Goal: Information Seeking & Learning: Learn about a topic

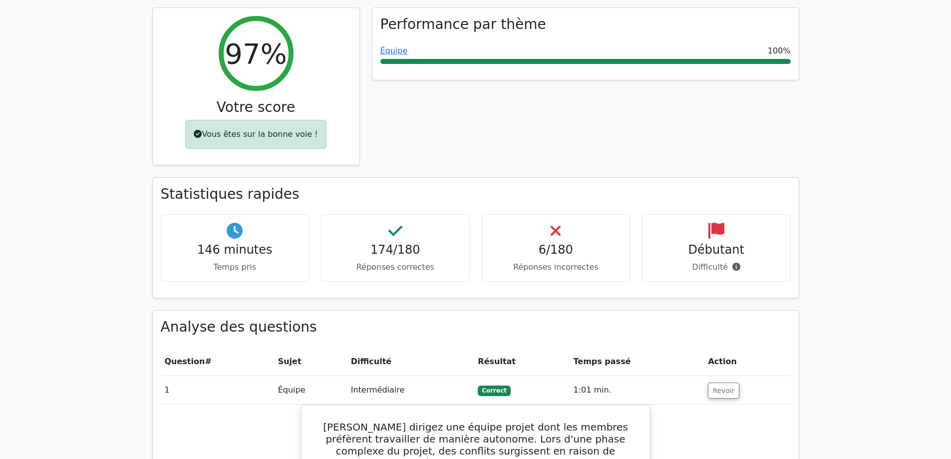
scroll to position [449, 0]
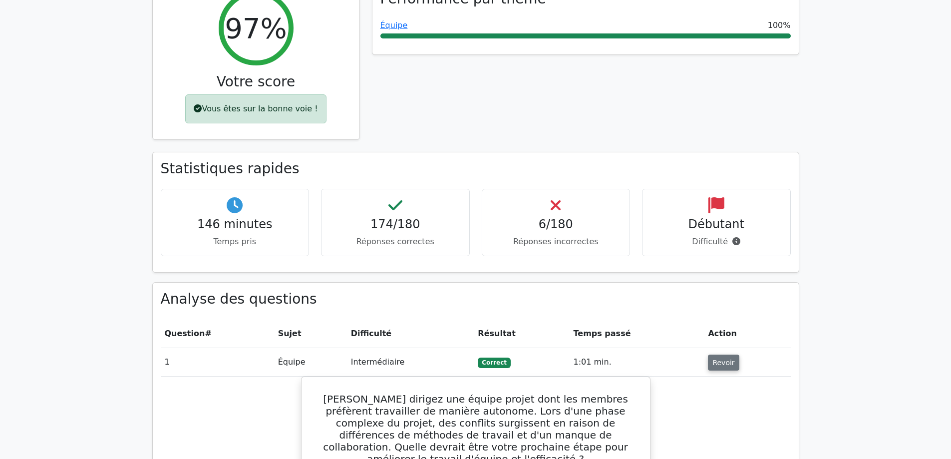
click at [715, 358] on font "Revoir" at bounding box center [723, 362] width 22 height 8
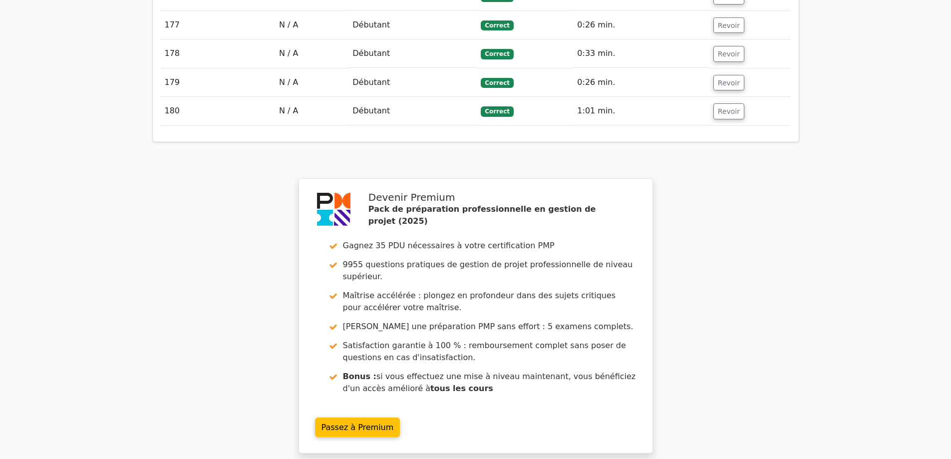
scroll to position [6011, 0]
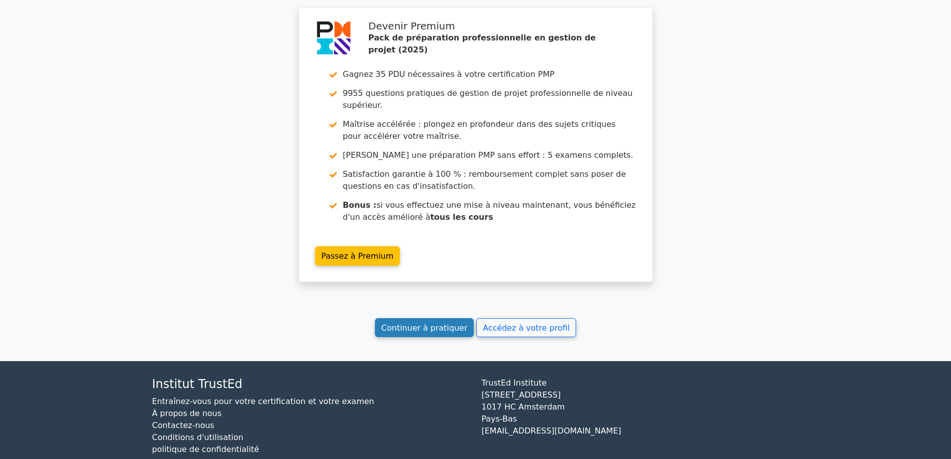
click at [414, 322] on font "Continuer à pratiquer" at bounding box center [424, 326] width 86 height 9
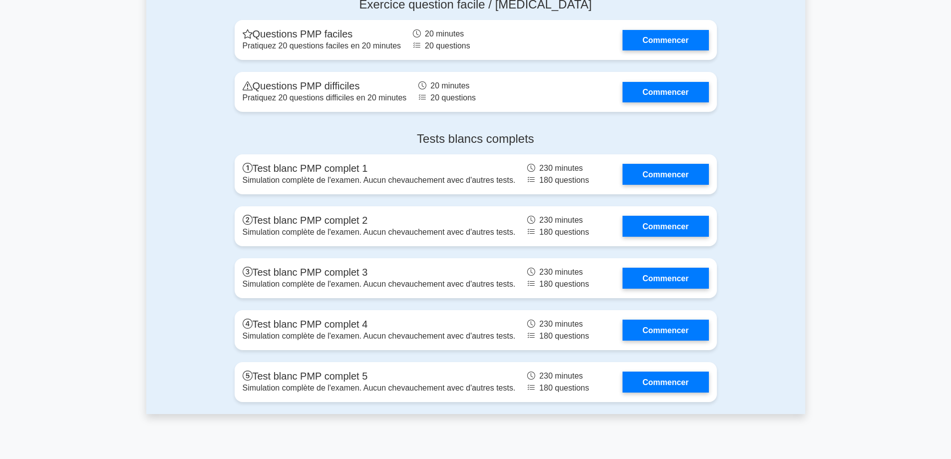
scroll to position [3693, 0]
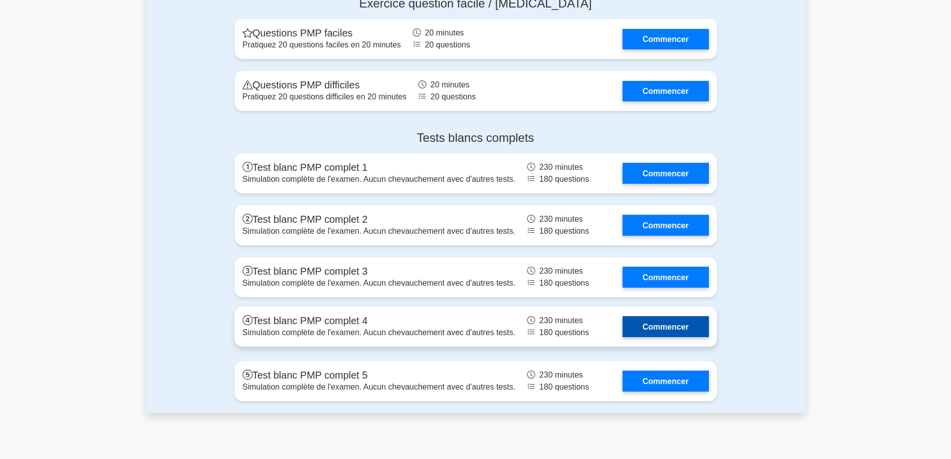
click at [692, 325] on link "Commencer" at bounding box center [665, 326] width 86 height 20
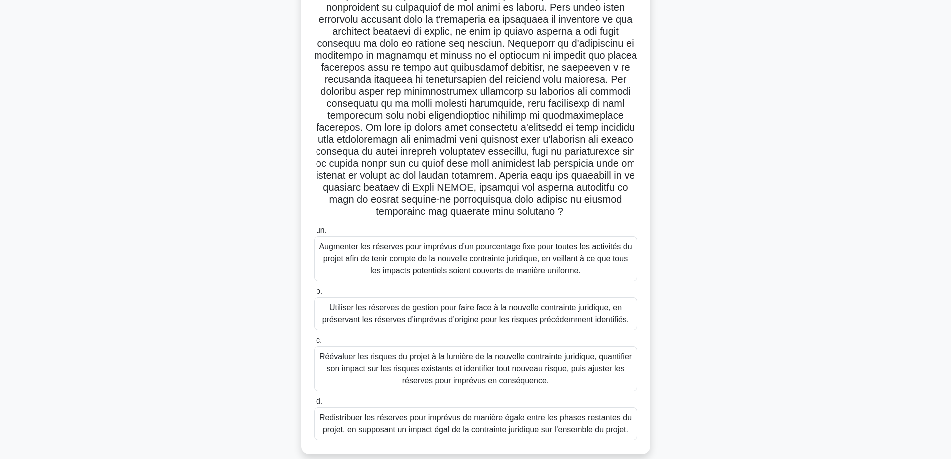
scroll to position [120, 0]
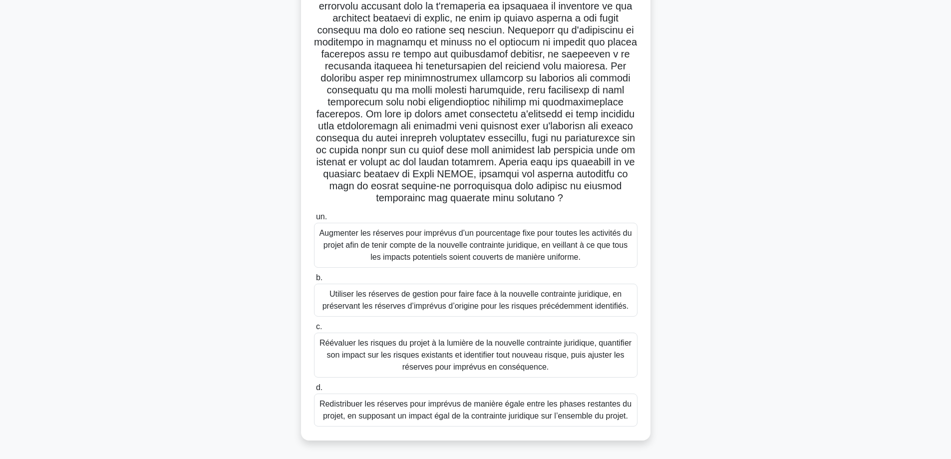
click at [497, 346] on font "Réévaluer les risques du projet à la lumière de la nouvelle contrainte juridiqu…" at bounding box center [475, 354] width 312 height 32
click at [314, 330] on input "c. Réévaluer les risques du projet à la lumière de la nouvelle contrainte jurid…" at bounding box center [314, 326] width 0 height 6
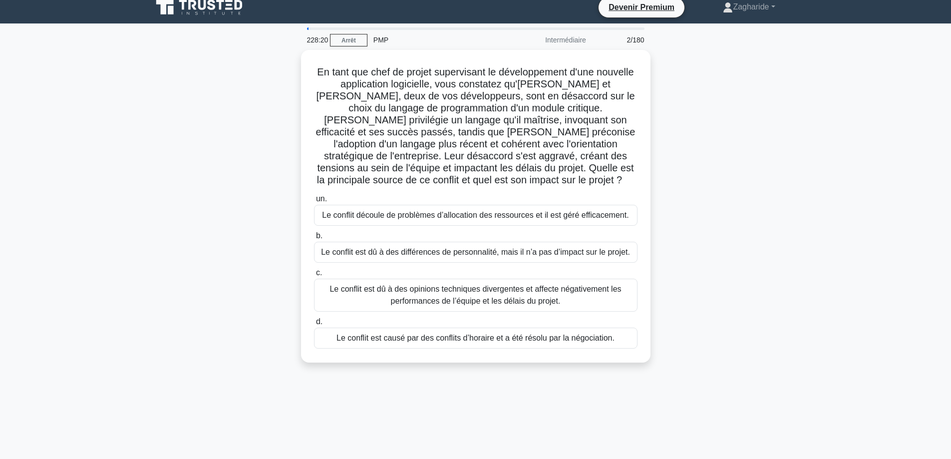
scroll to position [0, 0]
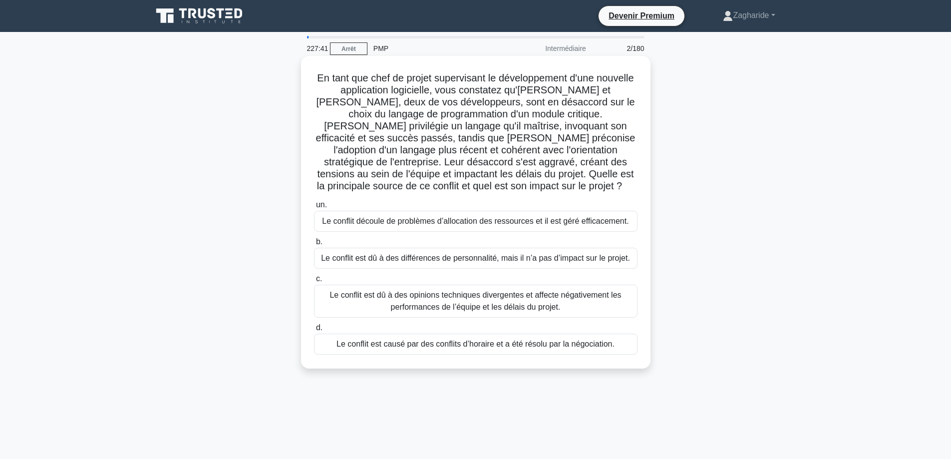
click at [588, 304] on font "Le conflit est dû à des opinions techniques divergentes et affecte négativement…" at bounding box center [475, 301] width 314 height 24
click at [314, 282] on input "c. Le conflit est dû à des opinions techniques divergentes et affecte négativem…" at bounding box center [314, 279] width 0 height 6
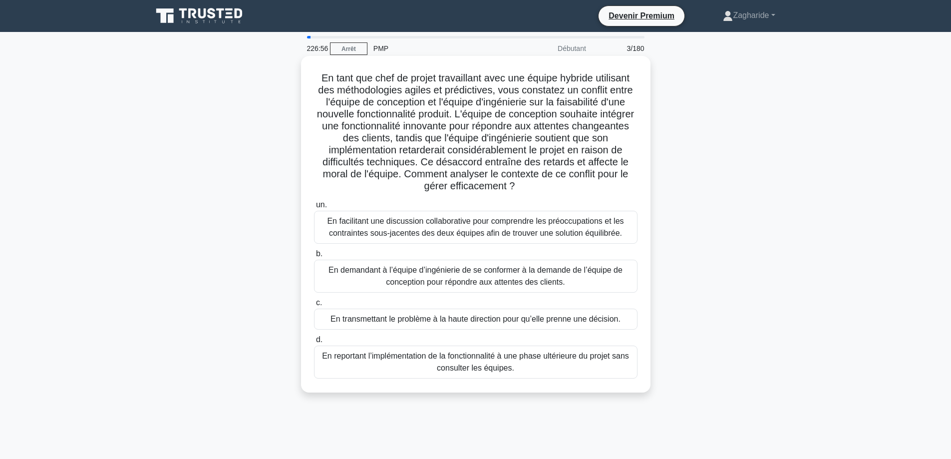
click at [485, 222] on font "En facilitant une discussion collaborative pour comprendre les préoccupations e…" at bounding box center [475, 227] width 296 height 20
click at [314, 208] on input "un. En facilitant une discussion collaborative pour comprendre les préoccupatio…" at bounding box center [314, 205] width 0 height 6
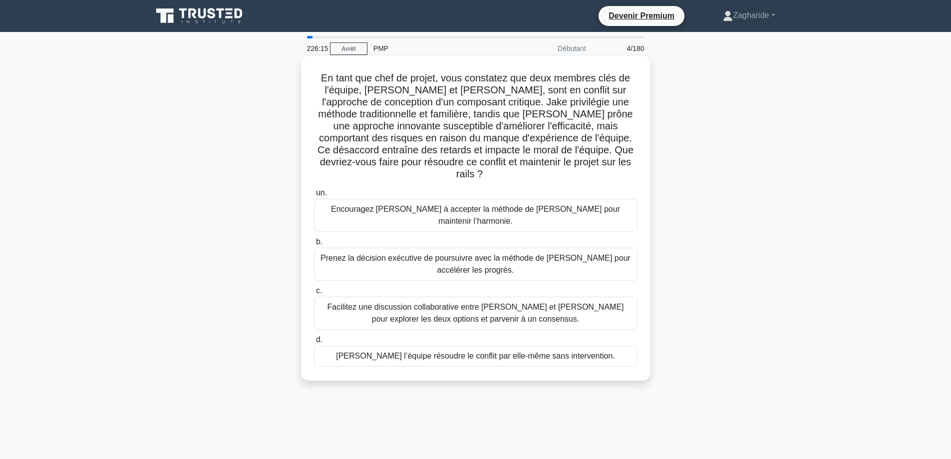
click at [460, 302] on font "Facilitez une discussion collaborative entre [PERSON_NAME] et [PERSON_NAME] pou…" at bounding box center [475, 312] width 296 height 20
click at [314, 294] on input "c. Facilitez une discussion collaborative entre [PERSON_NAME] et [PERSON_NAME] …" at bounding box center [314, 290] width 0 height 6
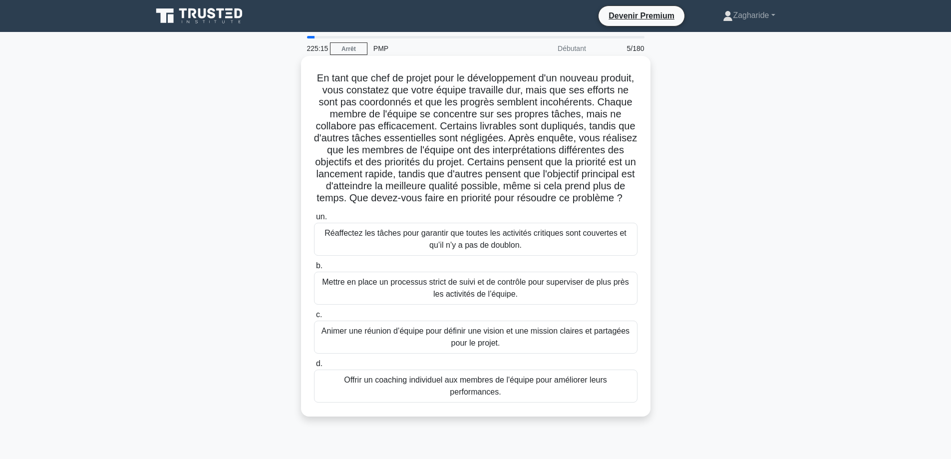
click at [564, 349] on font "Animer une réunion d’équipe pour définir une vision et une mission claires et p…" at bounding box center [475, 337] width 314 height 24
click at [314, 318] on input "c. Animer une réunion d’équipe pour définir une vision et une mission claires e…" at bounding box center [314, 314] width 0 height 6
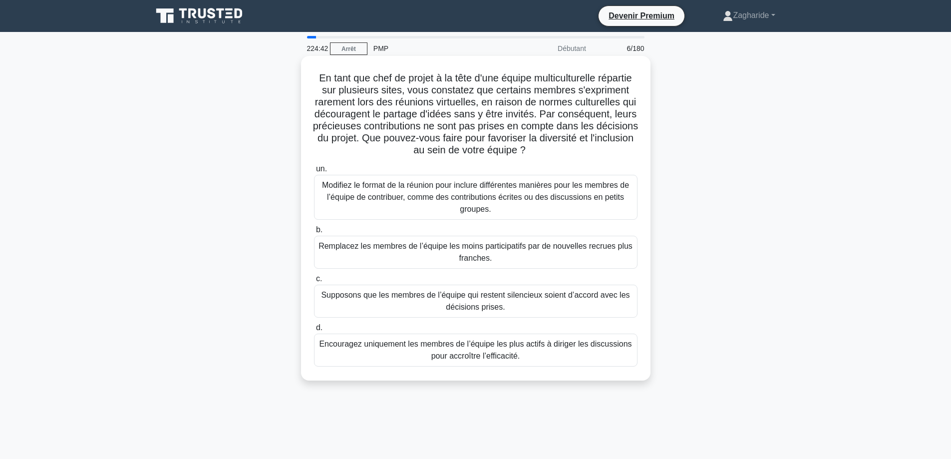
click at [605, 189] on font "Modifiez le format de la réunion pour inclure différentes manières pour les mem…" at bounding box center [475, 197] width 307 height 32
click at [314, 172] on input "un. Modifiez le format de la réunion pour inclure différentes manières pour les…" at bounding box center [314, 169] width 0 height 6
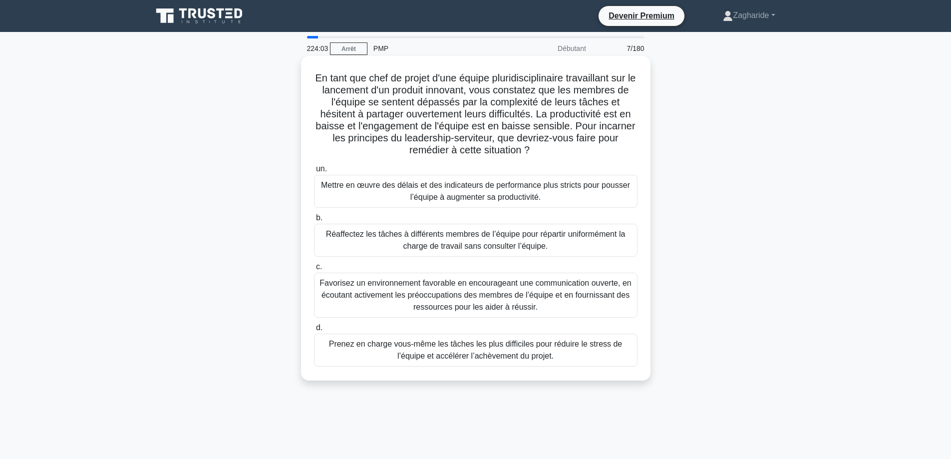
click at [433, 301] on font "Favorisez un environnement favorable en encourageant une communication ouverte,…" at bounding box center [475, 295] width 314 height 36
click at [314, 270] on input "c. Favorisez un environnement favorable en encourageant une communication ouver…" at bounding box center [314, 267] width 0 height 6
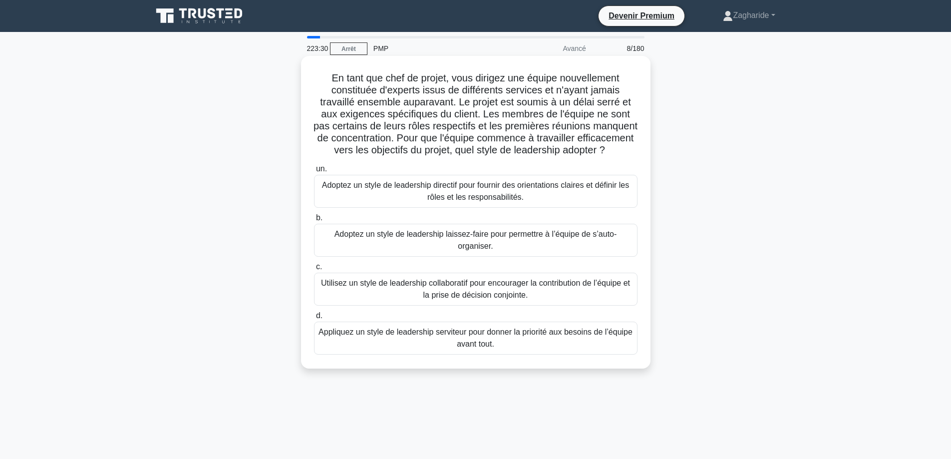
click at [567, 203] on font "Adoptez un style de leadership directif pour fournir des orientations claires e…" at bounding box center [475, 191] width 314 height 24
click at [314, 172] on input "un. Adoptez un style de leadership directif pour fournir des orientations clair…" at bounding box center [314, 169] width 0 height 6
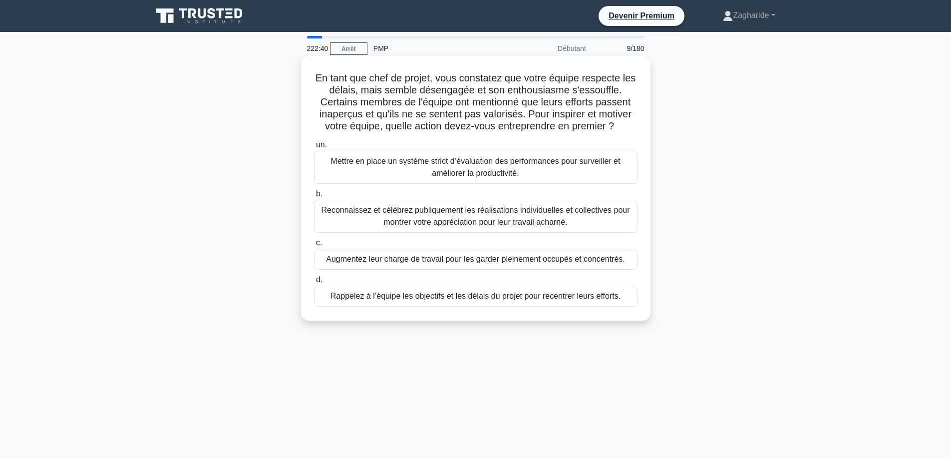
click at [611, 219] on font "Reconnaissez et célébrez publiquement les réalisations individuelles et collect…" at bounding box center [475, 216] width 314 height 24
click at [314, 197] on input "b. Reconnaissez et célébrez publiquement les réalisations individuelles et coll…" at bounding box center [314, 194] width 0 height 6
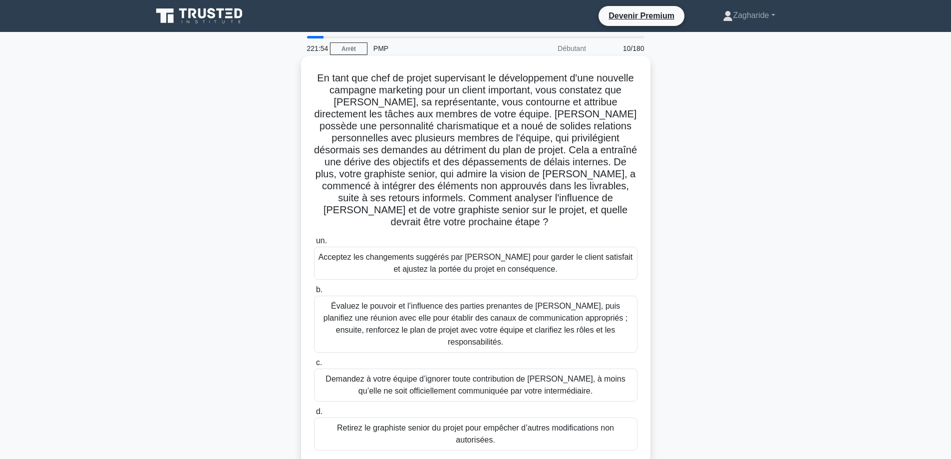
click at [425, 300] on font "Évaluez le pouvoir et l’influence des parties prenantes de [PERSON_NAME], puis …" at bounding box center [475, 324] width 314 height 48
click at [314, 293] on input "b. Évaluez le pouvoir et l’influence des parties prenantes de [PERSON_NAME], pu…" at bounding box center [314, 289] width 0 height 6
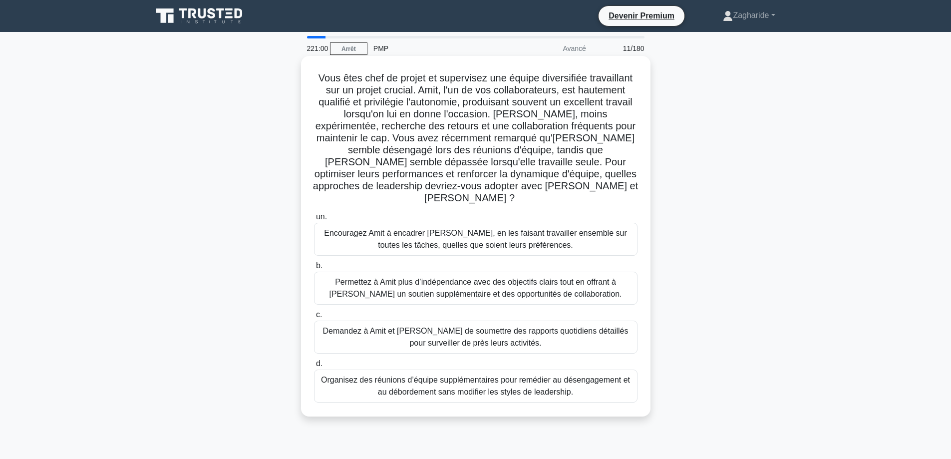
click at [422, 278] on font "Permettez à Amit plus d’indépendance avec des objectifs clairs tout en offrant …" at bounding box center [475, 288] width 292 height 20
click at [314, 269] on input "b. Permettez à Amit plus d’indépendance avec des objectifs clairs tout en offra…" at bounding box center [314, 266] width 0 height 6
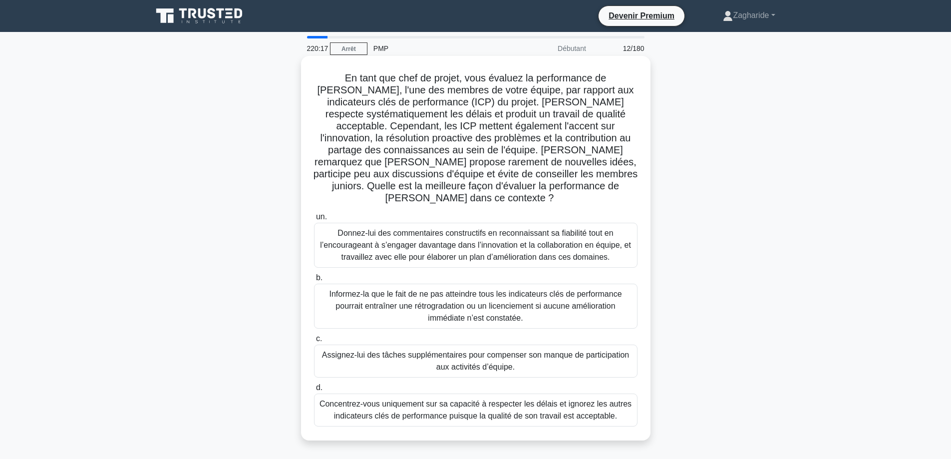
click at [416, 233] on font "Donnez-lui des commentaires constructifs en reconnaissant sa fiabilité tout en …" at bounding box center [475, 245] width 311 height 32
click at [314, 220] on input "un. Donnez-lui des commentaires constructifs en reconnaissant sa fiabilité tout…" at bounding box center [314, 217] width 0 height 6
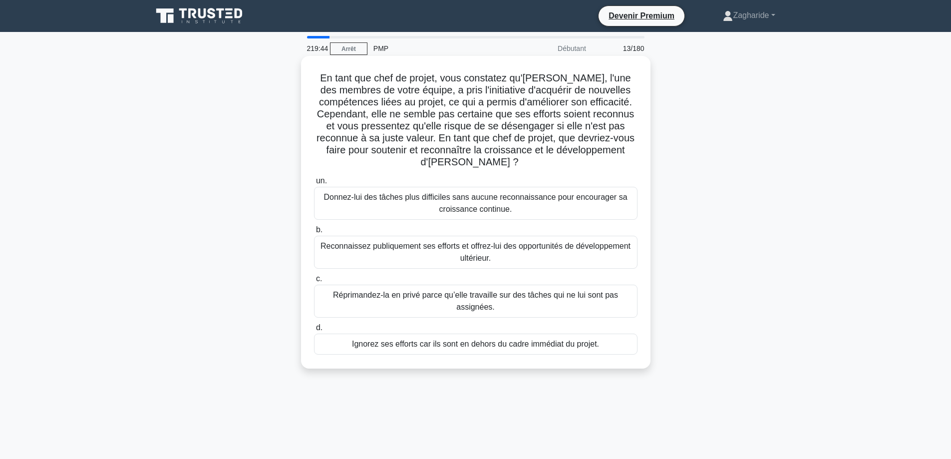
click at [441, 243] on font "Reconnaissez publiquement ses efforts et offrez-lui des opportunités de dévelop…" at bounding box center [475, 252] width 314 height 24
click at [314, 233] on input "b. Reconnaissez publiquement ses efforts et offrez-lui des opportunités de déve…" at bounding box center [314, 230] width 0 height 6
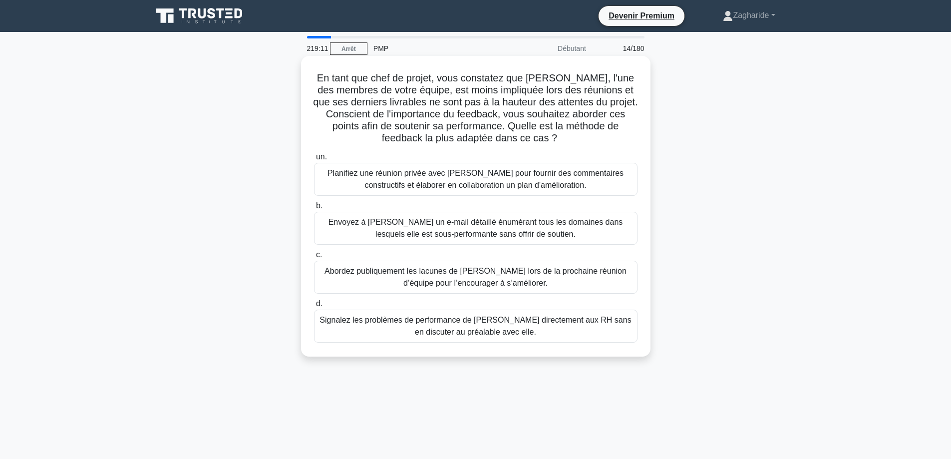
click at [445, 185] on font "Planifiez une réunion privée avec [PERSON_NAME] pour fournir des commentaires c…" at bounding box center [475, 179] width 296 height 20
click at [314, 160] on input "un. Planifiez une réunion privée avec [PERSON_NAME] pour fournir des commentair…" at bounding box center [314, 157] width 0 height 6
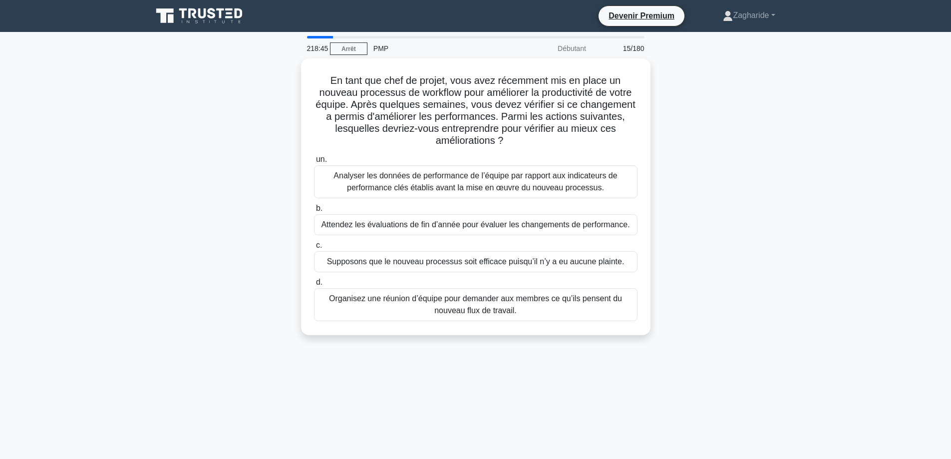
click at [445, 185] on font "Analyser les données de performance de l’équipe par rapport aux indicateurs de …" at bounding box center [474, 181] width 283 height 20
click at [314, 163] on input "un. Analyser les données de performance de l’équipe par rapport aux indicateurs…" at bounding box center [314, 159] width 0 height 6
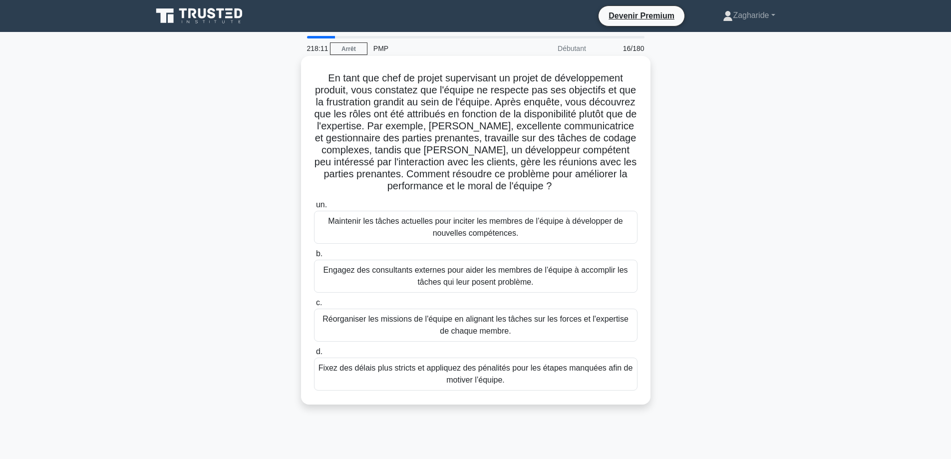
click at [437, 329] on font "Réorganiser les missions de l'équipe en alignant les tâches sur les forces et l…" at bounding box center [475, 325] width 314 height 24
click at [314, 306] on input "c. Réorganiser les missions de l'équipe en alignant les tâches sur les forces e…" at bounding box center [314, 302] width 0 height 6
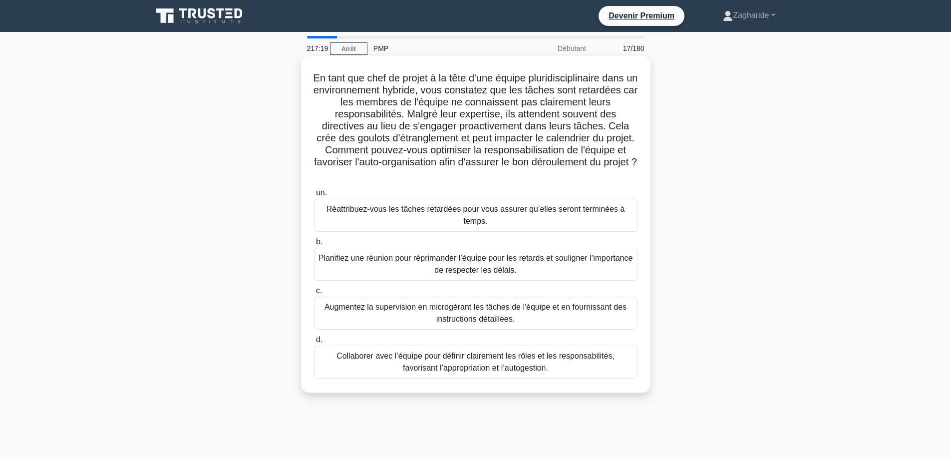
click at [480, 359] on font "Collaborer avec l’équipe pour définir clairement les rôles et les responsabilit…" at bounding box center [475, 361] width 278 height 20
click at [314, 343] on input "d. Collaborer avec l’équipe pour définir clairement les rôles et les responsabi…" at bounding box center [314, 339] width 0 height 6
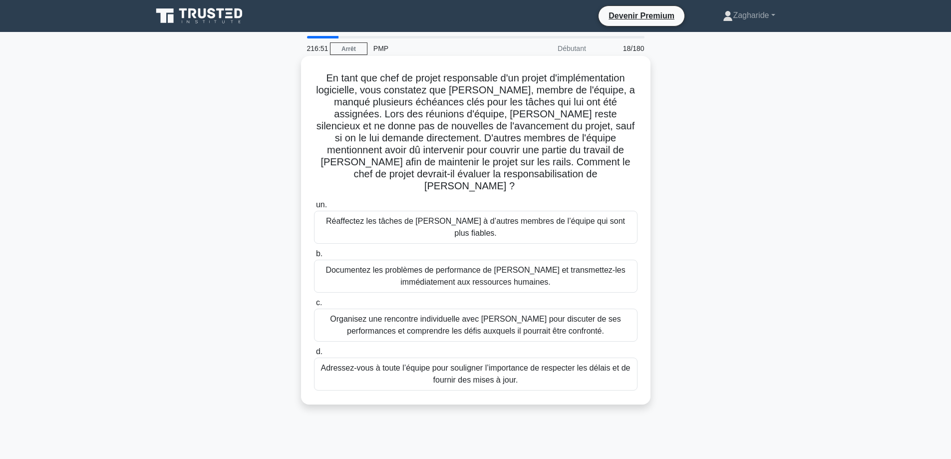
click at [468, 314] on font "Organisez une rencontre individuelle avec [PERSON_NAME] pour discuter de ses pe…" at bounding box center [475, 324] width 291 height 20
click at [314, 304] on input "c. Organisez une rencontre individuelle avec [PERSON_NAME] pour discuter de ses…" at bounding box center [314, 302] width 0 height 6
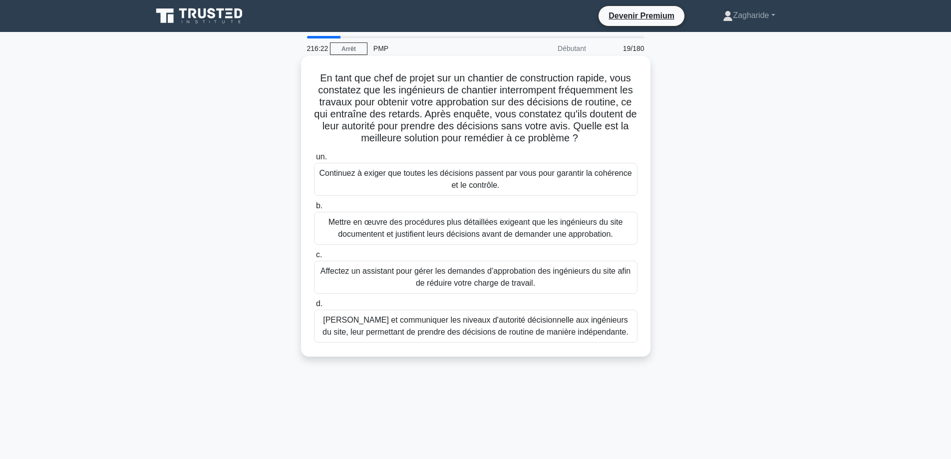
click at [465, 325] on font "[PERSON_NAME] et communiquer les niveaux d'autorité décisionnelle aux ingénieur…" at bounding box center [475, 325] width 306 height 20
click at [314, 307] on input "d. [PERSON_NAME] et communiquer les niveaux d'autorité décisionnelle aux ingéni…" at bounding box center [314, 303] width 0 height 6
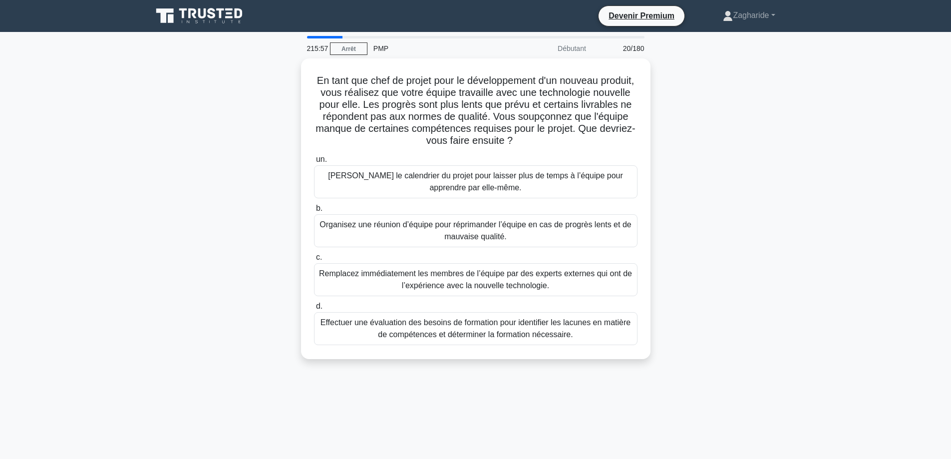
click at [468, 326] on font "Effectuer une évaluation des besoins de formation pour identifier les lacunes e…" at bounding box center [475, 328] width 314 height 24
click at [314, 309] on input "d. Effectuer une évaluation des besoins de formation pour identifier les lacune…" at bounding box center [314, 306] width 0 height 6
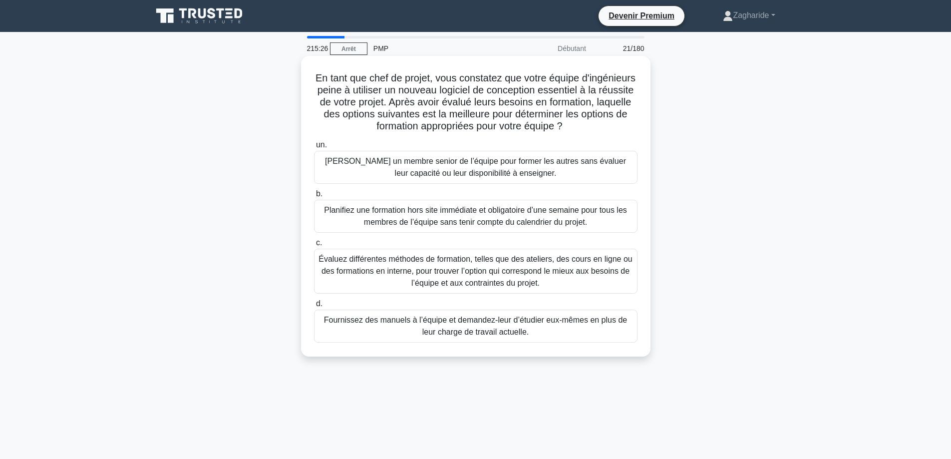
click at [453, 284] on font "Évaluez différentes méthodes de formation, telles que des ateliers, des cours e…" at bounding box center [475, 271] width 314 height 32
click at [314, 246] on input "c. Évaluez différentes méthodes de formation, telles que des ateliers, des cour…" at bounding box center [314, 243] width 0 height 6
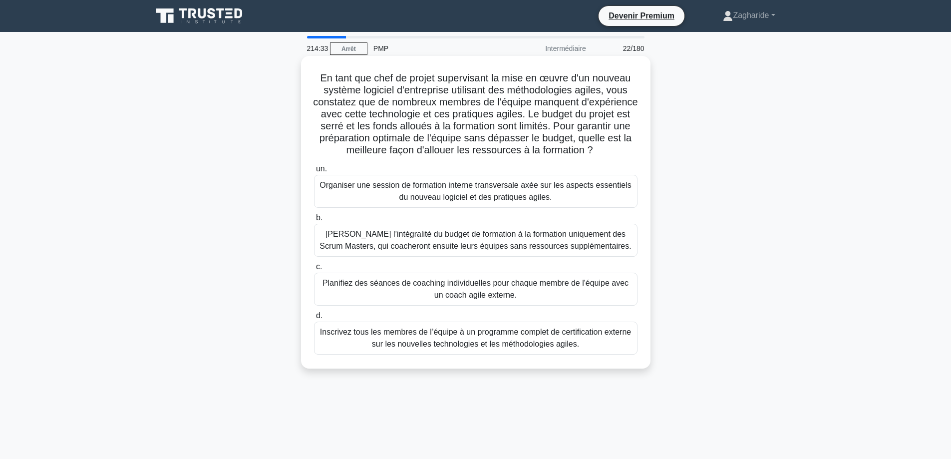
click at [453, 192] on font "Organiser une session de formation interne transversale axée sur les aspects es…" at bounding box center [475, 191] width 314 height 24
click at [314, 172] on input "un. Organiser une session de formation interne transversale axée sur les aspect…" at bounding box center [314, 169] width 0 height 6
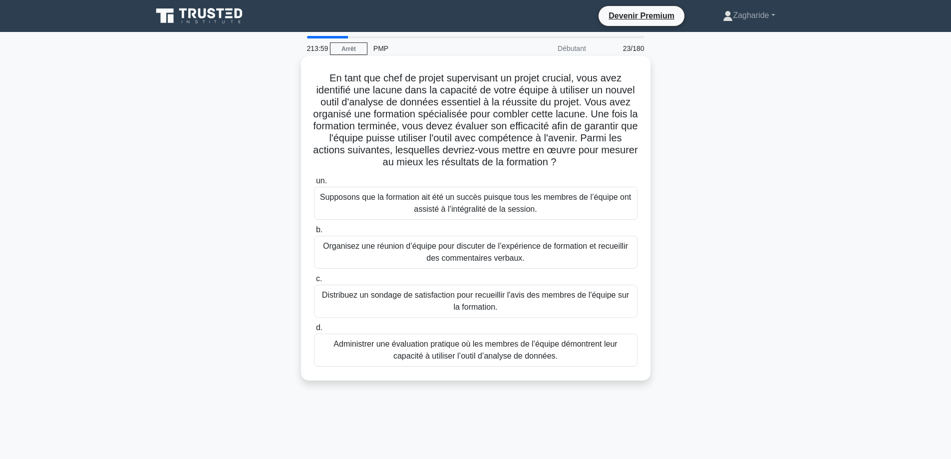
click at [509, 356] on font "Administrer une évaluation pratique où les membres de l’équipe démontrent leur …" at bounding box center [474, 349] width 283 height 20
click at [314, 331] on input "d. Administrer une évaluation pratique où les membres de l’équipe démontrent le…" at bounding box center [314, 327] width 0 height 6
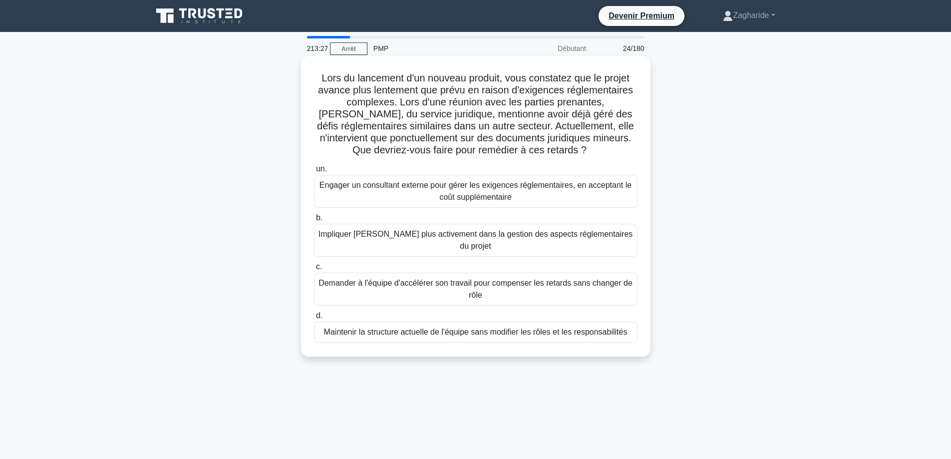
click at [437, 237] on font "Impliquer [PERSON_NAME] plus activement dans la gestion des aspects réglementai…" at bounding box center [475, 240] width 314 height 20
click at [314, 221] on input "b. Impliquer [PERSON_NAME] plus activement dans la gestion des aspects réglemen…" at bounding box center [314, 218] width 0 height 6
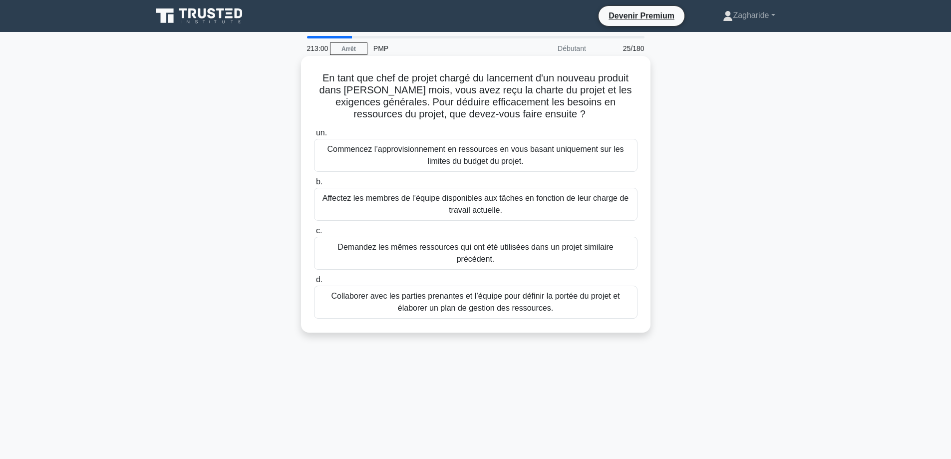
click at [527, 297] on font "Collaborer avec les parties prenantes et l’équipe pour définir la portée du pro…" at bounding box center [475, 301] width 288 height 20
click at [314, 283] on input "d. Collaborer avec les parties prenantes et l’équipe pour définir la portée du …" at bounding box center [314, 280] width 0 height 6
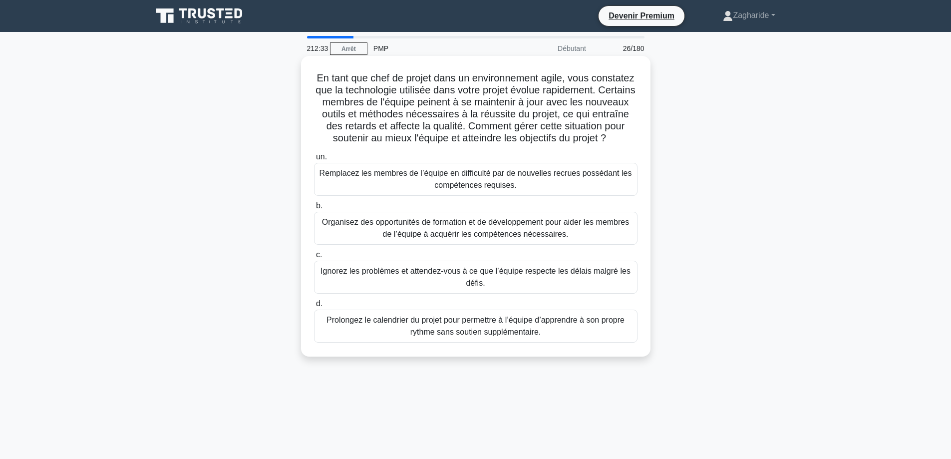
click at [508, 226] on font "Organisez des opportunités de formation et de développement pour aider les memb…" at bounding box center [475, 228] width 307 height 20
click at [314, 209] on input "b. Organisez des opportunités de formation et de développement pour aider les m…" at bounding box center [314, 206] width 0 height 6
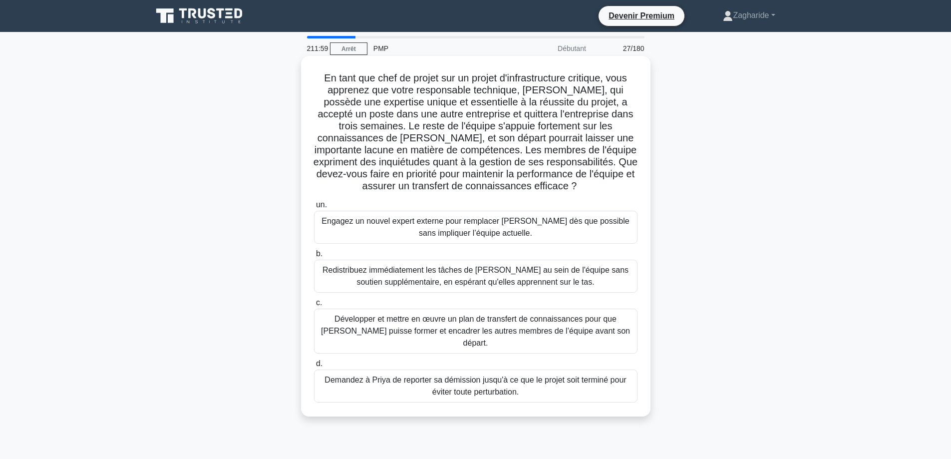
click at [401, 321] on font "Développer et mettre en œuvre un plan de transfert de connaissances pour que [P…" at bounding box center [475, 330] width 309 height 32
click at [314, 306] on input "c. Développer et mettre en œuvre un plan de transfert de connaissances pour que…" at bounding box center [314, 302] width 0 height 6
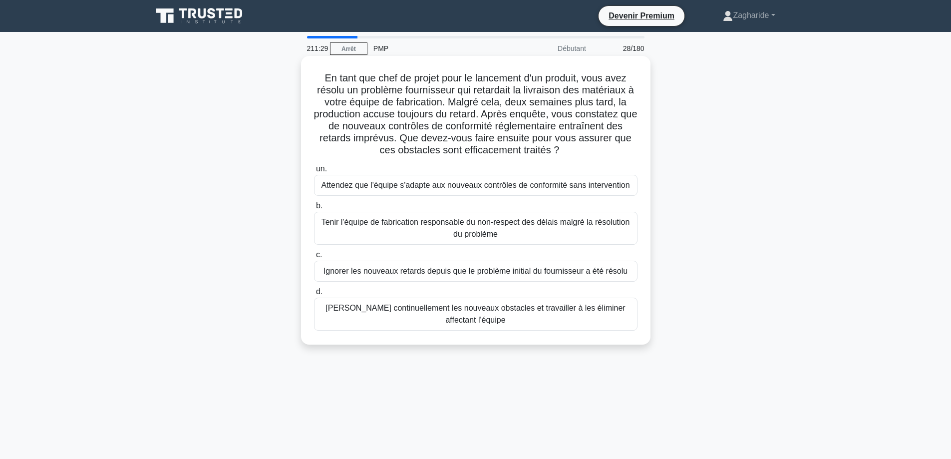
click at [409, 321] on font "[PERSON_NAME] continuellement les nouveaux obstacles et travailler à les élimin…" at bounding box center [475, 314] width 314 height 24
click at [314, 295] on input "d. [PERSON_NAME] continuellement les nouveaux obstacles et travailler à les éli…" at bounding box center [314, 291] width 0 height 6
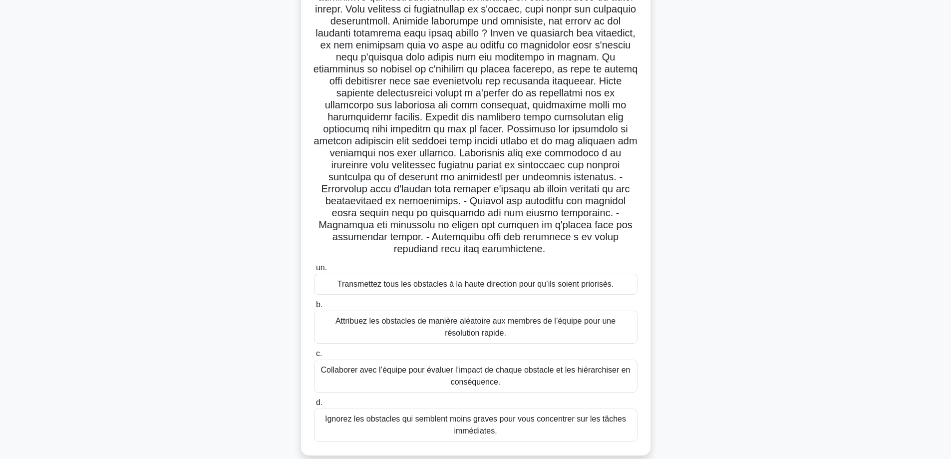
scroll to position [96, 0]
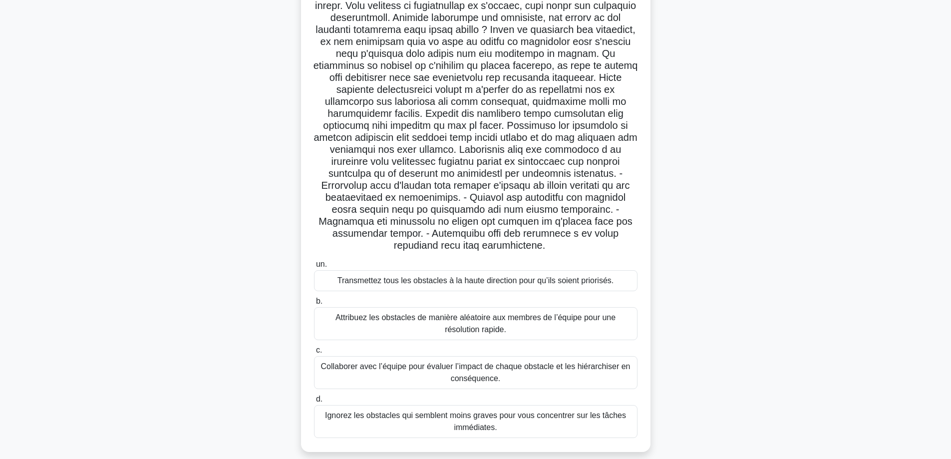
click at [591, 362] on font "Collaborer avec l’équipe pour évaluer l’impact de chaque obstacle et les hiérar…" at bounding box center [475, 372] width 314 height 24
click at [314, 353] on input "c. Collaborer avec l’équipe pour évaluer l’impact de chaque obstacle et les hié…" at bounding box center [314, 350] width 0 height 6
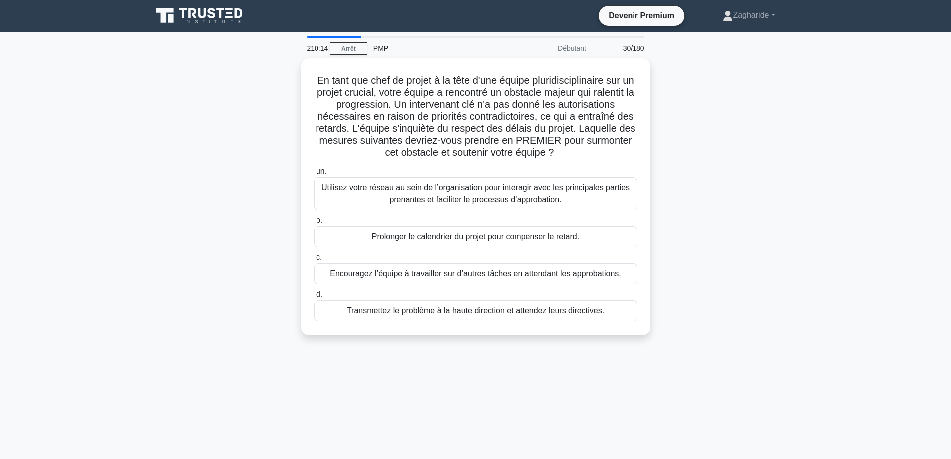
scroll to position [0, 0]
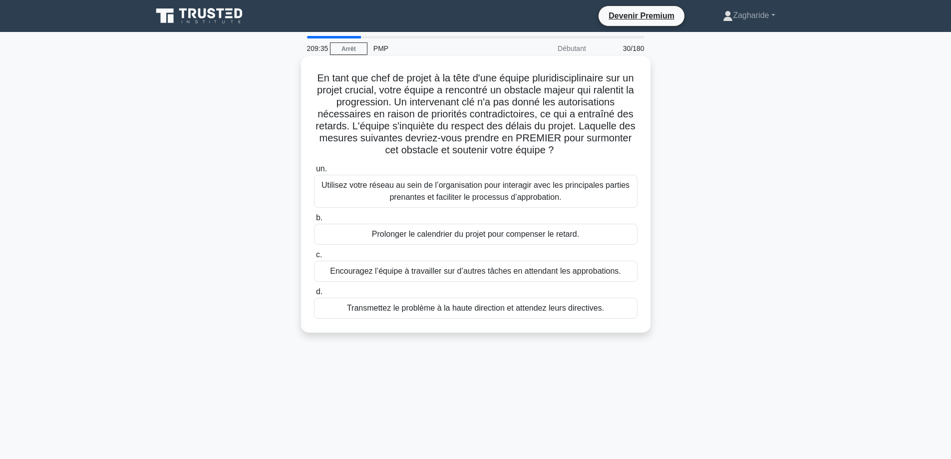
click at [524, 197] on font "Utilisez votre réseau au sein de l’organisation pour interagir avec les princip…" at bounding box center [475, 191] width 308 height 20
click at [314, 172] on input "un. Utilisez votre réseau au sein de l’organisation pour interagir avec les pri…" at bounding box center [314, 169] width 0 height 6
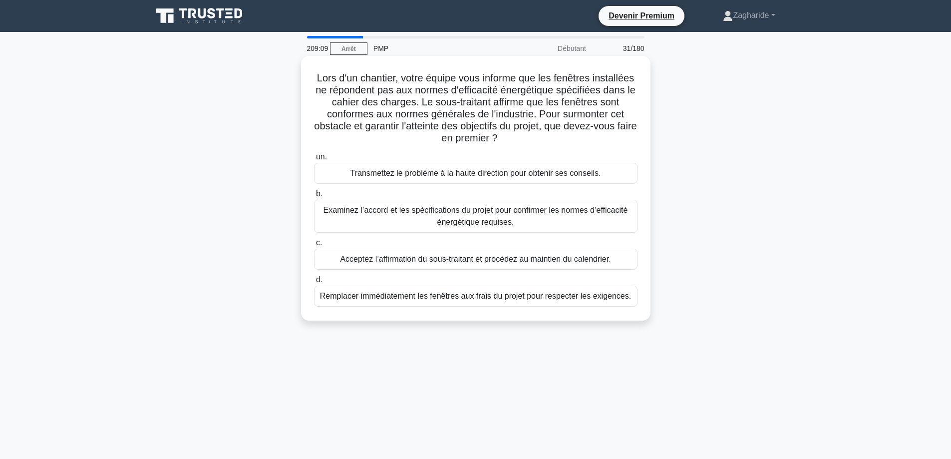
click at [555, 227] on font "Examinez l’accord et les spécifications du projet pour confirmer les normes d’e…" at bounding box center [475, 216] width 314 height 24
click at [314, 197] on input "b. Examinez l’accord et les spécifications du projet pour confirmer les normes …" at bounding box center [314, 194] width 0 height 6
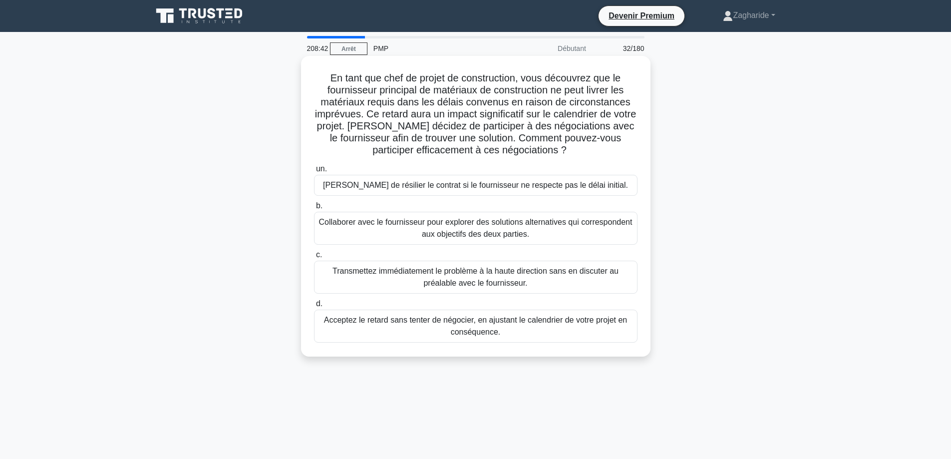
click at [462, 229] on font "Collaborer avec le fournisseur pour explorer des solutions alternatives qui cor…" at bounding box center [475, 228] width 314 height 24
click at [314, 209] on input "b. Collaborer avec le fournisseur pour explorer des solutions alternatives qui …" at bounding box center [314, 206] width 0 height 6
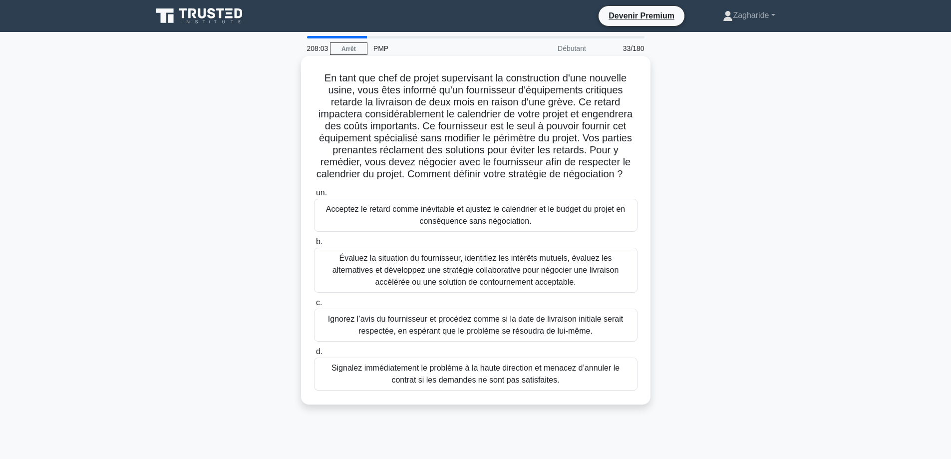
click at [467, 286] on font "Évaluez la situation du fournisseur, identifiez les intérêts mutuels, évaluez l…" at bounding box center [475, 270] width 286 height 32
click at [314, 245] on input "b. Évaluez la situation du fournisseur, identifiez les intérêts mutuels, évalue…" at bounding box center [314, 242] width 0 height 6
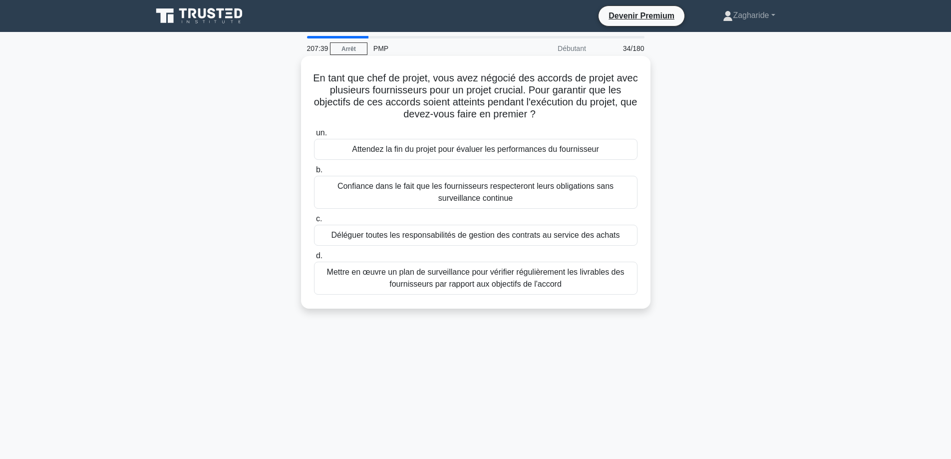
click at [397, 291] on div "Mettre en œuvre un plan de surveillance pour vérifier régulièrement les livrabl…" at bounding box center [475, 278] width 323 height 33
click at [314, 259] on input "d. Mettre en œuvre un plan de surveillance pour vérifier régulièrement les livr…" at bounding box center [314, 256] width 0 height 6
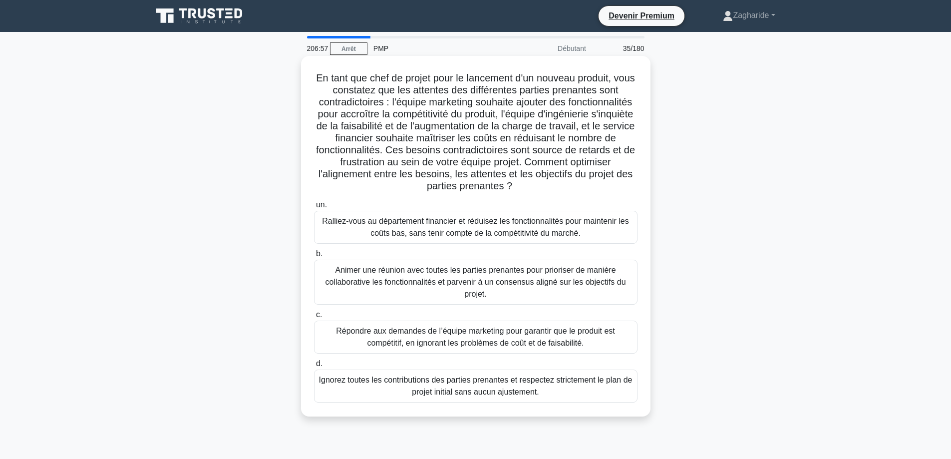
click at [445, 283] on font "Animer une réunion avec toutes les parties prenantes pour prioriser de manière …" at bounding box center [475, 282] width 300 height 32
click at [314, 257] on input "b. Animer une réunion avec toutes les parties prenantes pour prioriser de maniè…" at bounding box center [314, 254] width 0 height 6
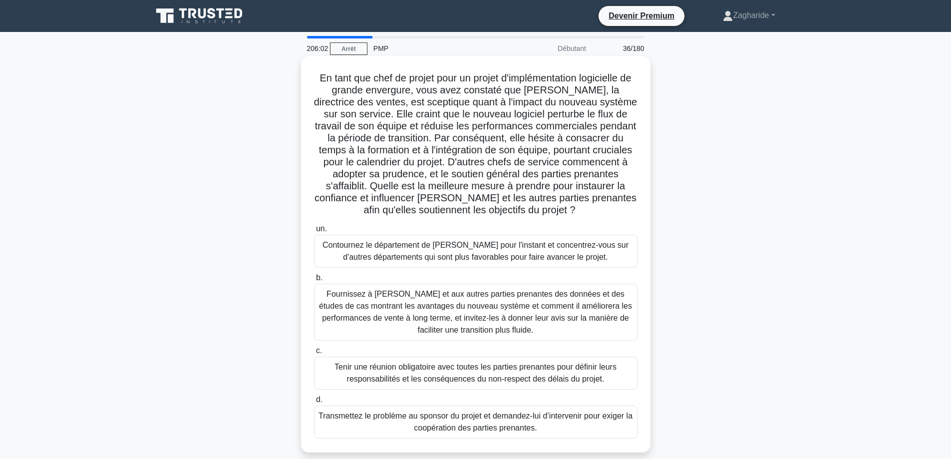
click at [450, 327] on font "Fournissez à [PERSON_NAME] et aux autres parties prenantes des données et des é…" at bounding box center [475, 311] width 313 height 44
click at [314, 281] on input "b. Fournissez à [PERSON_NAME] et aux autres parties prenantes des données et de…" at bounding box center [314, 278] width 0 height 6
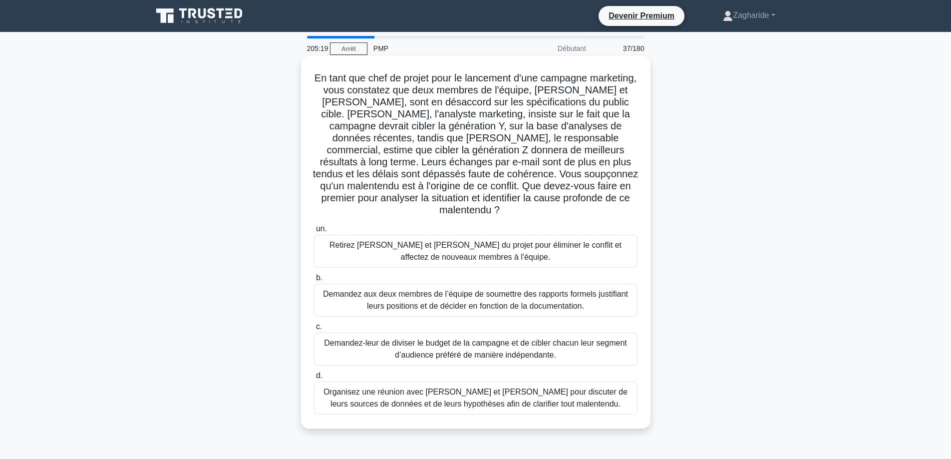
click at [474, 391] on font "Organisez une réunion avec [PERSON_NAME] et [PERSON_NAME] pour discuter de leur…" at bounding box center [475, 397] width 304 height 20
click at [314, 379] on input "d. Organisez une réunion avec [PERSON_NAME] et [PERSON_NAME] pour discuter de l…" at bounding box center [314, 375] width 0 height 6
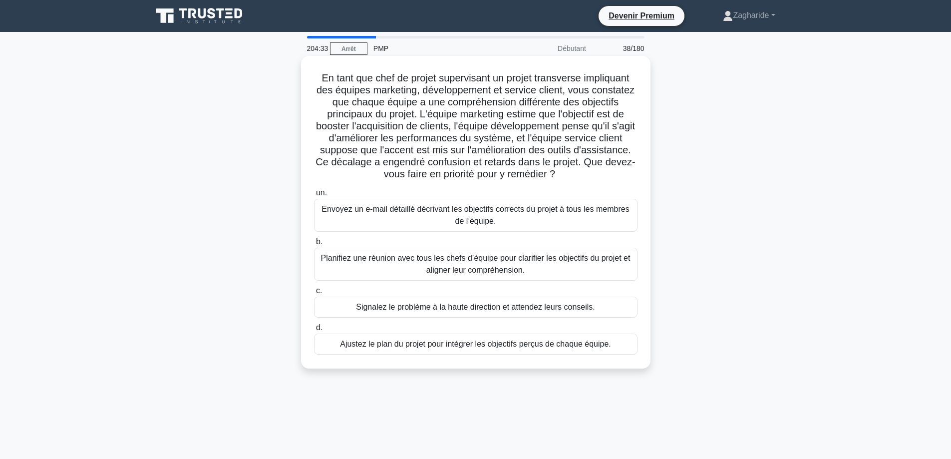
click at [473, 270] on font "Planifiez une réunion avec tous les chefs d’équipe pour clarifier les objectifs…" at bounding box center [475, 264] width 309 height 20
click at [314, 245] on input "b. Planifiez une réunion avec tous les chefs d’équipe pour clarifier les object…" at bounding box center [314, 242] width 0 height 6
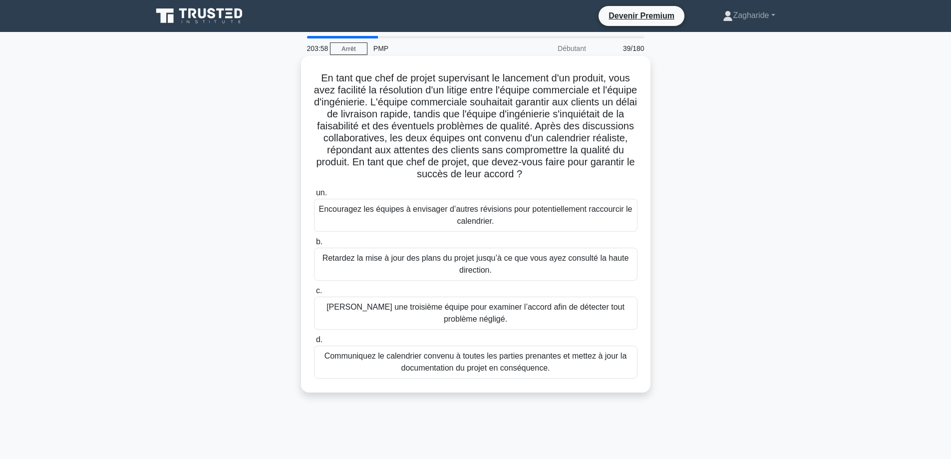
click at [548, 369] on font "Communiquez le calendrier convenu à toutes les parties prenantes et mettez à jo…" at bounding box center [475, 361] width 302 height 20
click at [314, 343] on input "d. Communiquez le calendrier convenu à toutes les parties prenantes et mettez à…" at bounding box center [314, 339] width 0 height 6
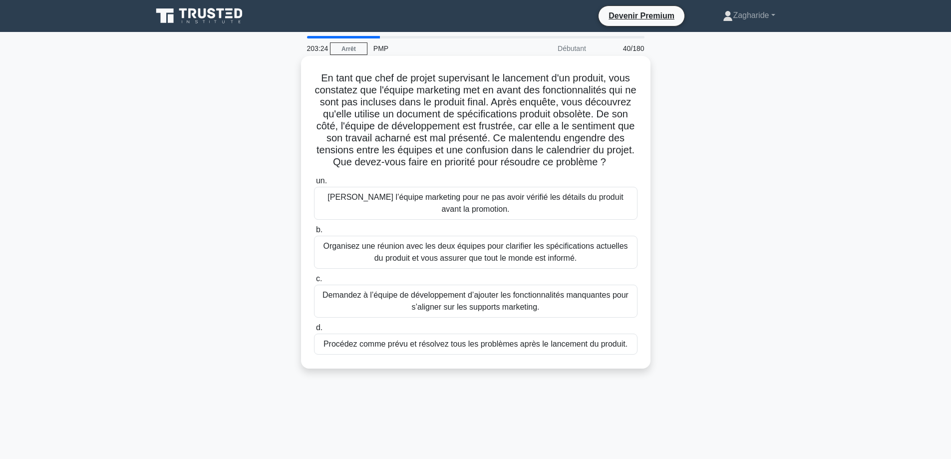
click at [589, 264] on font "Organisez une réunion avec les deux équipes pour clarifier les spécifications a…" at bounding box center [475, 252] width 314 height 24
click at [314, 233] on input "b. Organisez une réunion avec les deux équipes pour clarifier les spécification…" at bounding box center [314, 230] width 0 height 6
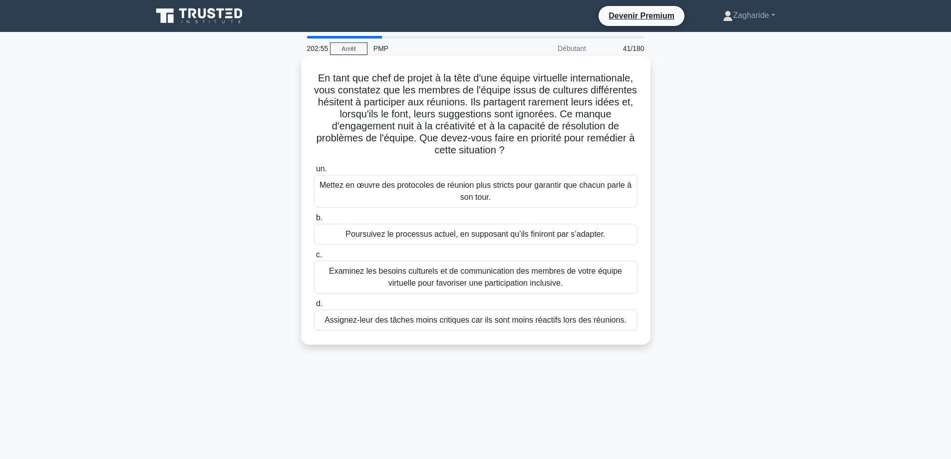
click at [499, 275] on font "Examinez les besoins culturels et de communication des membres de votre équipe …" at bounding box center [475, 277] width 293 height 20
click at [314, 258] on input "c. Examinez les besoins culturels et de communication des membres de votre équi…" at bounding box center [314, 255] width 0 height 6
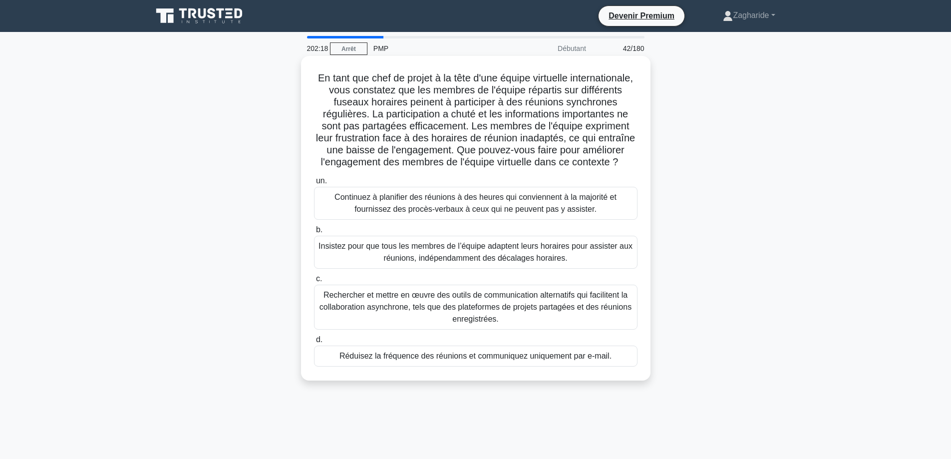
click at [605, 325] on font "Rechercher et mettre en œuvre des outils de communication alternatifs qui facil…" at bounding box center [475, 307] width 314 height 36
click at [314, 282] on input "c. Rechercher et mettre en œuvre des outils de communication alternatifs qui fa…" at bounding box center [314, 279] width 0 height 6
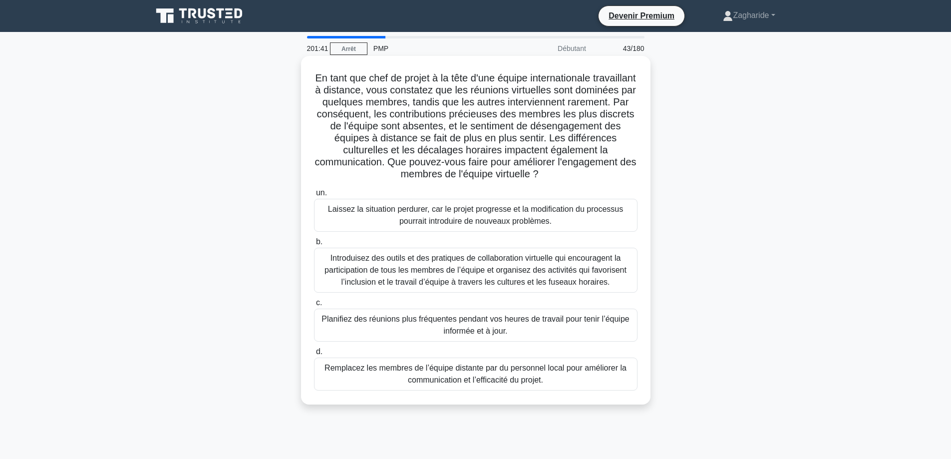
click at [515, 277] on font "Introduisez des outils et des pratiques de collaboration virtuelle qui encourag…" at bounding box center [475, 270] width 302 height 32
click at [314, 245] on input "b. Introduisez des outils et des pratiques de collaboration virtuelle qui encou…" at bounding box center [314, 242] width 0 height 6
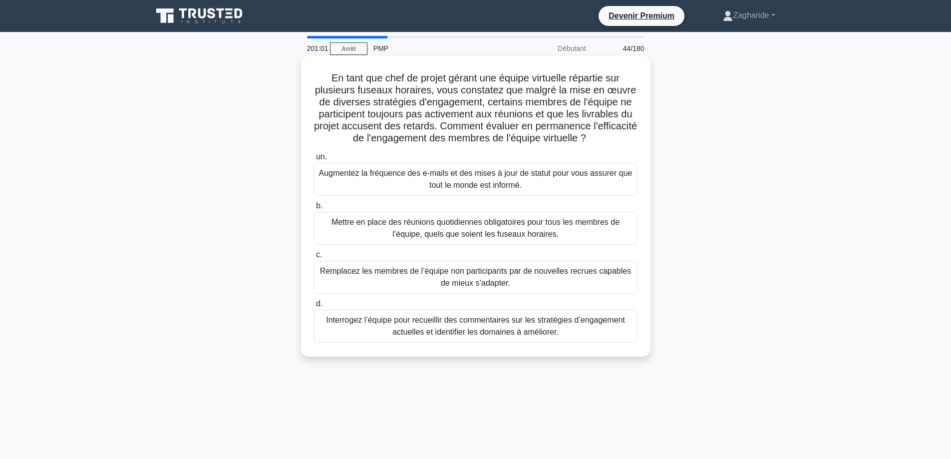
click at [527, 327] on font "Interrogez l’équipe pour recueillir des commentaires sur les stratégies d’engag…" at bounding box center [475, 325] width 299 height 20
click at [314, 307] on input "d. Interrogez l’équipe pour recueillir des commentaires sur les stratégies d’en…" at bounding box center [314, 303] width 0 height 6
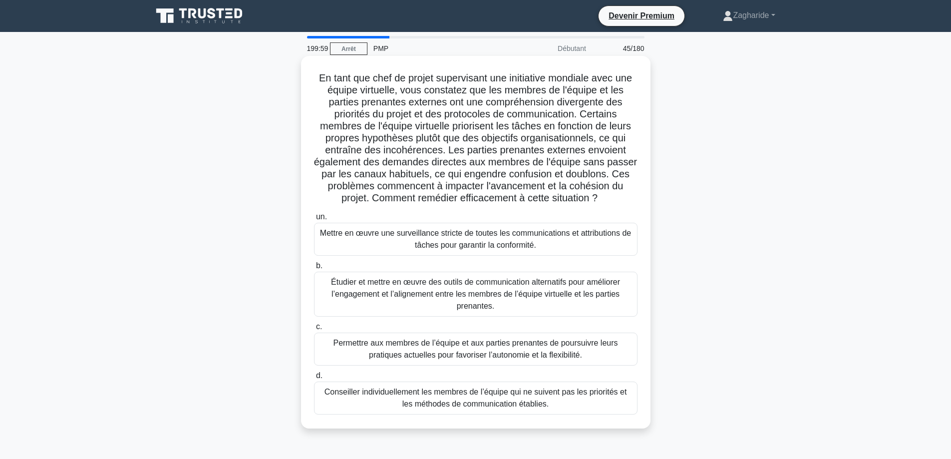
click at [425, 298] on font "Étudier et mettre en œuvre des outils de communication alternatifs pour amélior…" at bounding box center [475, 294] width 289 height 32
click at [314, 269] on input "b. Étudier et mettre en œuvre des outils de communication alternatifs pour amél…" at bounding box center [314, 266] width 0 height 6
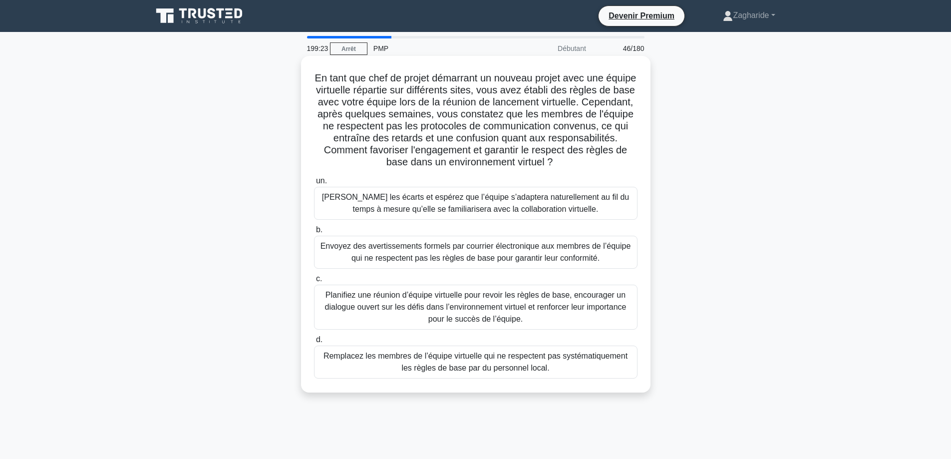
click at [439, 309] on font "Planifiez une réunion d’équipe virtuelle pour revoir les règles de base, encour…" at bounding box center [475, 306] width 301 height 32
click at [314, 282] on input "c. Planifiez une réunion d’équipe virtuelle pour revoir les règles de base, enc…" at bounding box center [314, 279] width 0 height 6
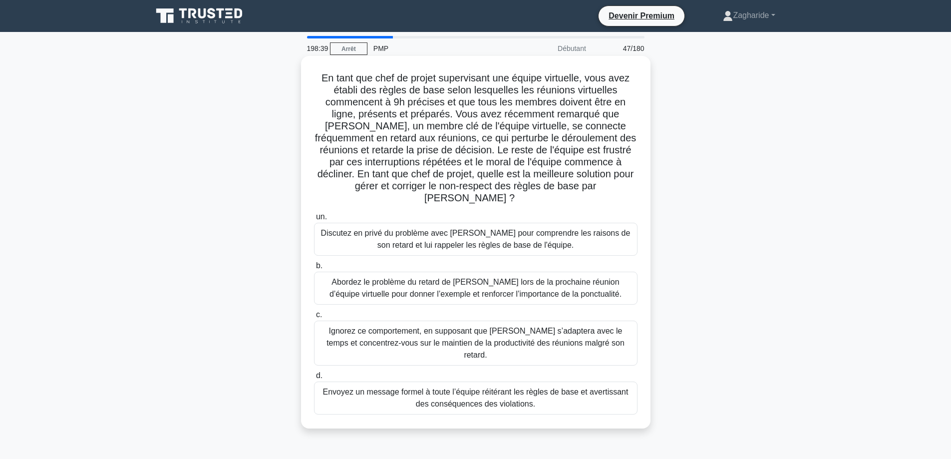
click at [579, 238] on font "Discutez en privé du problème avec [PERSON_NAME] pour comprendre les raisons de…" at bounding box center [475, 239] width 314 height 24
click at [314, 220] on input "un. Discutez en privé du problème avec [PERSON_NAME] pour comprendre les raison…" at bounding box center [314, 217] width 0 height 6
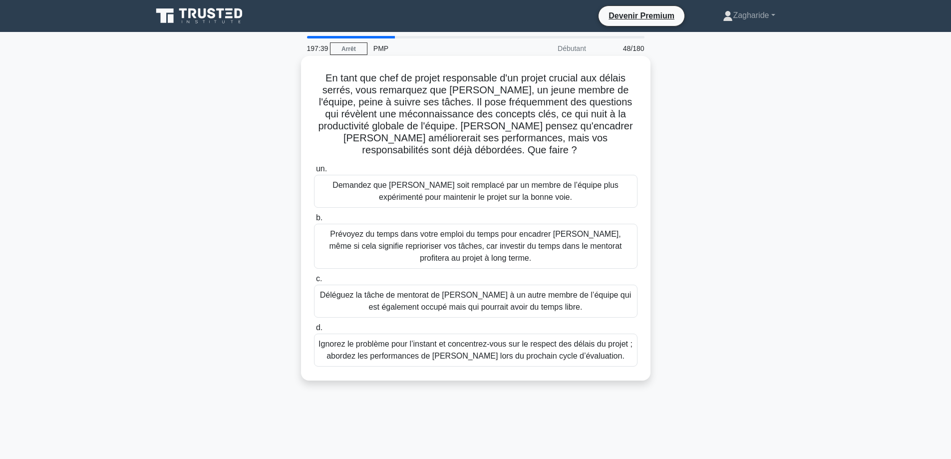
click at [457, 247] on font "Prévoyez du temps dans votre emploi du temps pour encadrer [PERSON_NAME], même …" at bounding box center [475, 246] width 292 height 32
click at [314, 221] on input "b. Prévoyez du temps dans votre emploi du temps pour encadrer [PERSON_NAME], mê…" at bounding box center [314, 218] width 0 height 6
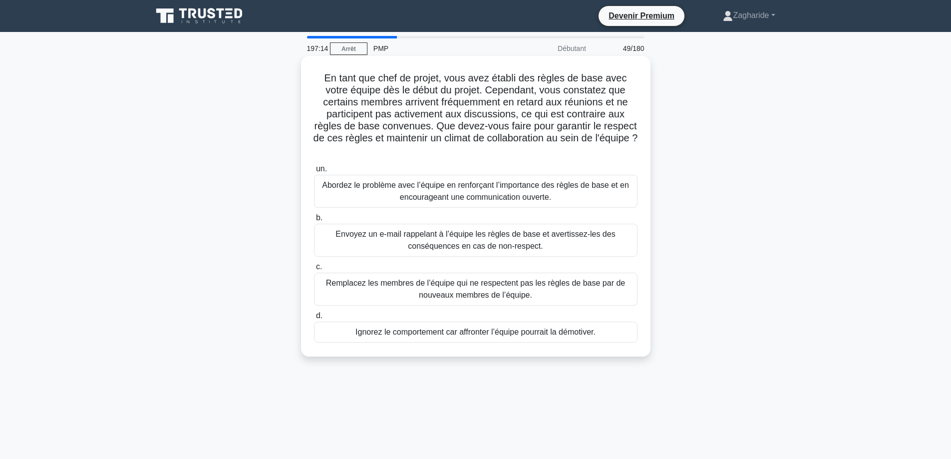
click at [433, 190] on font "Abordez le problème avec l’équipe en renforçant l’importance des règles de base…" at bounding box center [475, 191] width 307 height 20
click at [314, 172] on input "un. Abordez le problème avec l’équipe en renforçant l’importance des règles de …" at bounding box center [314, 169] width 0 height 6
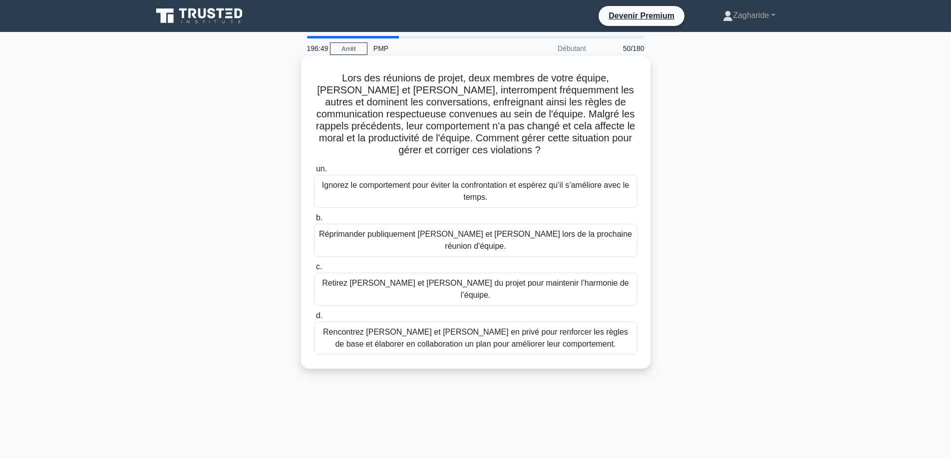
click at [498, 326] on font "Rencontrez [PERSON_NAME] et [PERSON_NAME] en privé pour renforcer les règles de…" at bounding box center [475, 338] width 314 height 24
click at [314, 314] on input "d. Rencontrez [PERSON_NAME] et [PERSON_NAME] en privé pour renforcer les règles…" at bounding box center [314, 315] width 0 height 6
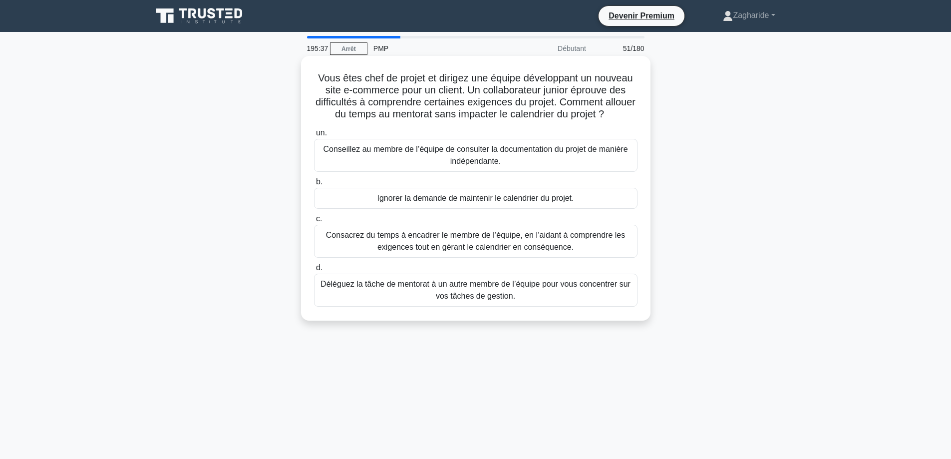
click at [499, 300] on font "Déléguez la tâche de mentorat à un autre membre de l’équipe pour vous concentre…" at bounding box center [475, 290] width 310 height 20
click at [314, 271] on input "d. Déléguez la tâche de mentorat à un autre membre de l’équipe pour vous concen…" at bounding box center [314, 268] width 0 height 6
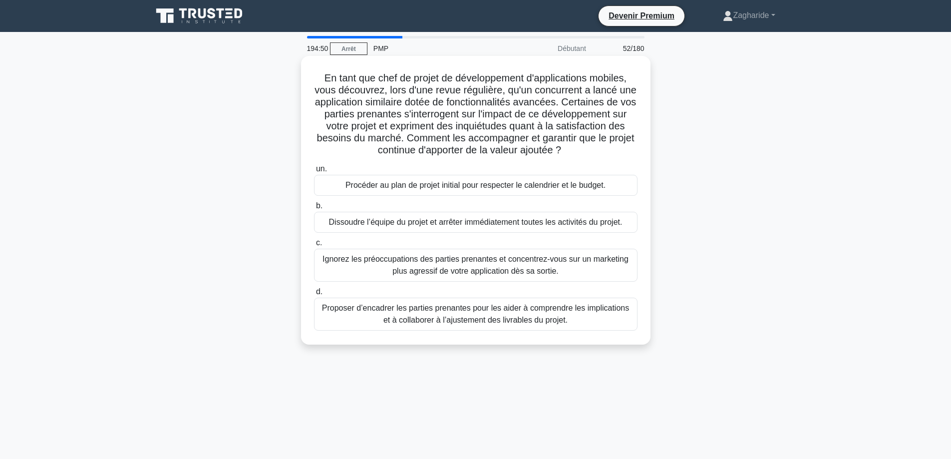
click at [512, 316] on font "Proposer d’encadrer les parties prenantes pour les aider à comprendre les impli…" at bounding box center [475, 313] width 307 height 20
click at [314, 295] on input "d. Proposer d’encadrer les parties prenantes pour les aider à comprendre les im…" at bounding box center [314, 291] width 0 height 6
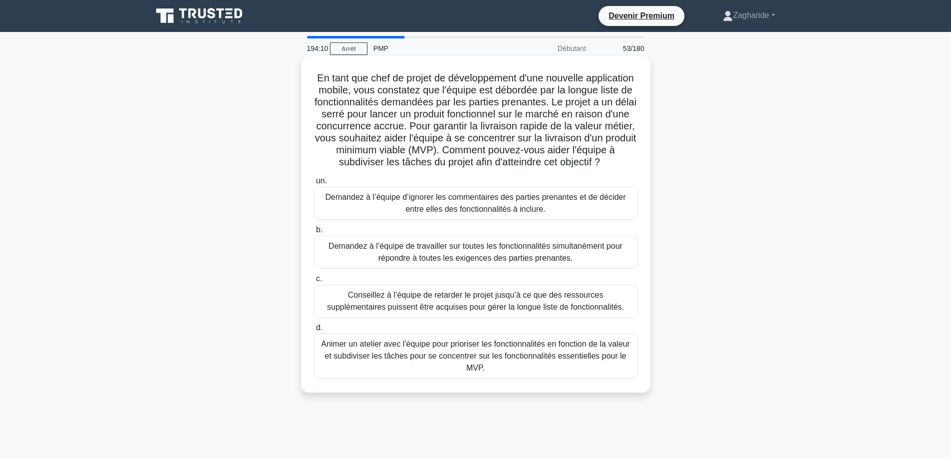
click at [541, 358] on font "Animer un atelier avec l'équipe pour prioriser les fonctionnalités en fonction …" at bounding box center [475, 355] width 309 height 32
click at [314, 331] on input "d. Animer un atelier avec l'équipe pour prioriser les fonctionnalités en foncti…" at bounding box center [314, 327] width 0 height 6
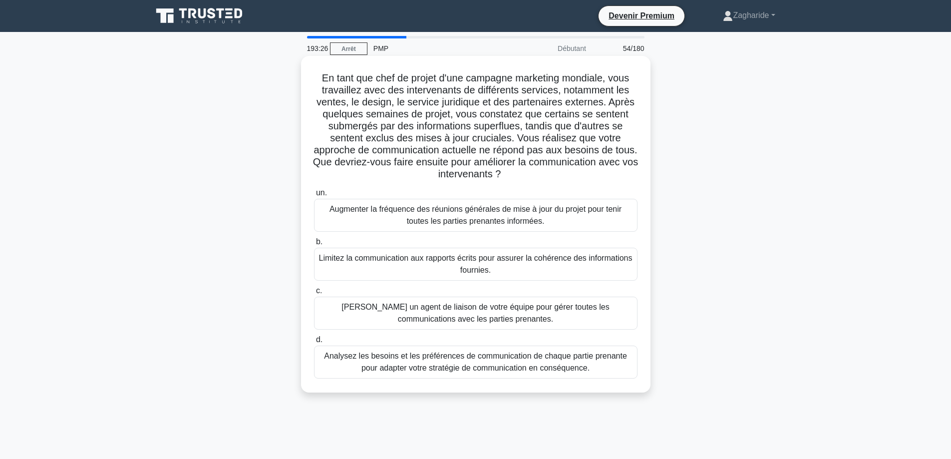
click at [562, 369] on font "Analysez les besoins et les préférences de communication de chaque partie prena…" at bounding box center [475, 361] width 303 height 20
click at [314, 343] on input "d. Analysez les besoins et les préférences de communication de chaque partie pr…" at bounding box center [314, 339] width 0 height 6
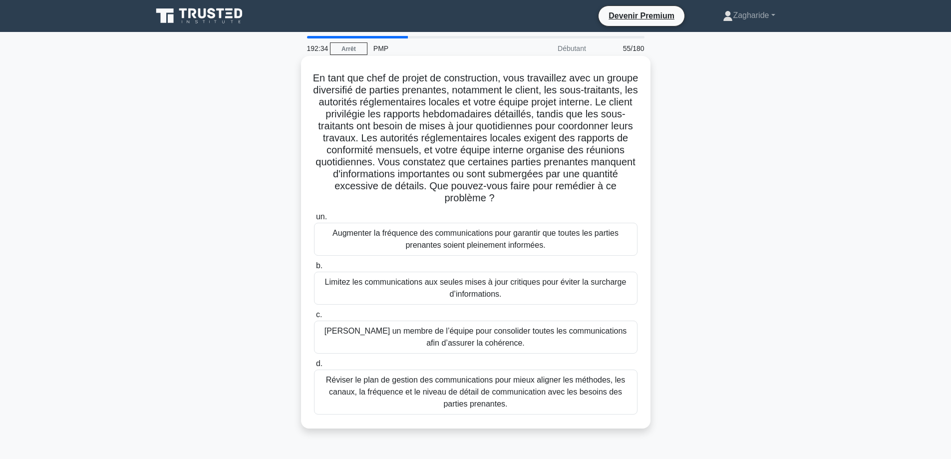
click at [548, 398] on font "Réviser le plan de gestion des communications pour mieux aligner les méthodes, …" at bounding box center [475, 392] width 314 height 36
click at [314, 367] on input "d. Réviser le plan de gestion des communications pour mieux aligner les méthode…" at bounding box center [314, 363] width 0 height 6
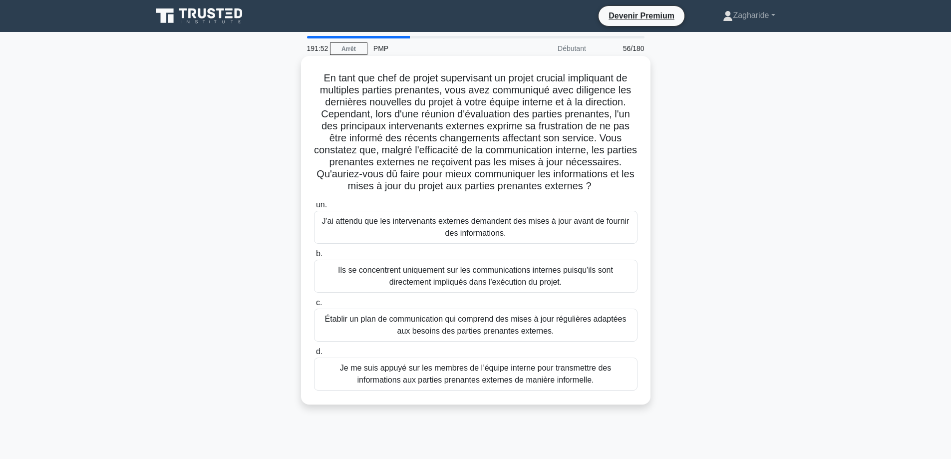
click at [556, 329] on font "Établir un plan de communication qui comprend des mises à jour régulières adapt…" at bounding box center [475, 325] width 314 height 24
click at [314, 306] on input "c. Établir un plan de communication qui comprend des mises à jour régulières ad…" at bounding box center [314, 302] width 0 height 6
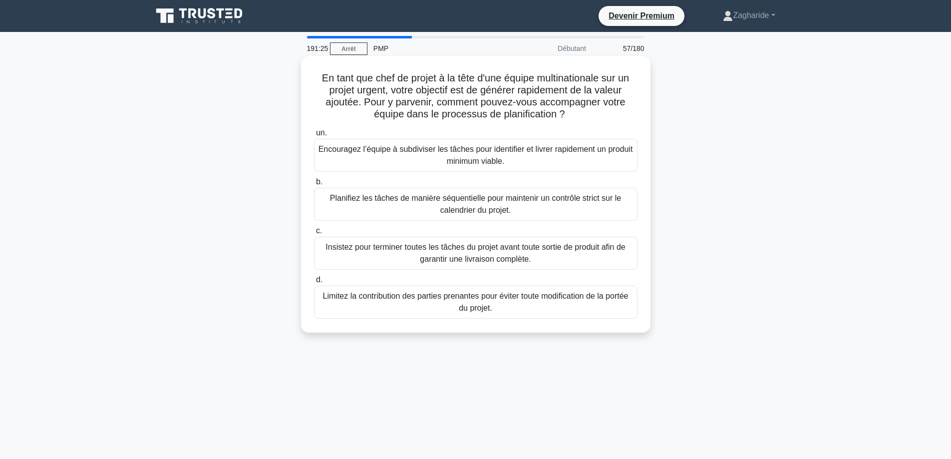
click at [487, 151] on font "Encouragez l’équipe à subdiviser les tâches pour identifier et livrer rapidemen…" at bounding box center [475, 155] width 314 height 20
click at [314, 136] on input "un. Encouragez l’équipe à subdiviser les tâches pour identifier et livrer rapid…" at bounding box center [314, 133] width 0 height 6
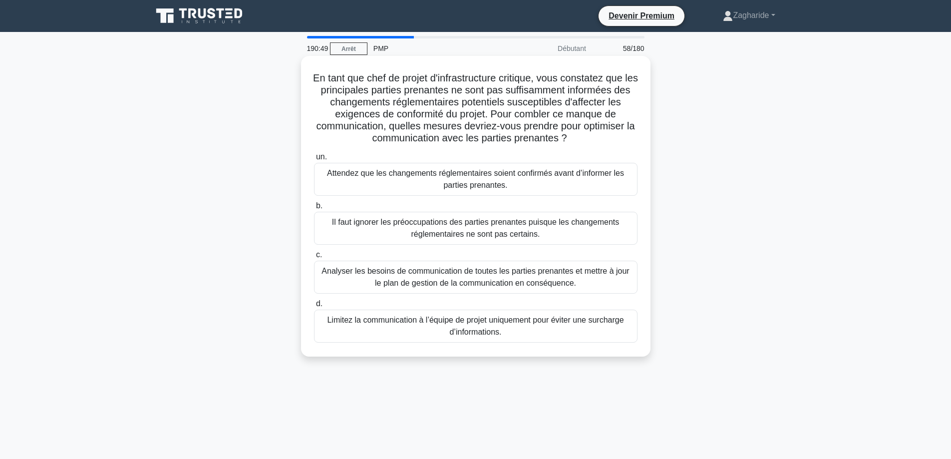
click at [574, 279] on font "Analyser les besoins de communication de toutes les parties prenantes et mettre…" at bounding box center [475, 277] width 314 height 24
click at [314, 258] on input "c. Analyser les besoins de communication de toutes les parties prenantes et met…" at bounding box center [314, 255] width 0 height 6
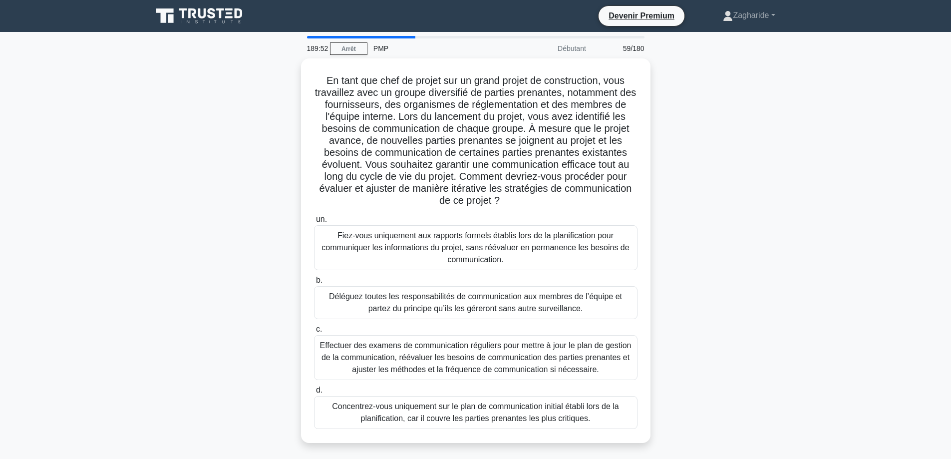
click at [567, 364] on font "Effectuer des examens de communication réguliers pour mettre à jour le plan de …" at bounding box center [474, 357] width 311 height 32
click at [314, 332] on input "c. Effectuer des examens de communication réguliers pour mettre à jour le plan …" at bounding box center [314, 329] width 0 height 6
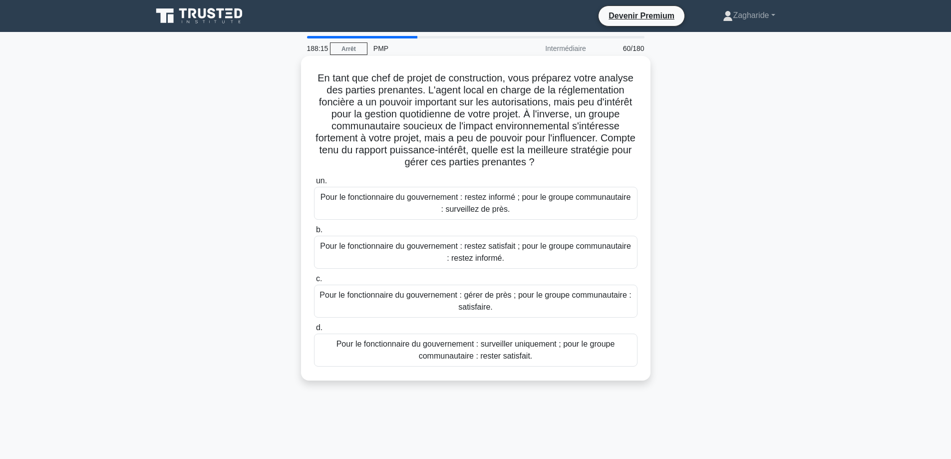
click at [435, 254] on font "Pour le fonctionnaire du gouvernement : restez satisfait ; pour le groupe commu…" at bounding box center [475, 252] width 314 height 24
click at [314, 233] on input "b. Pour le fonctionnaire du gouvernement : restez satisfait ; pour le groupe co…" at bounding box center [314, 230] width 0 height 6
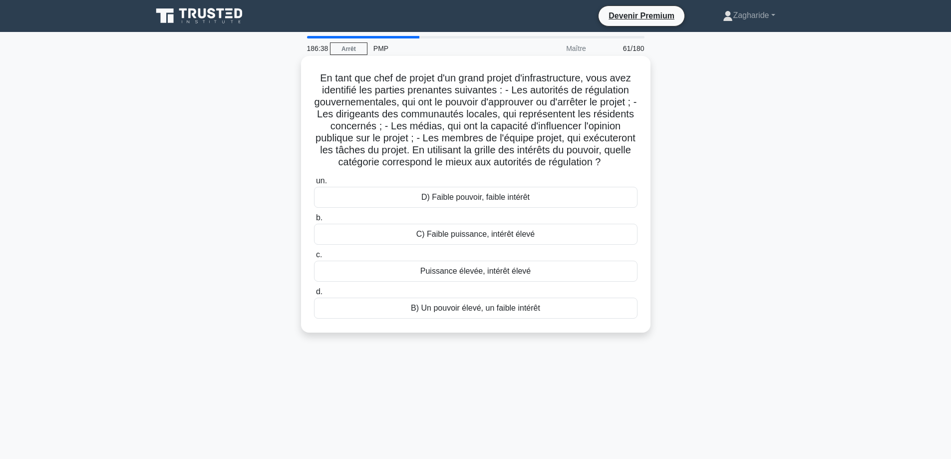
click at [482, 312] on font "B) Un pouvoir élevé, un faible intérêt" at bounding box center [475, 307] width 129 height 8
click at [314, 295] on input "d. B) Un pouvoir élevé, un faible intérêt" at bounding box center [314, 291] width 0 height 6
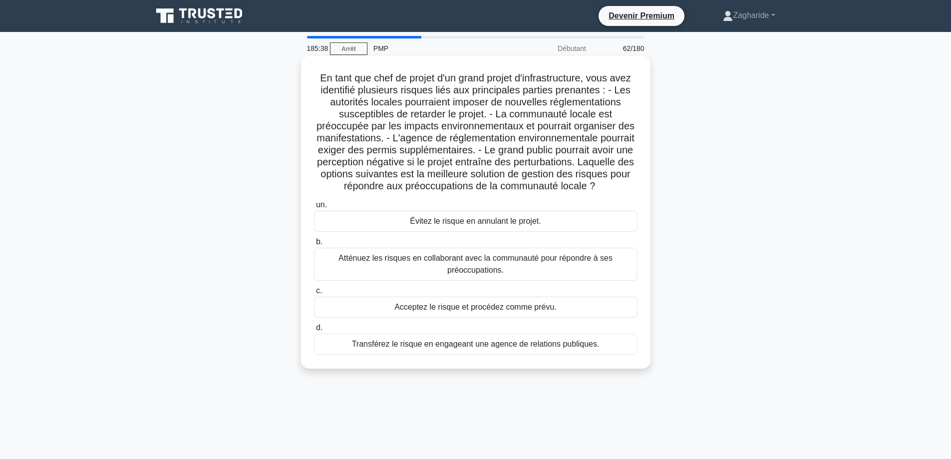
click at [533, 276] on font "Atténuez les risques en collaborant avec la communauté pour répondre à ses préo…" at bounding box center [475, 264] width 314 height 24
click at [314, 245] on input "b. Atténuez les risques en collaborant avec la communauté pour répondre à ses p…" at bounding box center [314, 242] width 0 height 6
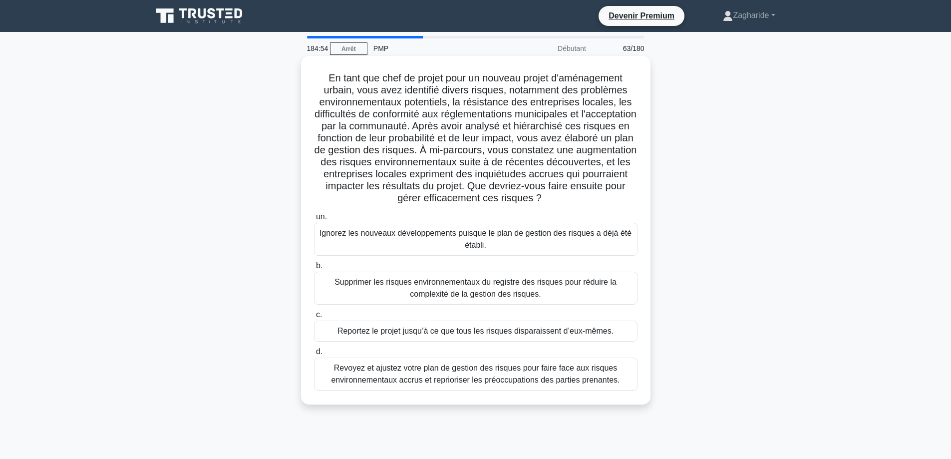
click at [473, 382] on font "Revoyez et ajustez votre plan de gestion des risques pour faire face aux risque…" at bounding box center [475, 373] width 288 height 20
click at [314, 355] on input "d. Revoyez et ajustez votre plan de gestion des risques pour faire face aux ris…" at bounding box center [314, 351] width 0 height 6
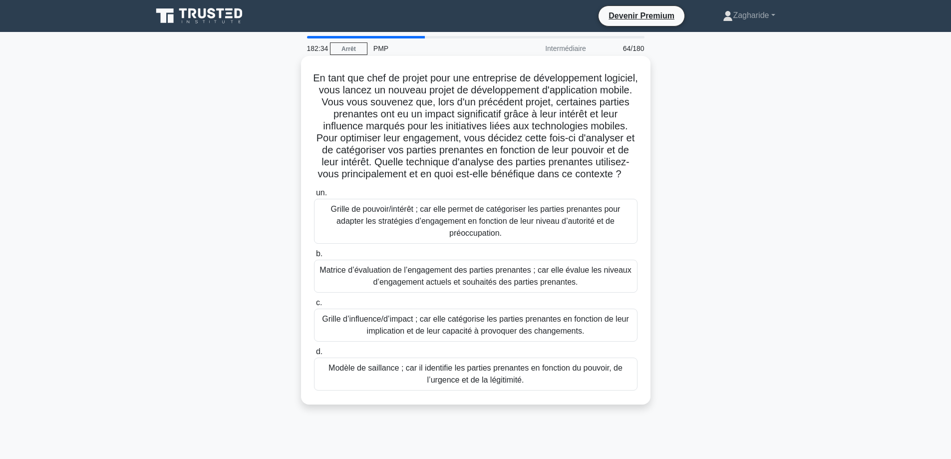
click at [457, 231] on font "Grille de pouvoir/intérêt ; car elle permet de catégoriser les parties prenante…" at bounding box center [475, 221] width 289 height 32
click at [314, 196] on input "un. Grille de pouvoir/intérêt ; car elle permet de catégoriser les parties pren…" at bounding box center [314, 193] width 0 height 6
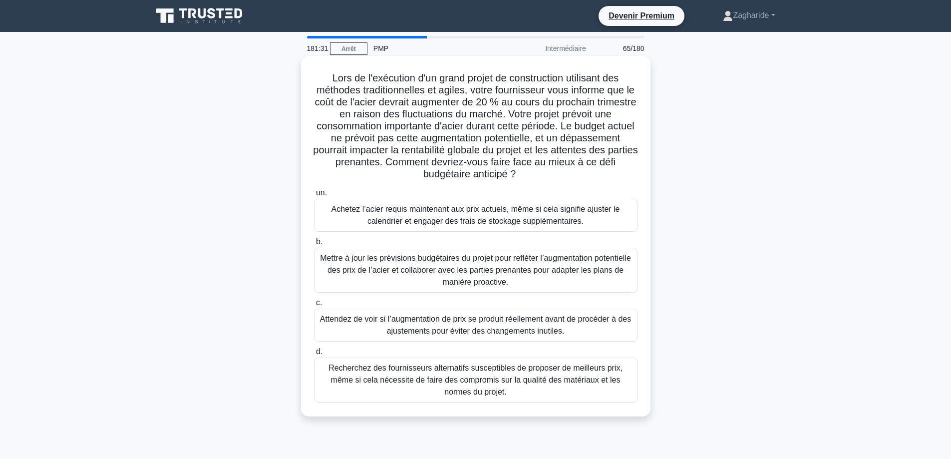
click at [549, 281] on font "Mettre à jour les prévisions budgétaires du projet pour refléter l’augmentation…" at bounding box center [475, 270] width 314 height 36
click at [314, 245] on input "b. Mettre à jour les prévisions budgétaires du projet pour refléter l’augmentat…" at bounding box center [314, 242] width 0 height 6
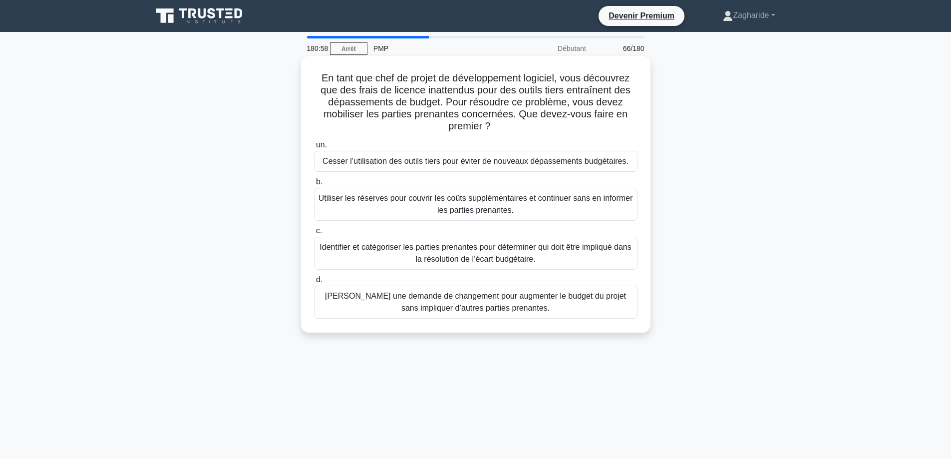
click at [550, 256] on font "Identifier et catégoriser les parties prenantes pour déterminer qui doit être i…" at bounding box center [475, 253] width 314 height 24
click at [314, 234] on input "c. Identifier et catégoriser les parties prenantes pour déterminer qui doit êtr…" at bounding box center [314, 231] width 0 height 6
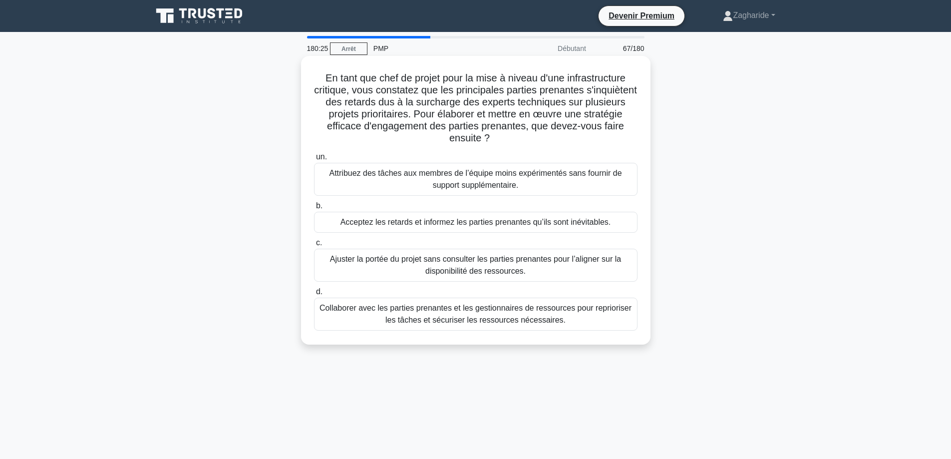
click at [476, 321] on font "Collaborer avec les parties prenantes et les gestionnaires de ressources pour r…" at bounding box center [475, 313] width 312 height 20
click at [314, 295] on input "d. Collaborer avec les parties prenantes et les gestionnaires de ressources pou…" at bounding box center [314, 291] width 0 height 6
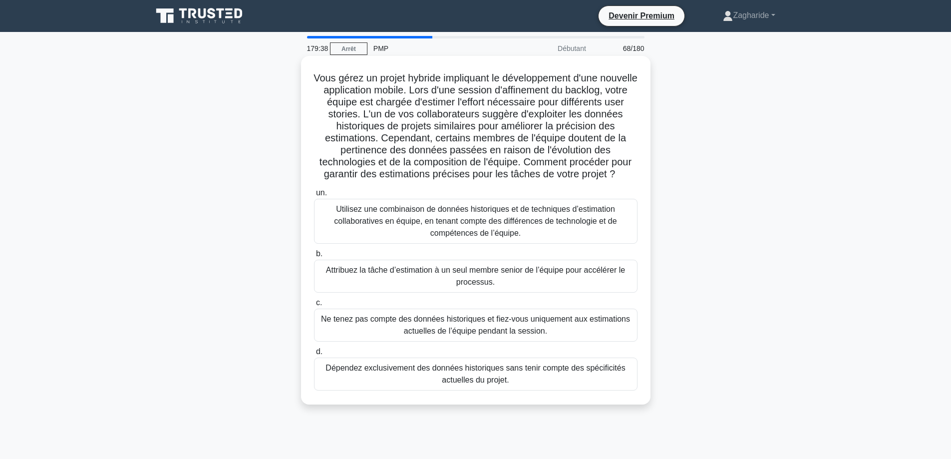
click at [448, 231] on font "Utilisez une combinaison de données historiques et de techniques d’estimation c…" at bounding box center [475, 221] width 282 height 32
click at [314, 196] on input "un. Utilisez une combinaison de données historiques et de techniques d’estimati…" at bounding box center [314, 193] width 0 height 6
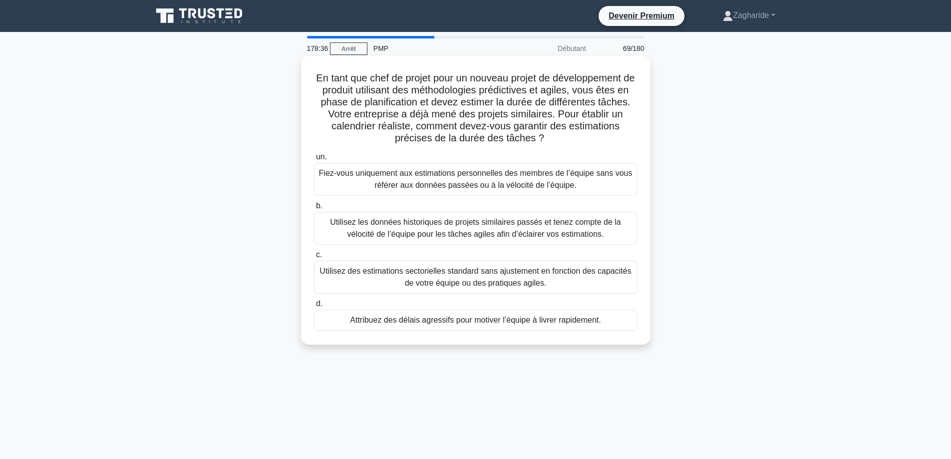
click at [475, 235] on font "Utilisez les données historiques de projets similaires passés et tenez compte d…" at bounding box center [475, 228] width 291 height 20
click at [314, 209] on input "b. Utilisez les données historiques de projets similaires passés et tenez compt…" at bounding box center [314, 206] width 0 height 6
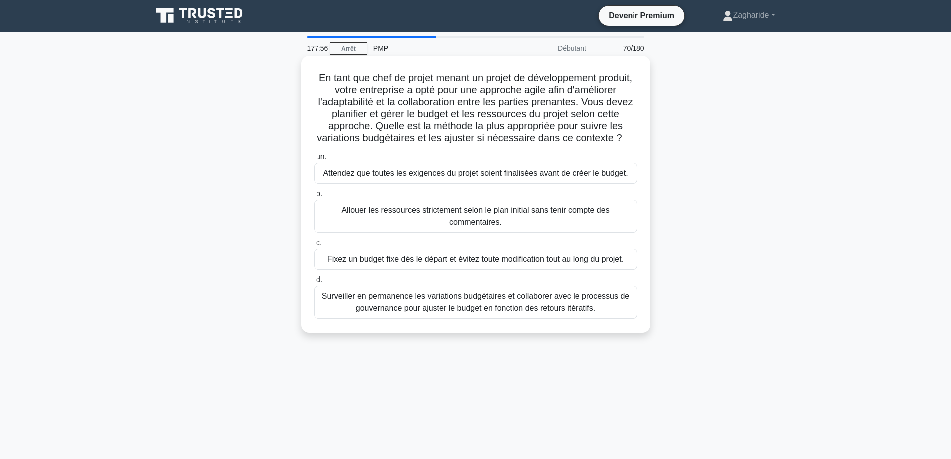
click at [449, 311] on font "Surveiller en permanence les variations budgétaires et collaborer avec le proce…" at bounding box center [475, 301] width 307 height 20
click at [314, 283] on input "d. Surveiller en permanence les variations budgétaires et collaborer avec le pr…" at bounding box center [314, 280] width 0 height 6
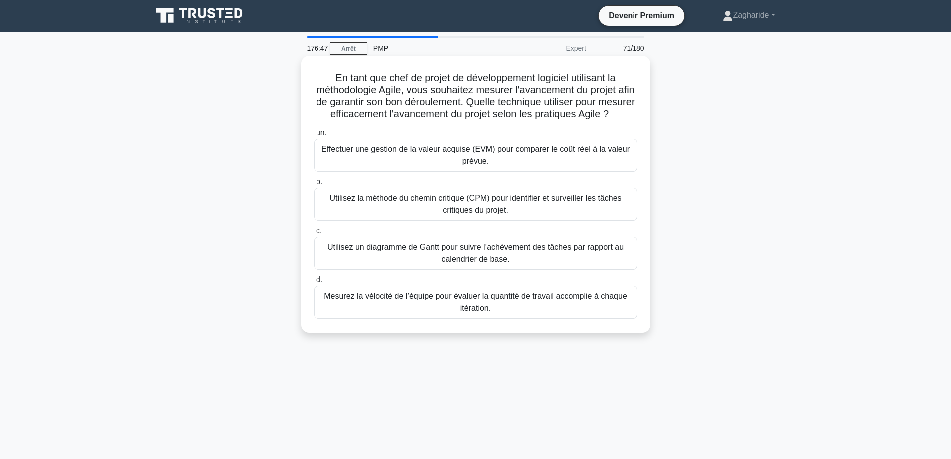
click at [446, 265] on font "Utilisez un diagramme de Gantt pour suivre l’achèvement des tâches par rapport …" at bounding box center [475, 253] width 314 height 24
click at [314, 234] on input "c. Utilisez un diagramme de Gantt pour suivre l’achèvement des tâches par rappo…" at bounding box center [314, 231] width 0 height 6
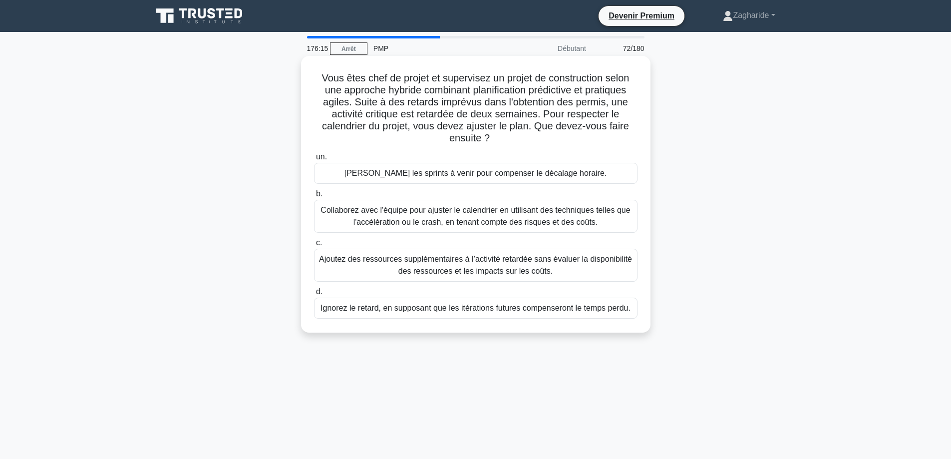
click at [378, 216] on font "Collaborez avec l'équipe pour ajuster le calendrier en utilisant des techniques…" at bounding box center [474, 216] width 309 height 20
click at [314, 197] on input "b. Collaborez avec l'équipe pour ajuster le calendrier en utilisant des techniq…" at bounding box center [314, 194] width 0 height 6
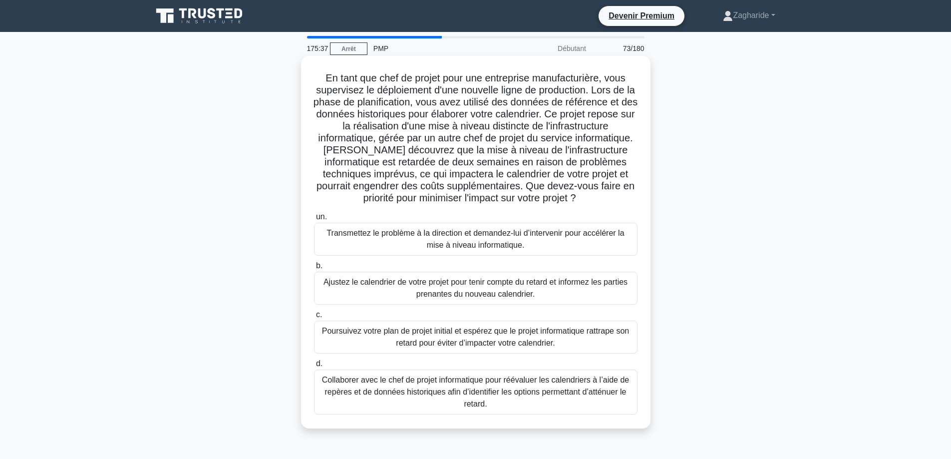
click at [473, 392] on font "Collaborer avec le chef de projet informatique pour réévaluer les calendriers à…" at bounding box center [475, 391] width 307 height 32
click at [314, 367] on input "d. Collaborer avec le chef de projet informatique pour réévaluer les calendrier…" at bounding box center [314, 363] width 0 height 6
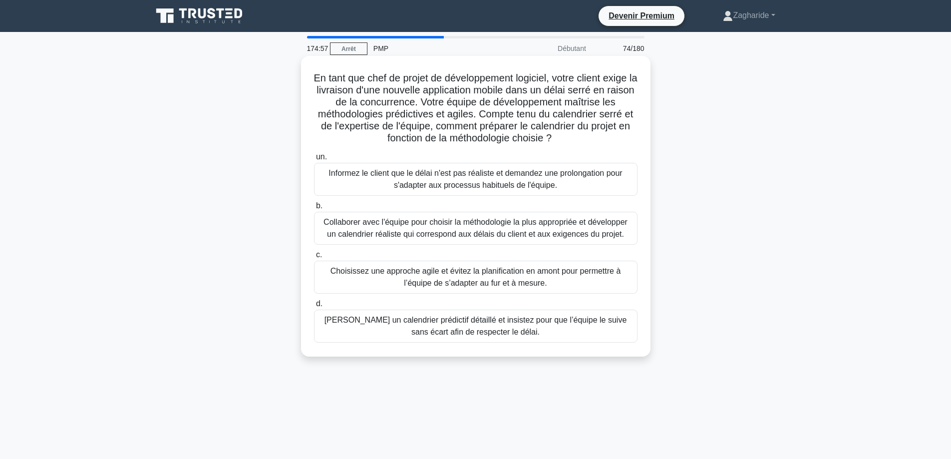
click at [491, 245] on div "Collaborer avec l'équipe pour choisir la méthodologie la plus appropriée et dév…" at bounding box center [475, 228] width 323 height 33
click at [314, 209] on input "b. Collaborer avec l'équipe pour choisir la méthodologie la plus appropriée et …" at bounding box center [314, 206] width 0 height 6
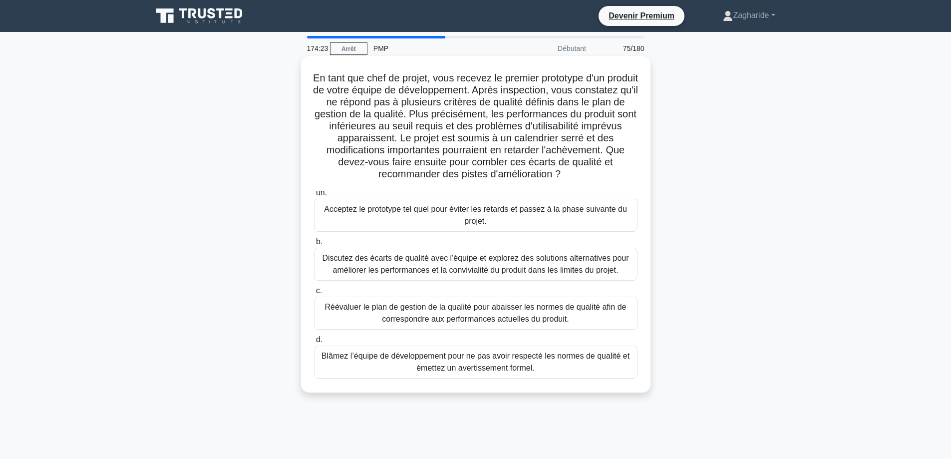
click at [455, 267] on font "Discutez des écarts de qualité avec l'équipe et explorez des solutions alternat…" at bounding box center [475, 264] width 306 height 20
click at [314, 245] on input "b. Discutez des écarts de qualité avec l'équipe et explorez des solutions alter…" at bounding box center [314, 242] width 0 height 6
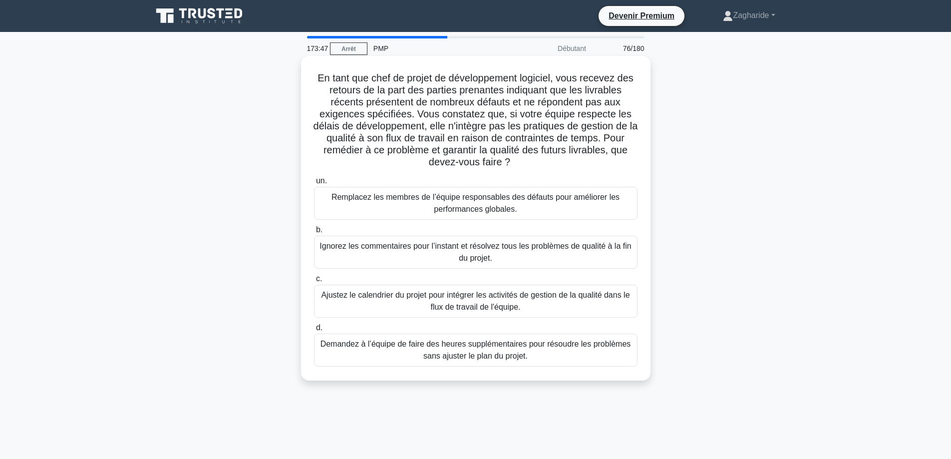
click at [464, 302] on font "Ajustez le calendrier du projet pour intégrer les activités de gestion de la qu…" at bounding box center [475, 300] width 308 height 20
click at [314, 282] on input "c. Ajustez le calendrier du projet pour intégrer les activités de gestion de la…" at bounding box center [314, 279] width 0 height 6
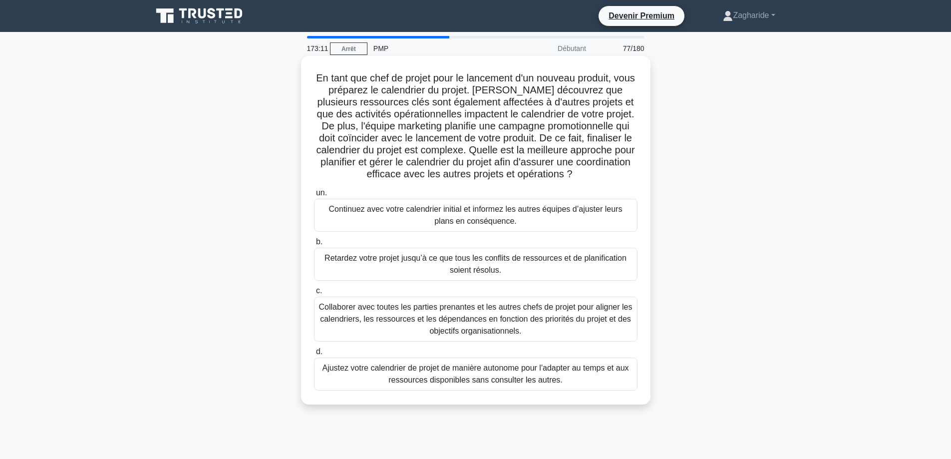
click at [473, 326] on font "Collaborer avec toutes les parties prenantes et les autres chefs de projet pour…" at bounding box center [475, 318] width 313 height 32
click at [314, 294] on input "c. Collaborer avec toutes les parties prenantes et les autres chefs de projet p…" at bounding box center [314, 290] width 0 height 6
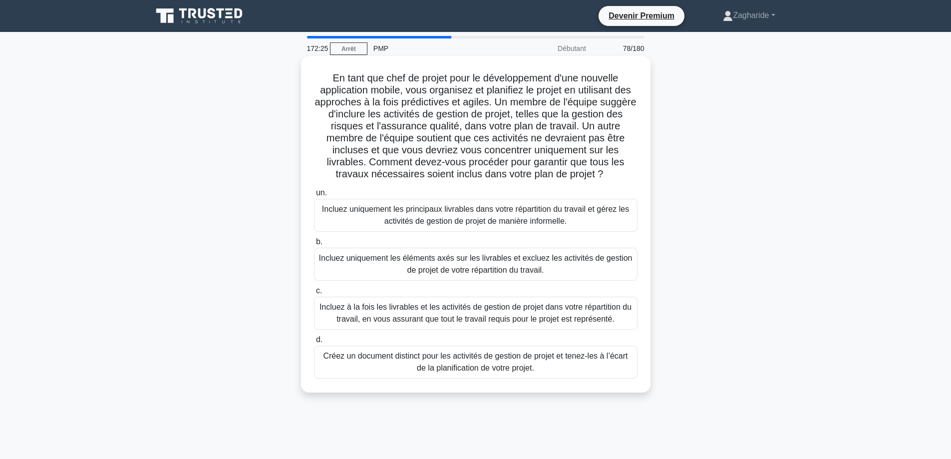
click at [457, 312] on font "Incluez à la fois les livrables et les activités de gestion de projet dans votr…" at bounding box center [475, 312] width 312 height 20
click at [314, 294] on input "c. Incluez à la fois les livrables et les activités de gestion de projet dans v…" at bounding box center [314, 290] width 0 height 6
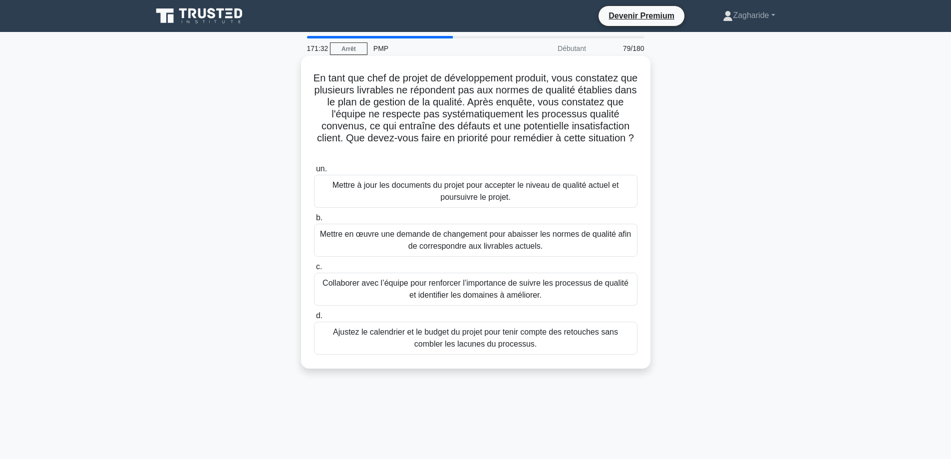
click at [542, 295] on font "Collaborer avec l’équipe pour renforcer l’importance de suivre les processus de…" at bounding box center [475, 289] width 314 height 24
click at [314, 270] on input "c. Collaborer avec l’équipe pour renforcer l’importance de suivre les processus…" at bounding box center [314, 267] width 0 height 6
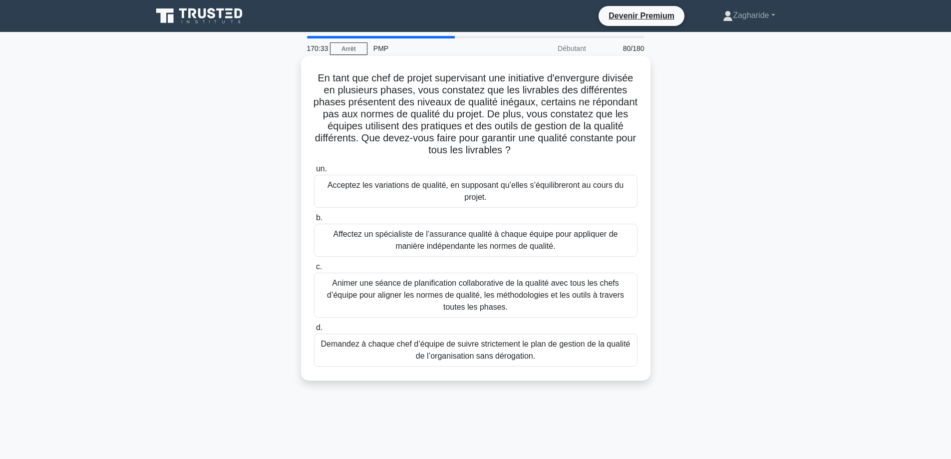
click at [478, 290] on font "Animer une séance de planification collaborative de la qualité avec tous les ch…" at bounding box center [475, 295] width 297 height 32
click at [314, 270] on input "c. Animer une séance de planification collaborative de la qualité avec tous les…" at bounding box center [314, 267] width 0 height 6
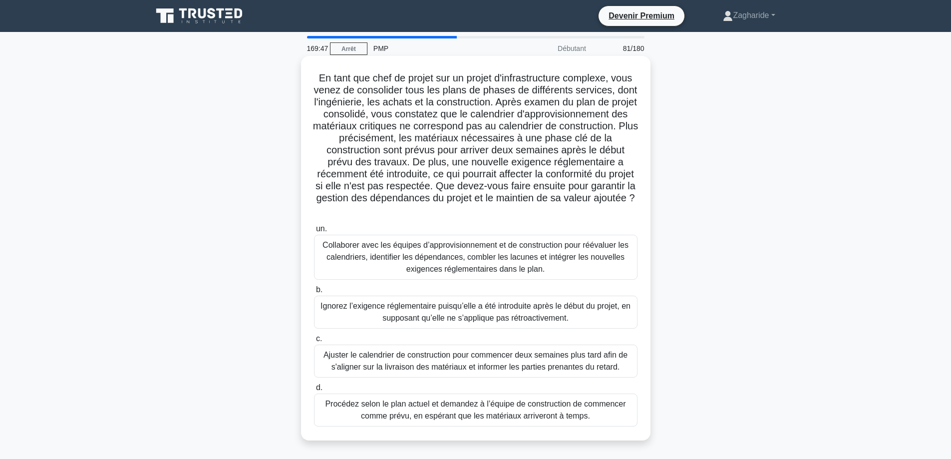
click at [483, 256] on font "Collaborer avec les équipes d’approvisionnement et de construction pour réévalu…" at bounding box center [475, 257] width 306 height 32
click at [314, 232] on input "un. Collaborer avec les équipes d’approvisionnement et de construction pour réé…" at bounding box center [314, 229] width 0 height 6
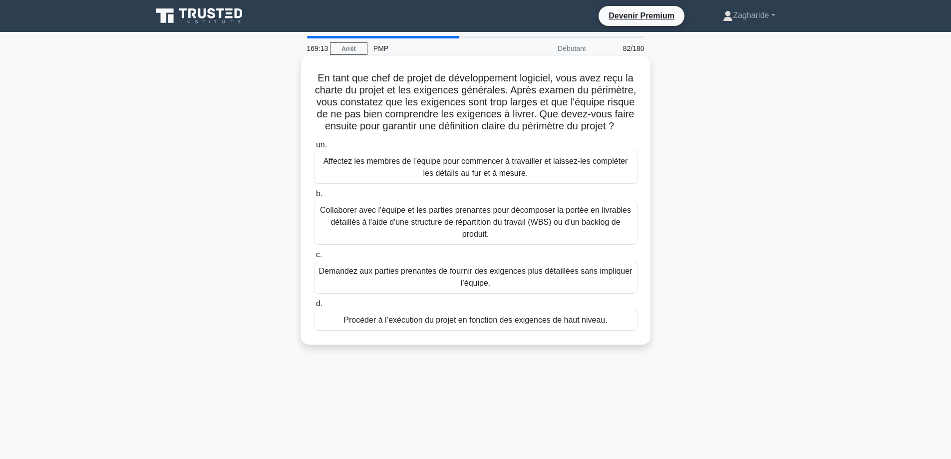
click at [530, 240] on font "Collaborer avec l'équipe et les parties prenantes pour décomposer la portée en …" at bounding box center [475, 222] width 314 height 36
click at [314, 197] on input "b. Collaborer avec l'équipe et les parties prenantes pour décomposer la portée …" at bounding box center [314, 194] width 0 height 6
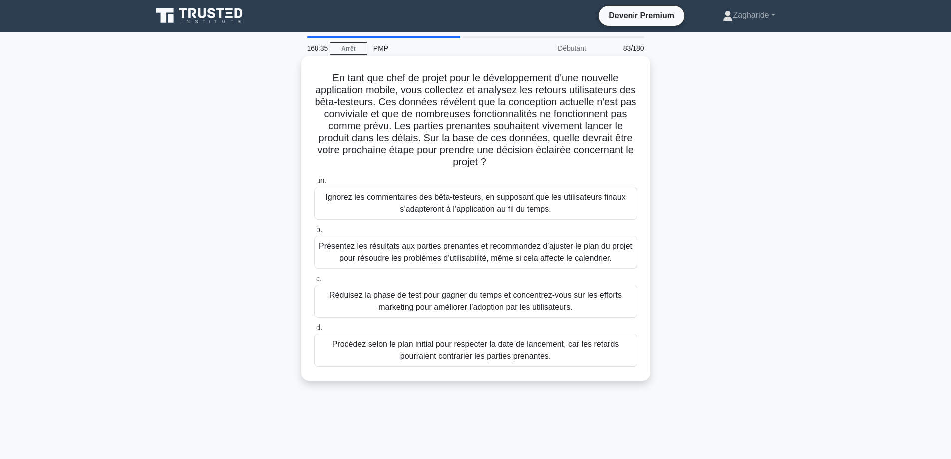
click at [459, 250] on font "Présentez les résultats aux parties prenantes et recommandez d’ajuster le plan …" at bounding box center [475, 252] width 313 height 20
click at [314, 233] on input "b. Présentez les résultats aux parties prenantes et recommandez d’ajuster le pl…" at bounding box center [314, 230] width 0 height 6
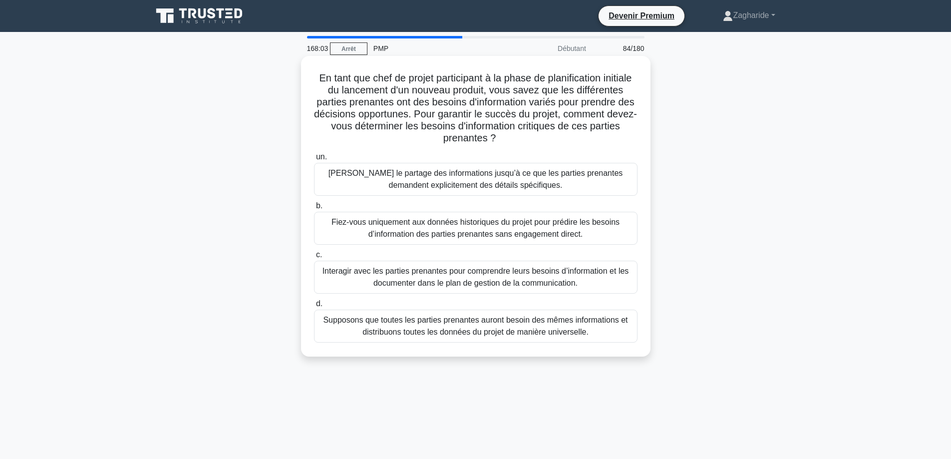
click at [581, 276] on font "Interagir avec les parties prenantes pour comprendre leurs besoins d’informatio…" at bounding box center [475, 277] width 306 height 20
click at [314, 258] on input "c. Interagir avec les parties prenantes pour comprendre leurs besoins d’informa…" at bounding box center [314, 255] width 0 height 6
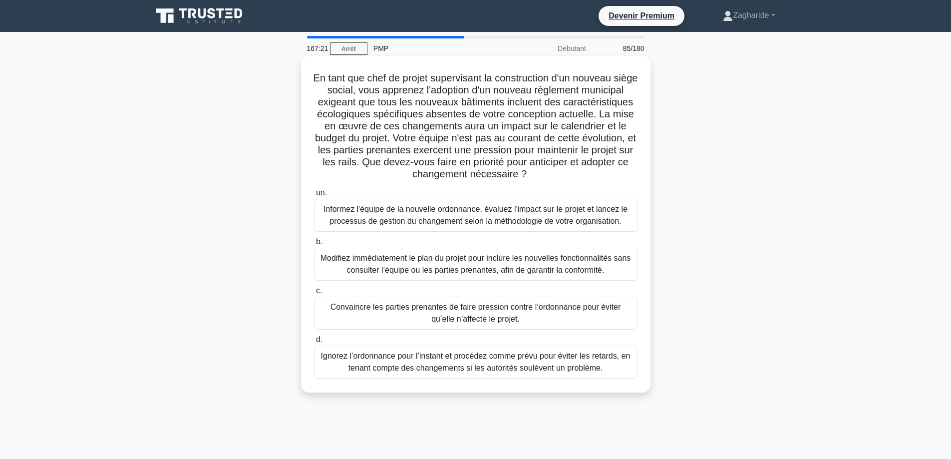
click at [512, 212] on font "Informez l'équipe de la nouvelle ordonnance, évaluez l'impact sur le projet et …" at bounding box center [475, 215] width 304 height 20
click at [314, 196] on input "un. Informez l'équipe de la nouvelle ordonnance, évaluez l'impact sur le projet…" at bounding box center [314, 193] width 0 height 6
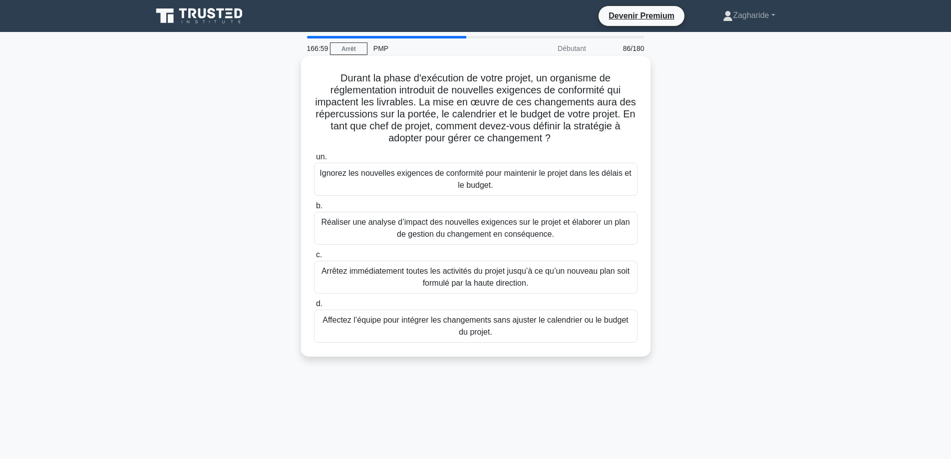
click at [514, 235] on font "Réaliser une analyse d’impact des nouvelles exigences sur le projet et élaborer…" at bounding box center [475, 228] width 308 height 20
click at [314, 209] on input "b. Réaliser une analyse d’impact des nouvelles exigences sur le projet et élabo…" at bounding box center [314, 206] width 0 height 6
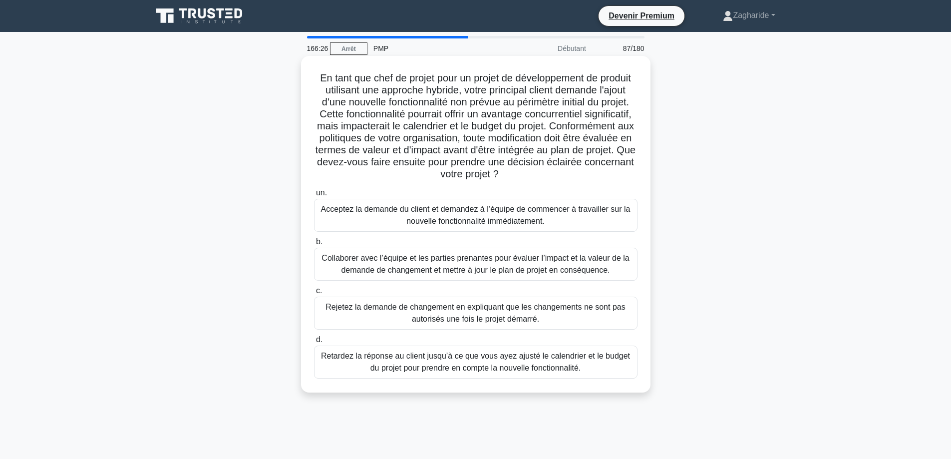
click at [510, 264] on font "Collaborer avec l’équipe et les parties prenantes pour évaluer l’impact et la v…" at bounding box center [474, 264] width 307 height 20
click at [314, 245] on input "b. Collaborer avec l’équipe et les parties prenantes pour évaluer l’impact et l…" at bounding box center [314, 242] width 0 height 6
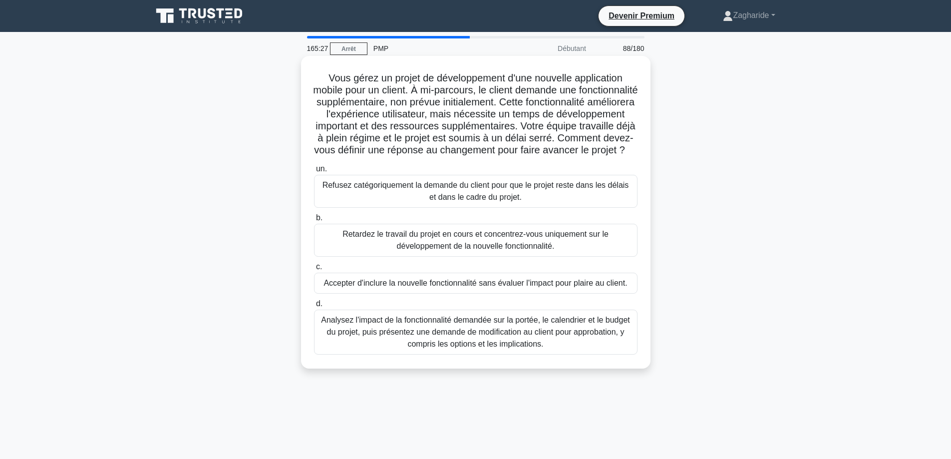
click at [493, 346] on font "Analysez l'impact de la fonctionnalité demandée sur la portée, le calendrier et…" at bounding box center [475, 331] width 309 height 32
click at [314, 307] on input "d. Analysez l'impact de la fonctionnalité demandée sur la portée, le calendrier…" at bounding box center [314, 303] width 0 height 6
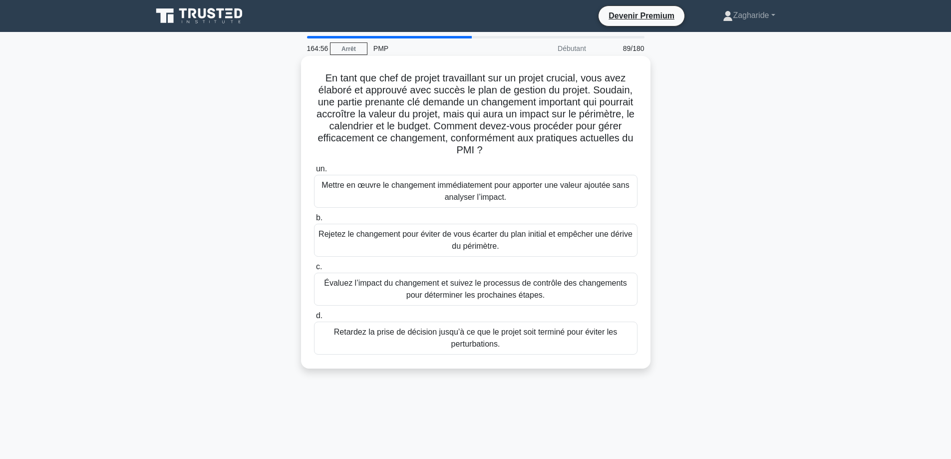
click at [458, 285] on font "Évaluez l’impact du changement et suivez le processus de contrôle des changemen…" at bounding box center [475, 289] width 303 height 20
click at [314, 270] on input "c. Évaluez l’impact du changement et suivez le processus de contrôle des change…" at bounding box center [314, 267] width 0 height 6
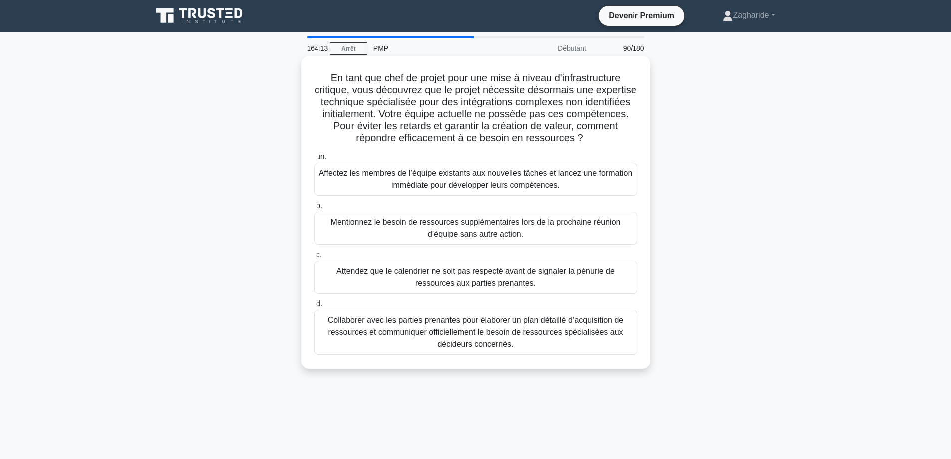
click at [508, 342] on font "Collaborer avec les parties prenantes pour élaborer un plan détaillé d’acquisit…" at bounding box center [475, 331] width 295 height 32
click at [314, 307] on input "d. Collaborer avec les parties prenantes pour élaborer un plan détaillé d’acqui…" at bounding box center [314, 303] width 0 height 6
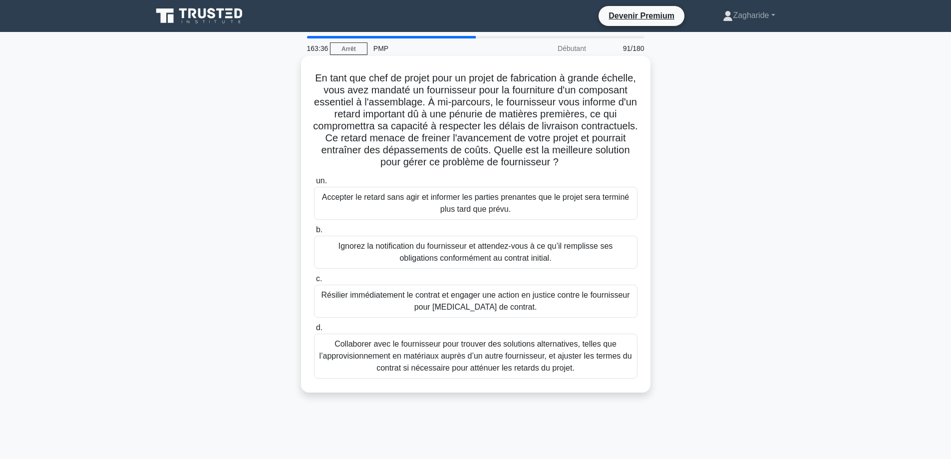
click at [508, 361] on font "Collaborer avec le fournisseur pour trouver des solutions alternatives, telles …" at bounding box center [475, 355] width 312 height 32
click at [314, 331] on input "d. Collaborer avec le fournisseur pour trouver des solutions alternatives, tell…" at bounding box center [314, 327] width 0 height 6
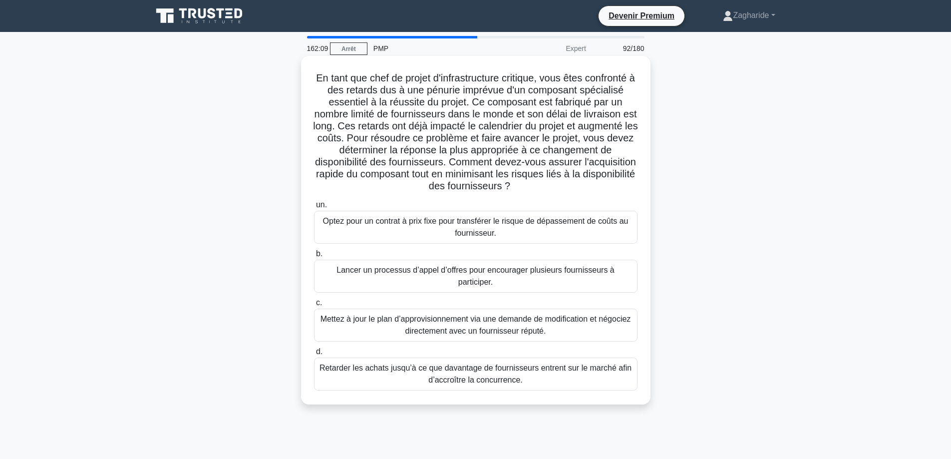
click at [495, 315] on font "Mettez à jour le plan d’approvisionnement via une demande de modification et né…" at bounding box center [475, 324] width 310 height 20
click at [314, 306] on input "c. Mettez à jour le plan d’approvisionnement via une demande de modification et…" at bounding box center [314, 302] width 0 height 6
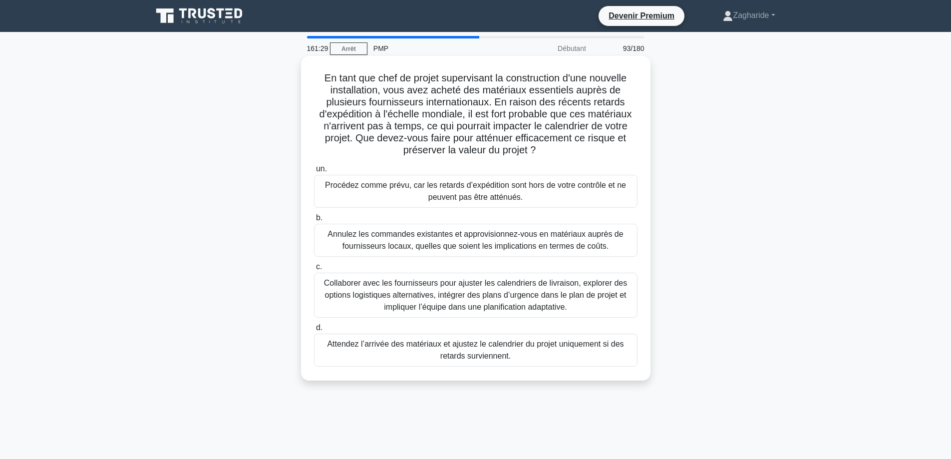
click at [515, 303] on font "Collaborer avec les fournisseurs pour ajuster les calendriers de livraison, exp…" at bounding box center [475, 295] width 303 height 32
click at [314, 270] on input "c. Collaborer avec les fournisseurs pour ajuster les calendriers de livraison, …" at bounding box center [314, 267] width 0 height 6
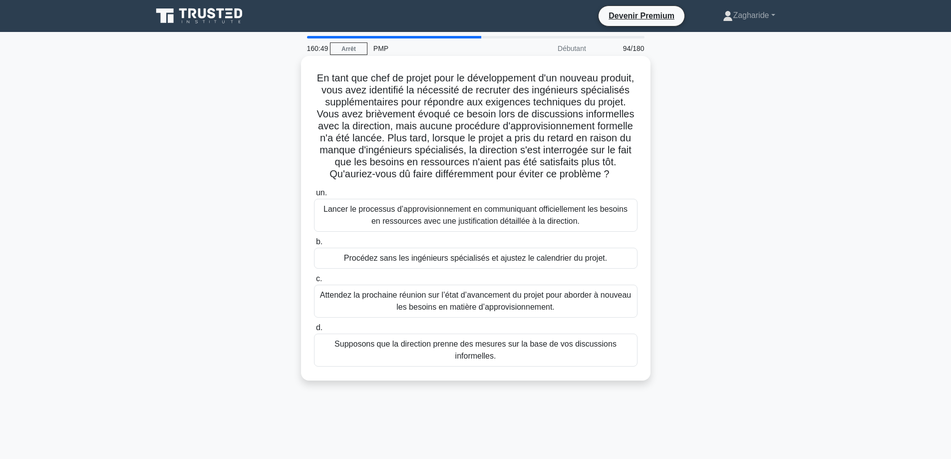
click at [523, 225] on font "Lancer le processus d’approvisionnement en communiquant officiellement les beso…" at bounding box center [475, 215] width 304 height 20
click at [314, 196] on input "un. Lancer le processus d’approvisionnement en communiquant officiellement les …" at bounding box center [314, 193] width 0 height 6
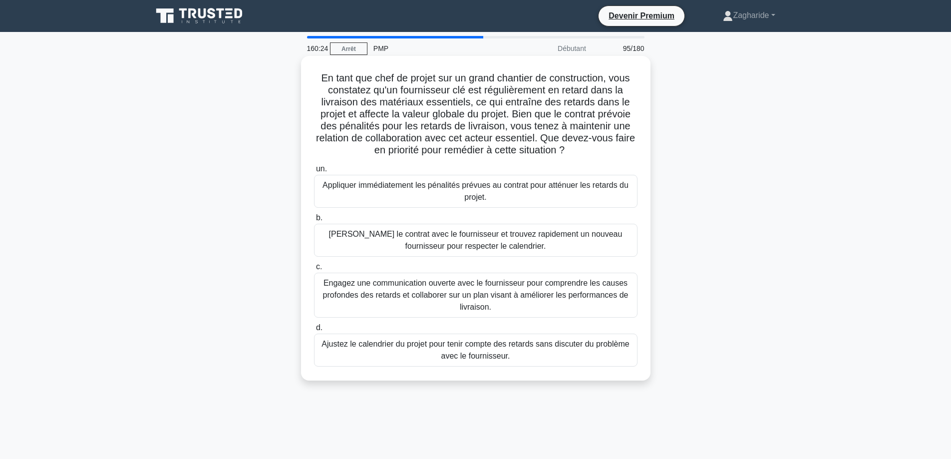
click at [530, 282] on font "Engagez une communication ouverte avec le fournisseur pour comprendre les cause…" at bounding box center [475, 295] width 305 height 32
click at [314, 270] on input "c. Engagez une communication ouverte avec le fournisseur pour comprendre les ca…" at bounding box center [314, 267] width 0 height 6
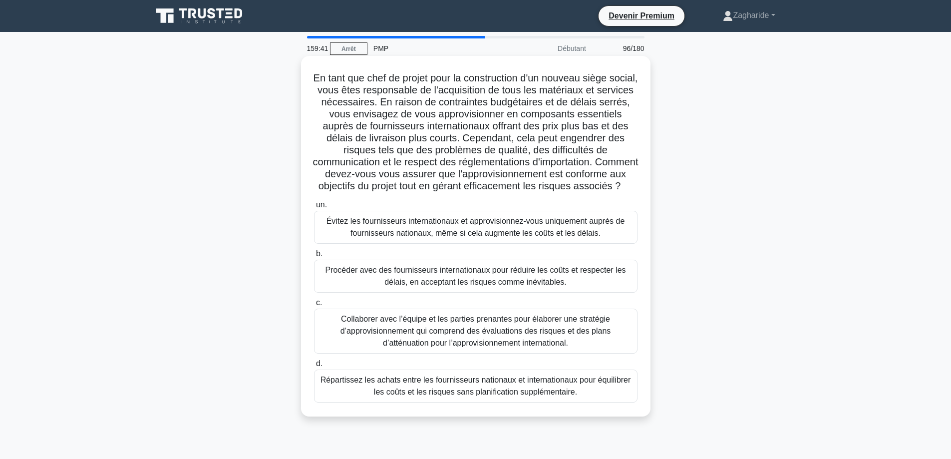
click at [518, 339] on font "Collaborer avec l’équipe et les parties prenantes pour élaborer une stratégie d…" at bounding box center [475, 330] width 271 height 32
click at [314, 306] on input "c. Collaborer avec l’équipe et les parties prenantes pour élaborer une stratégi…" at bounding box center [314, 302] width 0 height 6
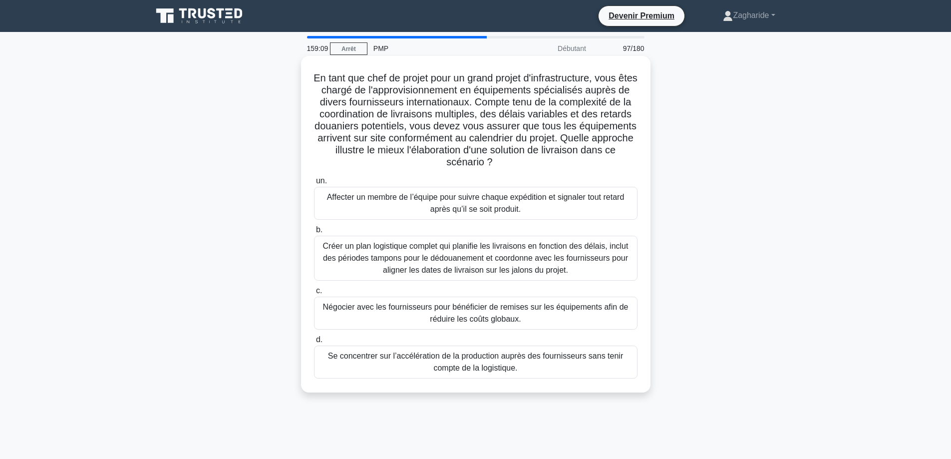
click at [519, 263] on font "Créer un plan logistique complet qui planifie les livraisons en fonction des dé…" at bounding box center [475, 258] width 305 height 32
click at [314, 233] on input "b. Créer un plan logistique complet qui planifie les livraisons en fonction des…" at bounding box center [314, 230] width 0 height 6
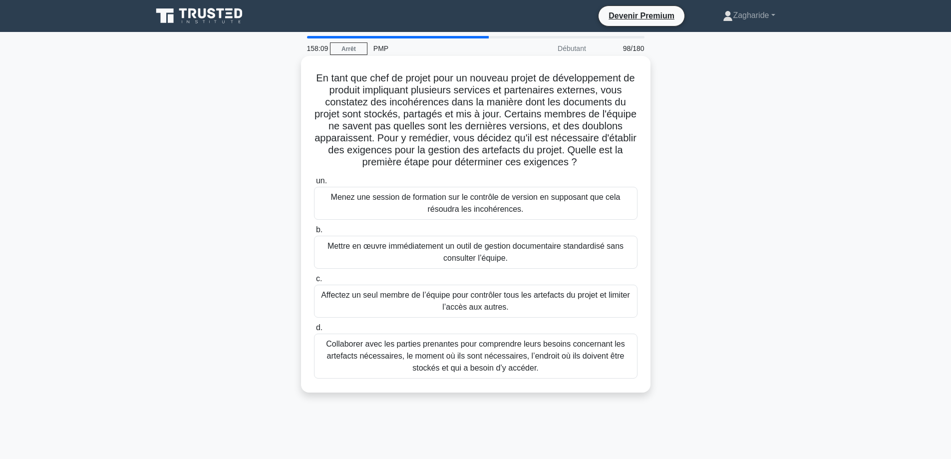
click at [504, 361] on font "Collaborer avec les parties prenantes pour comprendre leurs besoins concernant …" at bounding box center [475, 355] width 299 height 32
click at [314, 331] on input "d. Collaborer avec les parties prenantes pour comprendre leurs besoins concerna…" at bounding box center [314, 327] width 0 height 6
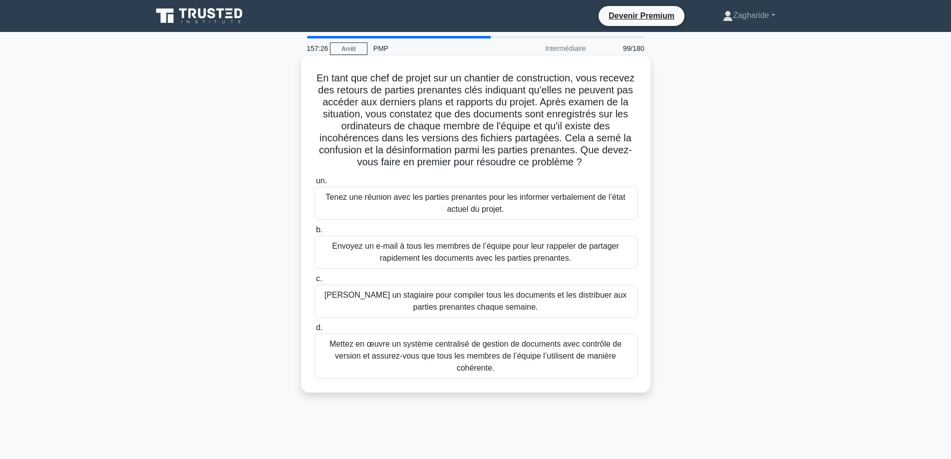
click at [521, 360] on font "Mettez en œuvre un système centralisé de gestion de documents avec contrôle de …" at bounding box center [475, 355] width 292 height 32
click at [314, 331] on input "d. Mettez en œuvre un système centralisé de gestion de documents avec contrôle …" at bounding box center [314, 327] width 0 height 6
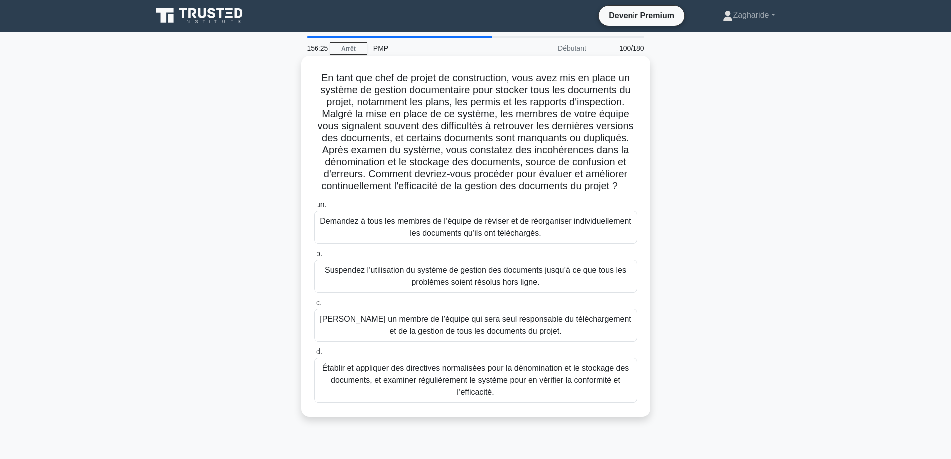
click at [541, 373] on font "Établir et appliquer des directives normalisées pour la dénomination et le stoc…" at bounding box center [475, 380] width 314 height 36
click at [314, 355] on input "d. Établir et appliquer des directives normalisées pour la dénomination et le s…" at bounding box center [314, 351] width 0 height 6
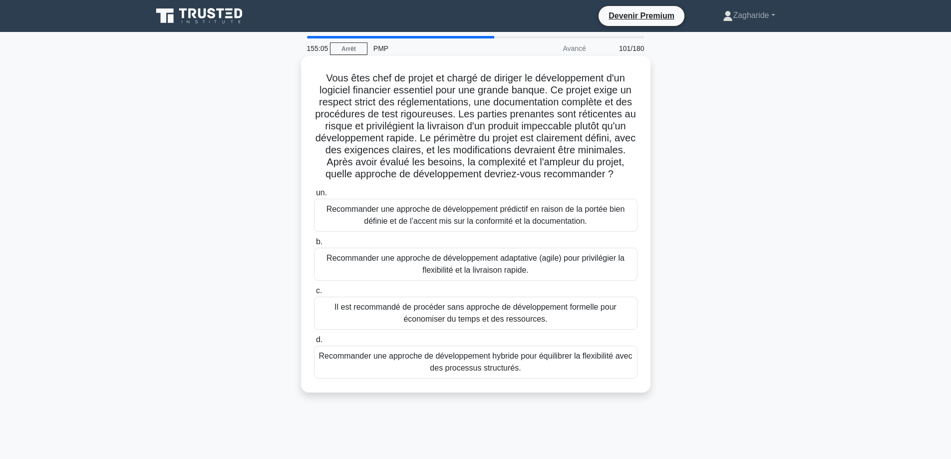
click at [527, 225] on font "Recommander une approche de développement prédictif en raison de la portée bien…" at bounding box center [475, 215] width 298 height 20
click at [314, 196] on input "un. Recommander une approche de développement prédictif en raison de la portée …" at bounding box center [314, 193] width 0 height 6
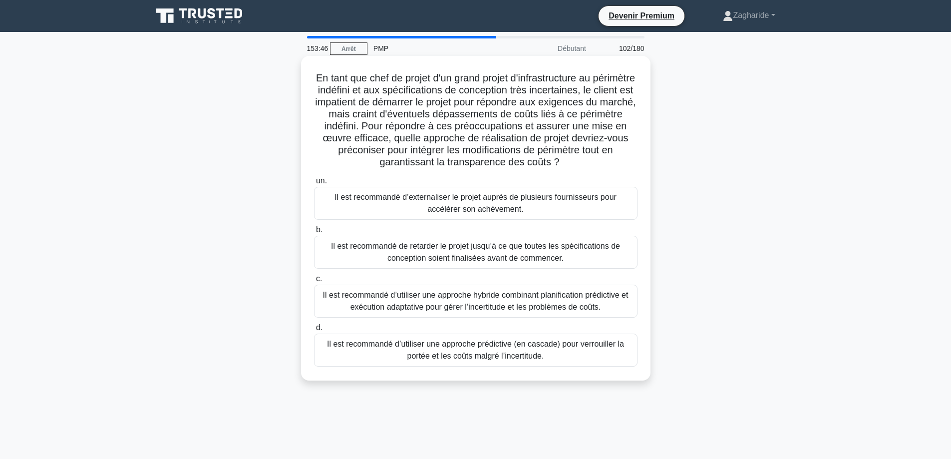
click at [572, 297] on font "Il est recommandé d’utiliser une approche hybride combinant planification prédi…" at bounding box center [475, 300] width 305 height 20
click at [314, 282] on input "c. Il est recommandé d’utiliser une approche hybride combinant planification pr…" at bounding box center [314, 279] width 0 height 6
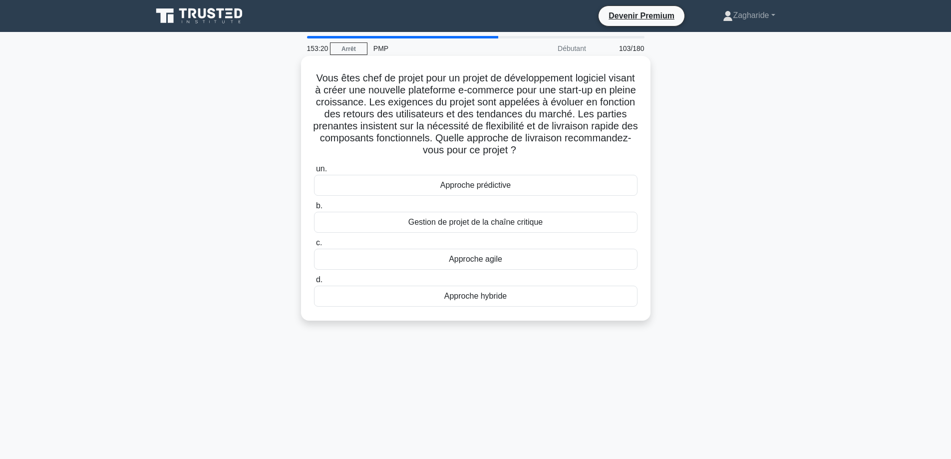
click at [502, 262] on div "Approche agile" at bounding box center [475, 259] width 323 height 21
click at [314, 246] on input "c. Approche agile" at bounding box center [314, 243] width 0 height 6
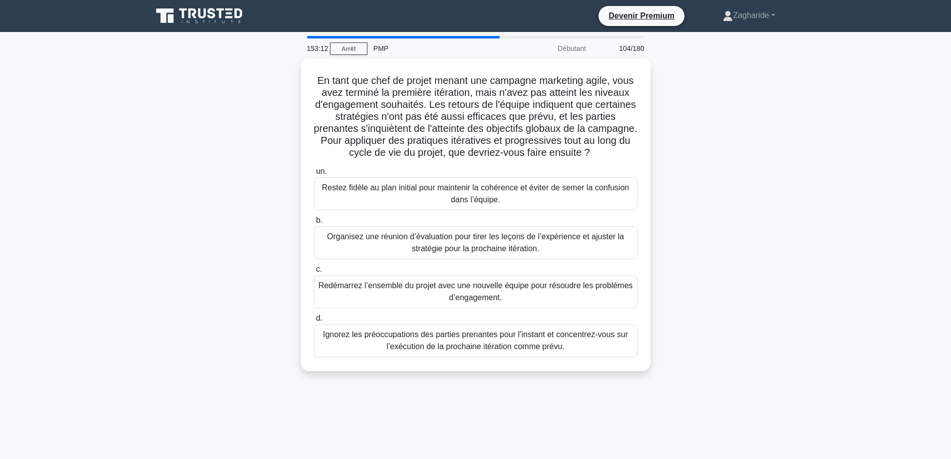
click at [887, 161] on main "153:12 [GEOGRAPHIC_DATA] PMP Débutant 104/180 En tant que chef de projet menant…" at bounding box center [475, 285] width 951 height 507
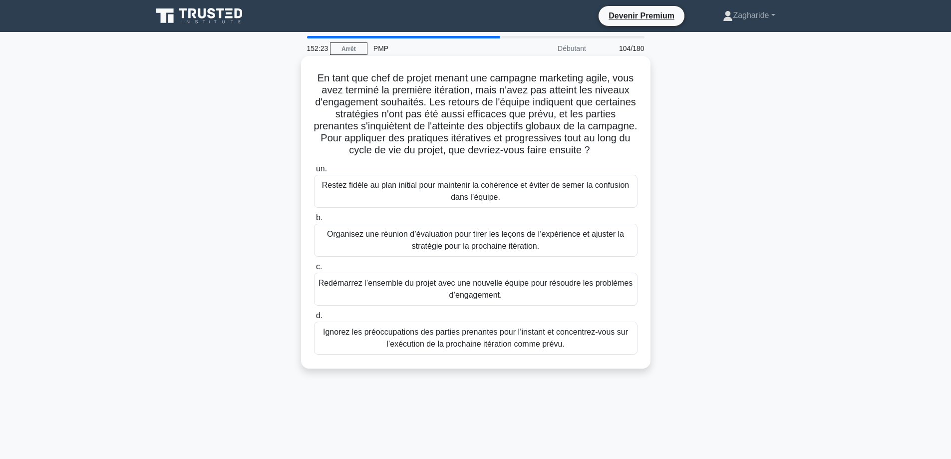
click at [575, 251] on font "Organisez une réunion d’évaluation pour tirer les leçons de l’expérience et aju…" at bounding box center [475, 240] width 314 height 24
click at [314, 221] on input "b. Organisez une réunion d’évaluation pour tirer les leçons de l’expérience et …" at bounding box center [314, 218] width 0 height 6
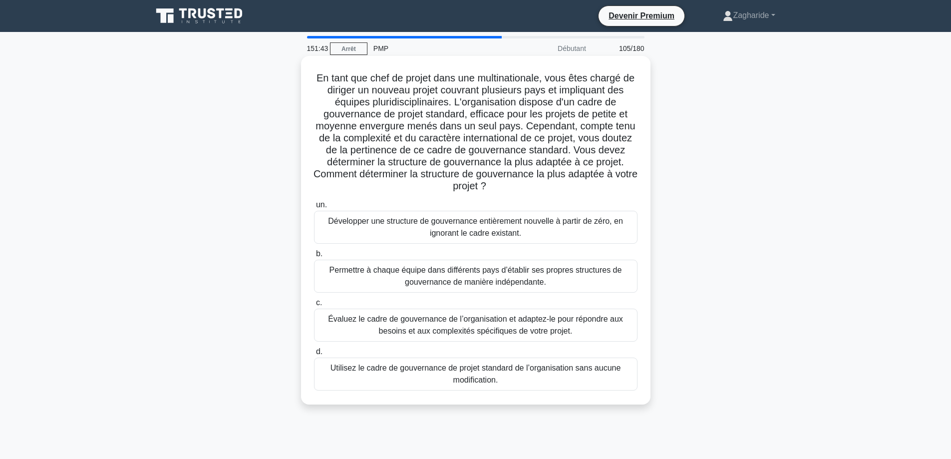
click at [525, 321] on font "Évaluez le cadre de gouvernance de l’organisation et adaptez-le pour répondre a…" at bounding box center [475, 324] width 295 height 20
click at [314, 306] on input "c. Évaluez le cadre de gouvernance de l’organisation et adaptez-le pour répondr…" at bounding box center [314, 302] width 0 height 6
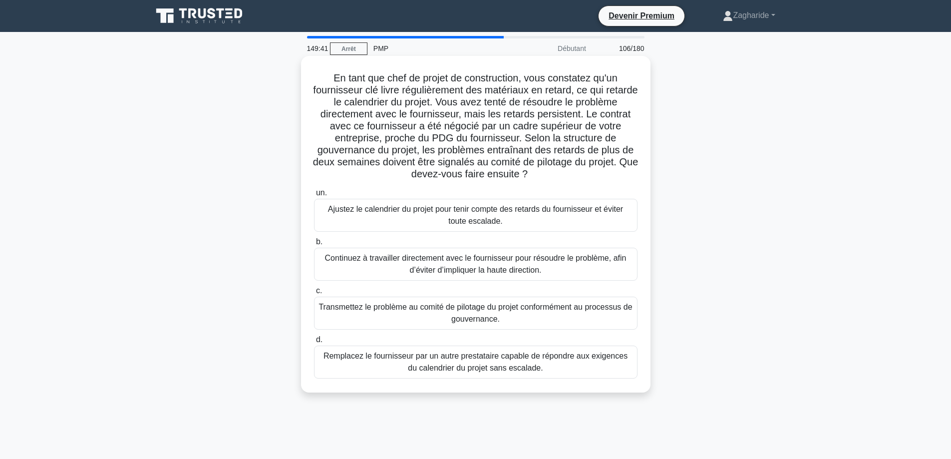
click at [541, 321] on font "Transmettez le problème au comité de pilotage du projet conformément au process…" at bounding box center [475, 313] width 314 height 24
click at [314, 294] on input "c. Transmettez le problème au comité de pilotage du projet conformément au proc…" at bounding box center [314, 290] width 0 height 6
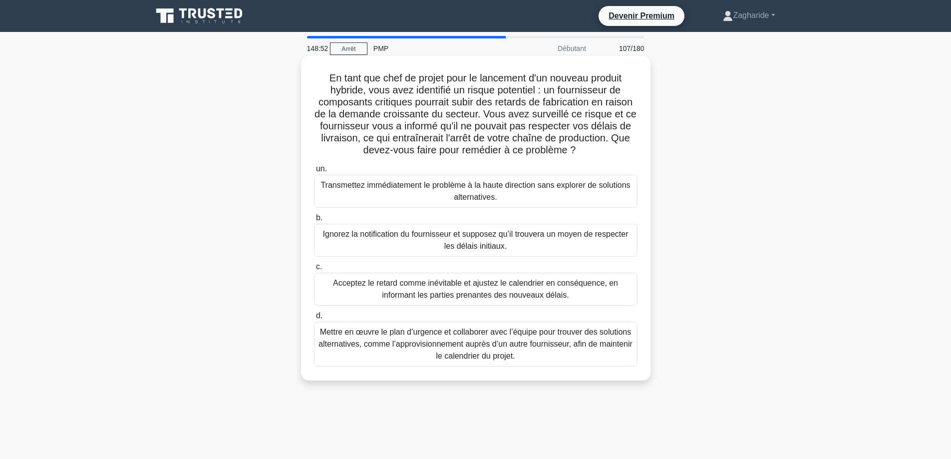
click at [606, 339] on font "Mettre en œuvre le plan d’urgence et collaborer avec l’équipe pour trouver des …" at bounding box center [475, 343] width 314 height 32
click at [314, 319] on input "d. Mettre en œuvre le plan d’urgence et collaborer avec l’équipe pour trouver d…" at bounding box center [314, 315] width 0 height 6
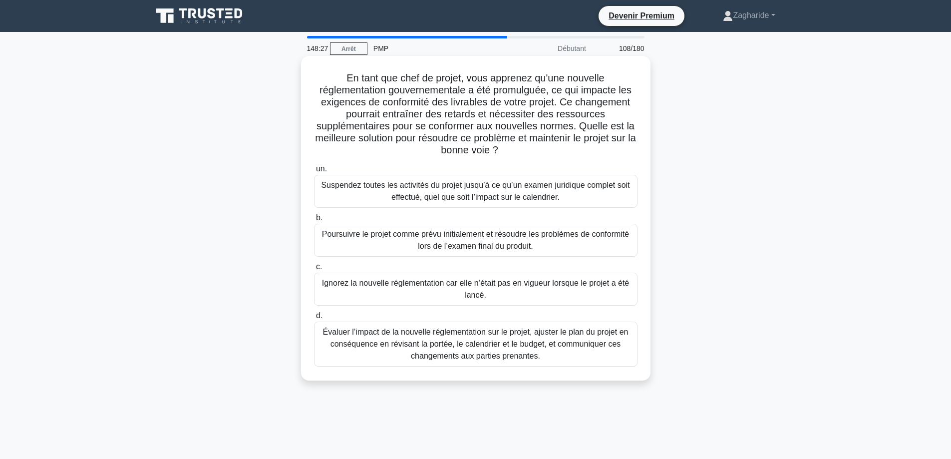
click at [493, 353] on font "Évaluer l’impact de la nouvelle réglementation sur le projet, ajuster le plan d…" at bounding box center [475, 343] width 305 height 32
click at [314, 319] on input "d. Évaluer l’impact de la nouvelle réglementation sur le projet, ajuster le pla…" at bounding box center [314, 315] width 0 height 6
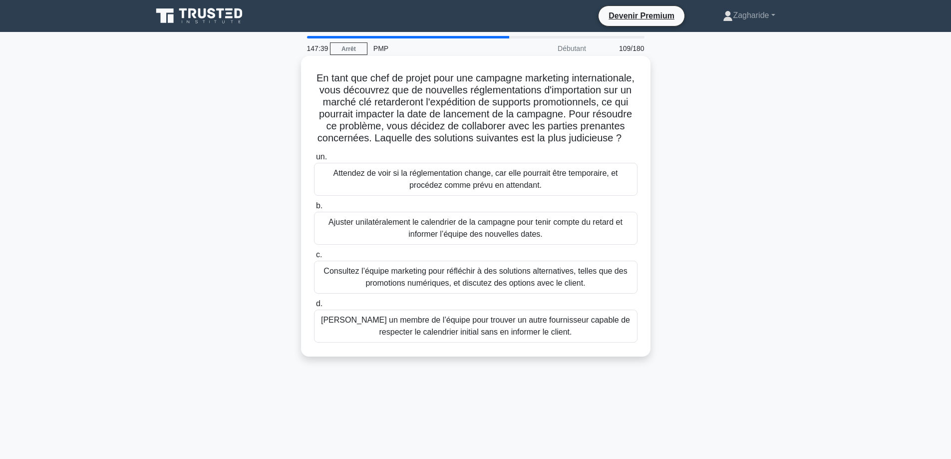
click at [486, 287] on font "Consultez l’équipe marketing pour réfléchir à des solutions alternatives, telle…" at bounding box center [474, 277] width 303 height 20
click at [314, 258] on input "c. Consultez l’équipe marketing pour réfléchir à des solutions alternatives, te…" at bounding box center [314, 255] width 0 height 6
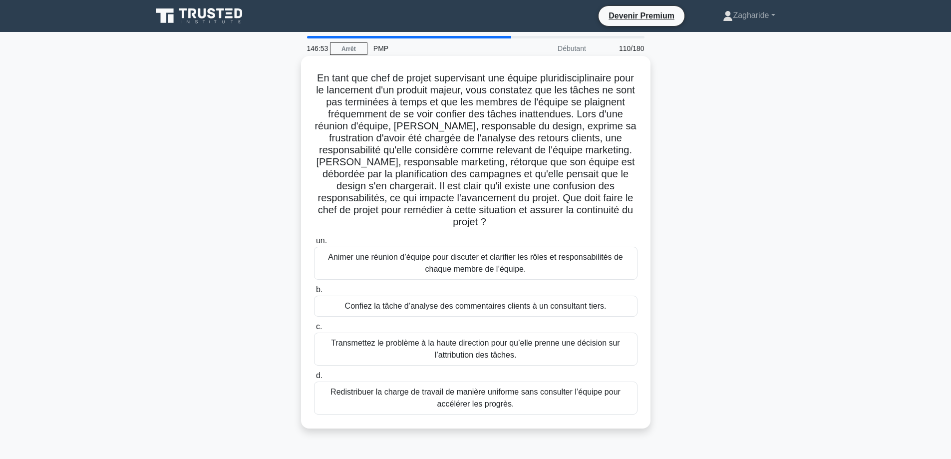
click at [499, 253] on font "Animer une réunion d’équipe pour discuter et clarifier les rôles et responsabil…" at bounding box center [475, 263] width 295 height 20
click at [314, 244] on input "un. Animer une réunion d’équipe pour discuter et clarifier les rôles et respons…" at bounding box center [314, 241] width 0 height 6
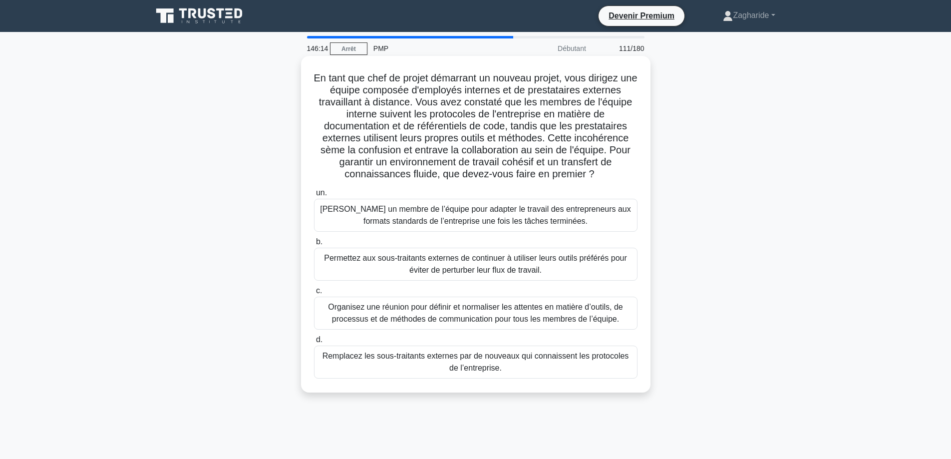
click at [468, 312] on font "Organisez une réunion pour définir et normaliser les attentes en matière d’outi…" at bounding box center [475, 312] width 295 height 20
click at [314, 294] on input "c. Organisez une réunion pour définir et normaliser les attentes en matière d’o…" at bounding box center [314, 290] width 0 height 6
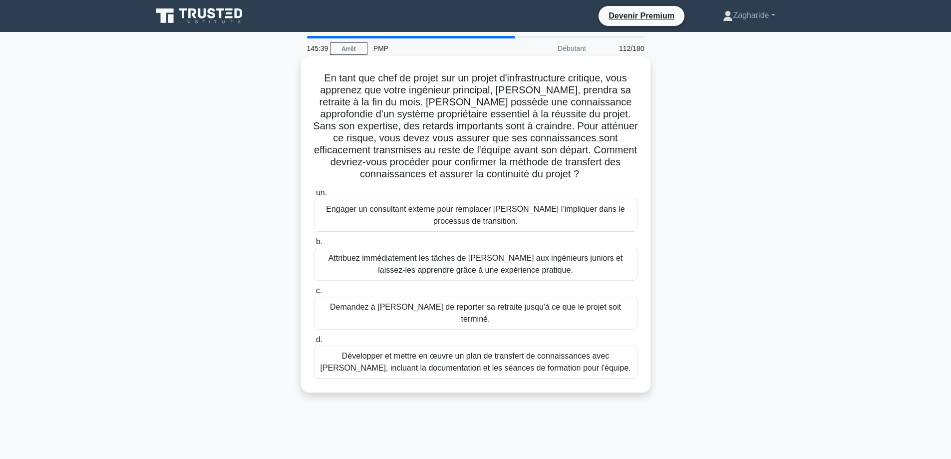
click at [453, 360] on font "Développer et mettre en œuvre un plan de transfert de connaissances avec [PERSO…" at bounding box center [475, 361] width 310 height 20
click at [314, 343] on input "d. Développer et mettre en œuvre un plan de transfert de connaissances avec [PE…" at bounding box center [314, 339] width 0 height 6
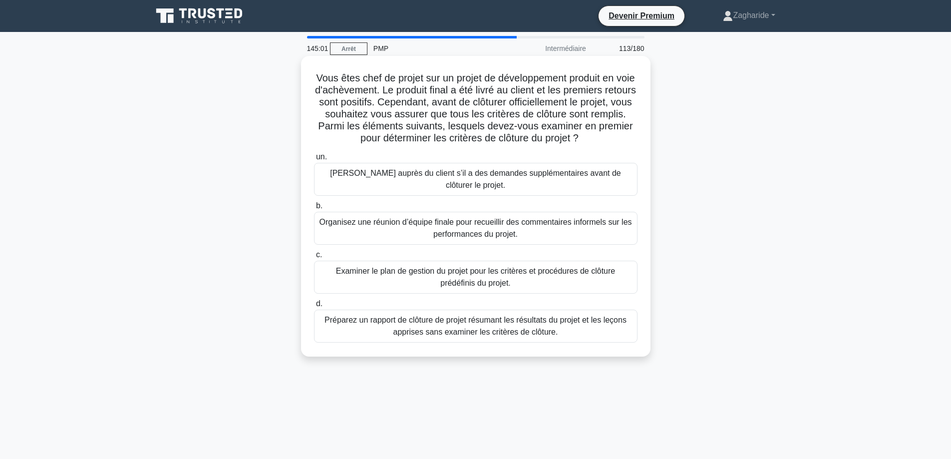
click at [552, 268] on font "Examiner le plan de gestion du projet pour les critères et procédures de clôtur…" at bounding box center [475, 277] width 314 height 24
click at [314, 258] on input "c. Examiner le plan de gestion du projet pour les critères et procédures de clô…" at bounding box center [314, 255] width 0 height 6
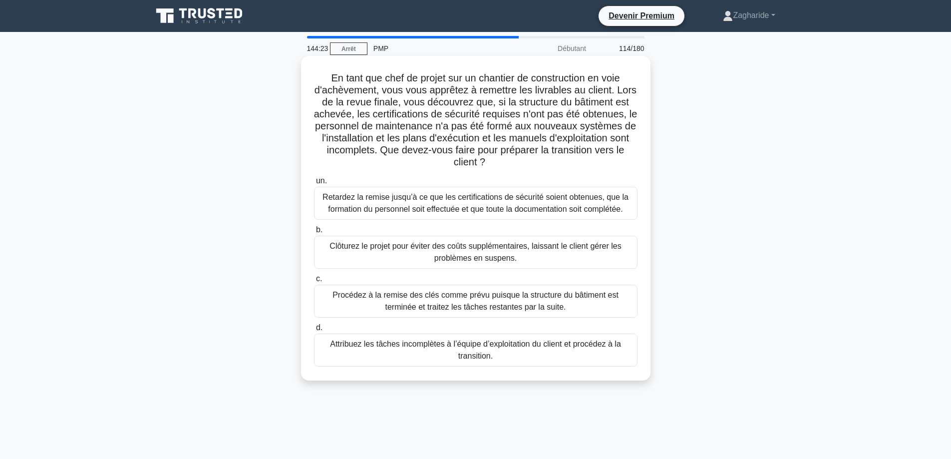
click at [489, 208] on font "Retardez la remise jusqu’à ce que les certifications de sécurité soient obtenue…" at bounding box center [475, 203] width 306 height 20
click at [314, 184] on input "un. Retardez la remise jusqu’à ce que les certifications de sécurité soient obt…" at bounding box center [314, 181] width 0 height 6
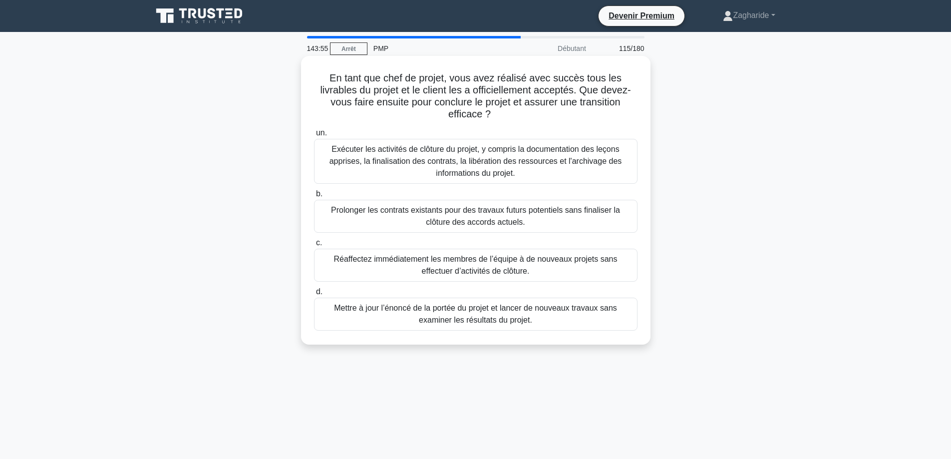
click at [428, 178] on font "Exécuter les activités de clôture du projet, y compris la documentation des leç…" at bounding box center [475, 161] width 314 height 36
click at [314, 136] on input "un. Exécuter les activités de clôture du projet, y compris la documentation des…" at bounding box center [314, 133] width 0 height 6
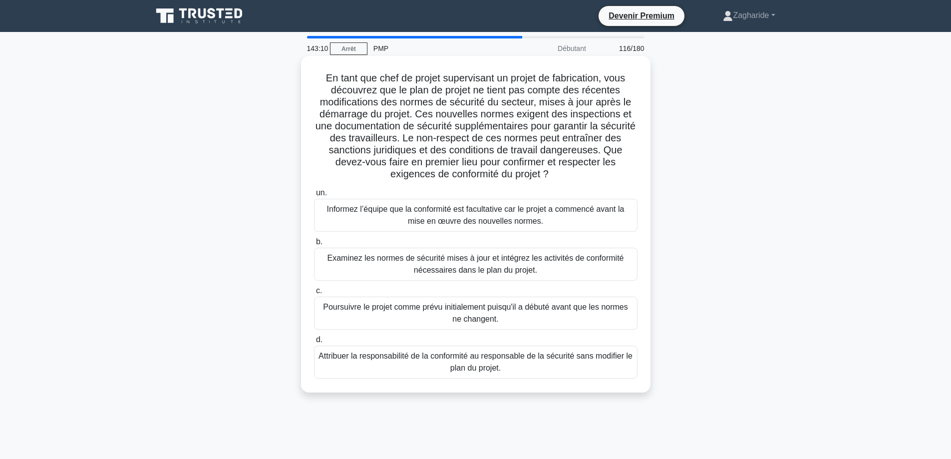
click at [424, 263] on font "Examinez les normes de sécurité mises à jour et intégrez les activités de confo…" at bounding box center [475, 264] width 296 height 20
click at [314, 245] on input "b. Examinez les normes de sécurité mises à jour et intégrez les activités de co…" at bounding box center [314, 242] width 0 height 6
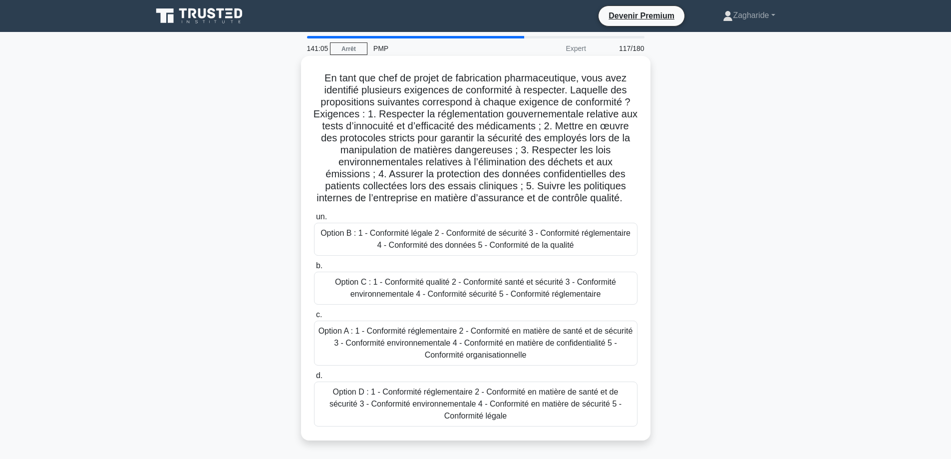
click at [509, 350] on font "Option A : 1 - Conformité réglementaire 2 - Conformité en matière de santé et d…" at bounding box center [475, 342] width 314 height 32
click at [314, 318] on input "c. Option A : 1 - Conformité réglementaire 2 - Conformité en matière de santé e…" at bounding box center [314, 314] width 0 height 6
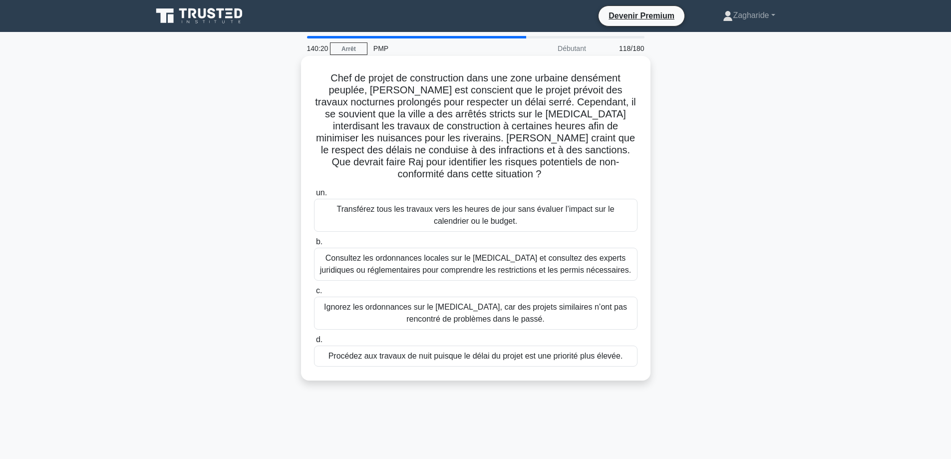
click at [552, 257] on font "Consultez les ordonnances locales sur le [MEDICAL_DATA] et consultez des expert…" at bounding box center [475, 264] width 311 height 20
click at [314, 245] on input "b. Consultez les ordonnances locales sur le [MEDICAL_DATA] et consultez des exp…" at bounding box center [314, 242] width 0 height 6
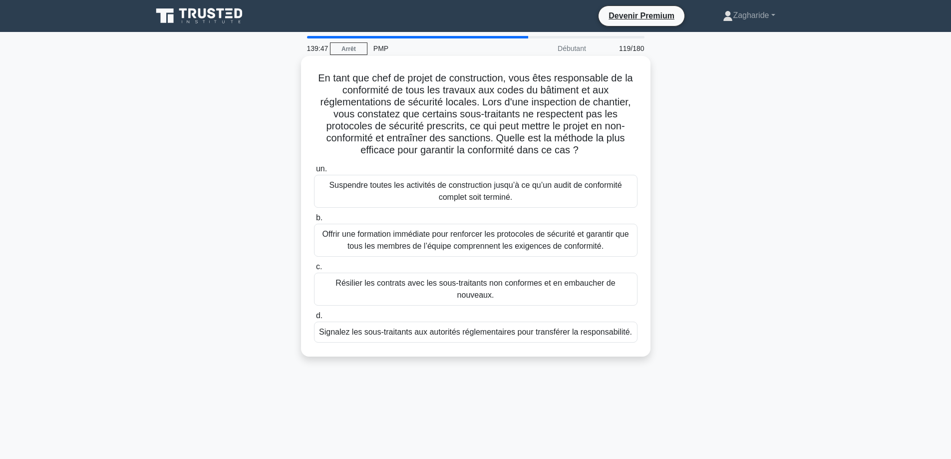
click at [499, 240] on font "Offrir une formation immédiate pour renforcer les protocoles de sécurité et gar…" at bounding box center [475, 240] width 314 height 24
click at [314, 221] on input "b. Offrir une formation immédiate pour renforcer les protocoles de sécurité et …" at bounding box center [314, 218] width 0 height 6
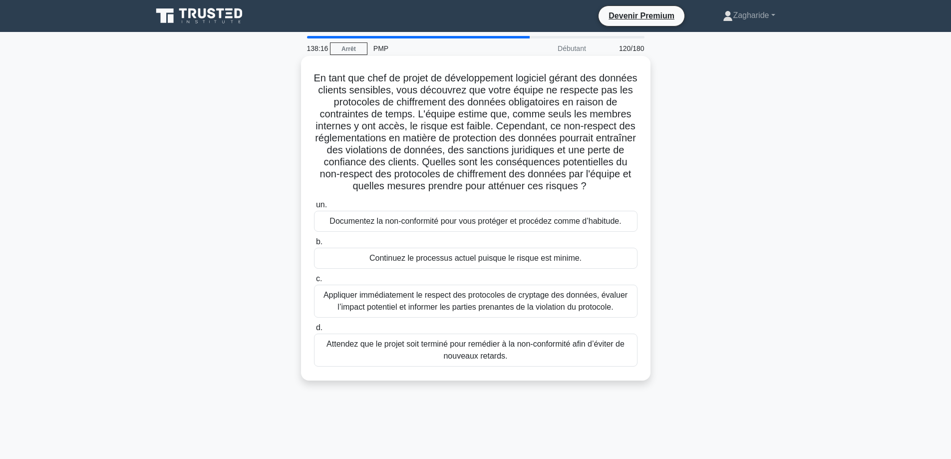
click at [414, 303] on font "Appliquer immédiatement le respect des protocoles de cryptage des données, éval…" at bounding box center [475, 300] width 304 height 20
click at [314, 282] on input "c. Appliquer immédiatement le respect des protocoles de cryptage des données, é…" at bounding box center [314, 279] width 0 height 6
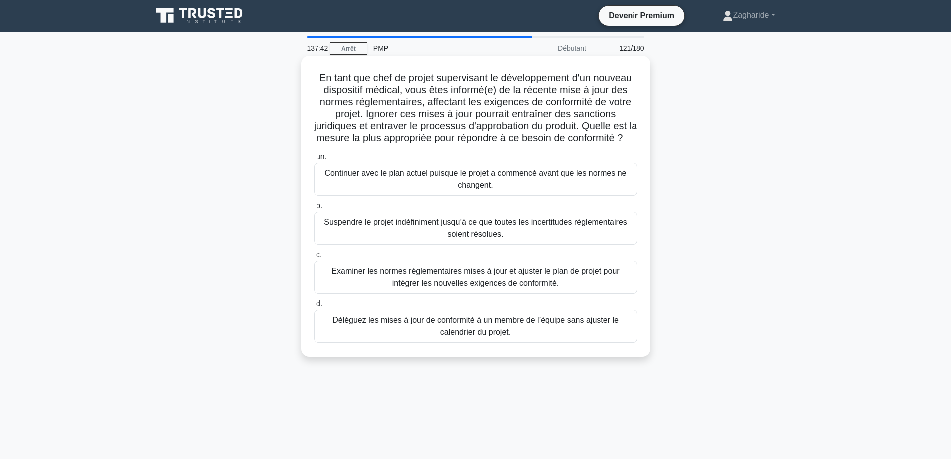
click at [557, 287] on font "Examiner les normes réglementaires mises à jour et ajuster le plan de projet po…" at bounding box center [474, 277] width 287 height 20
click at [314, 258] on input "c. Examiner les normes réglementaires mises à jour et ajuster le plan de projet…" at bounding box center [314, 255] width 0 height 6
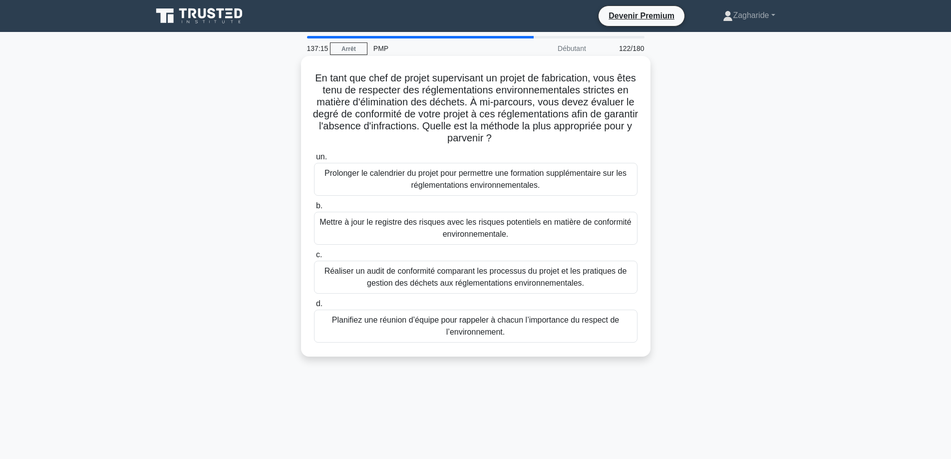
click at [557, 284] on font "Réaliser un audit de conformité comparant les processus du projet et les pratiq…" at bounding box center [475, 277] width 302 height 20
click at [314, 258] on input "c. Réaliser un audit de conformité comparant les processus du projet et les pra…" at bounding box center [314, 255] width 0 height 6
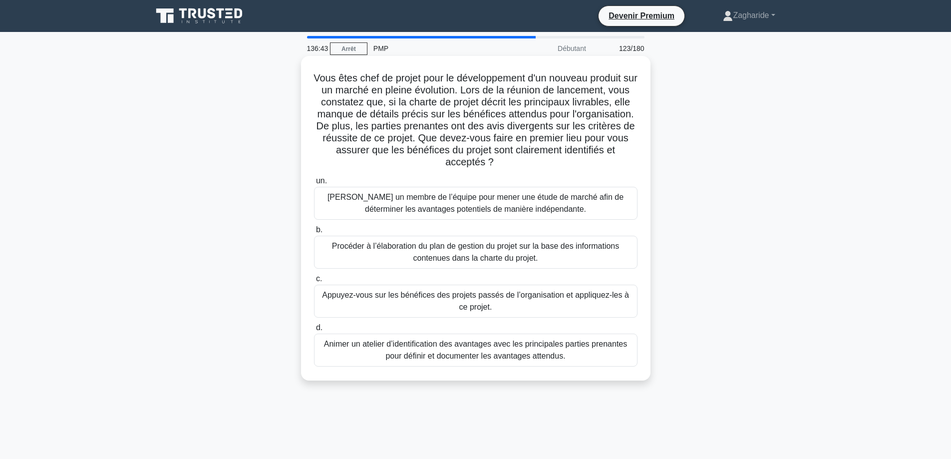
click at [486, 352] on font "Animer un atelier d’identification des avantages avec les principales parties p…" at bounding box center [475, 349] width 303 height 20
click at [314, 331] on input "d. Animer un atelier d’identification des avantages avec les principales partie…" at bounding box center [314, 327] width 0 height 6
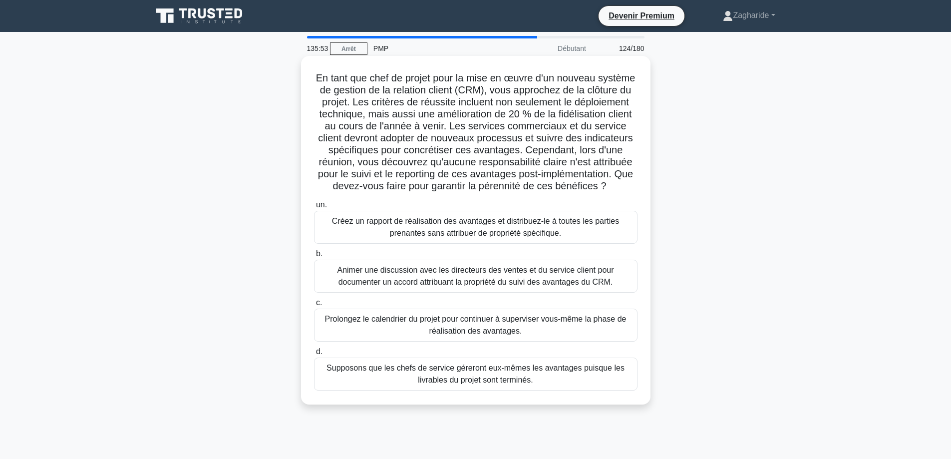
click at [419, 284] on font "Animer une discussion avec les directeurs des ventes et du service client pour …" at bounding box center [475, 276] width 277 height 20
click at [314, 257] on input "b. Animer une discussion avec les directeurs des ventes et du service client po…" at bounding box center [314, 254] width 0 height 6
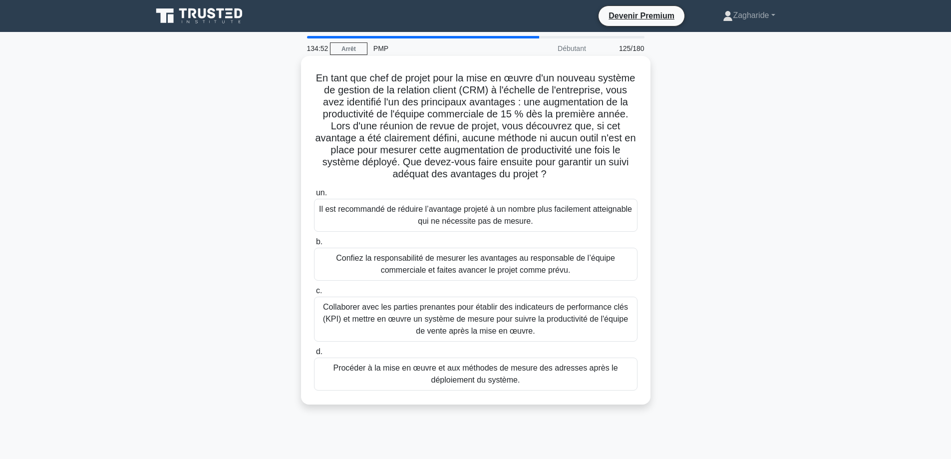
click at [497, 323] on font "Collaborer avec les parties prenantes pour établir des indicateurs de performan…" at bounding box center [475, 318] width 305 height 32
click at [314, 294] on input "c. Collaborer avec les parties prenantes pour établir des indicateurs de perfor…" at bounding box center [314, 290] width 0 height 6
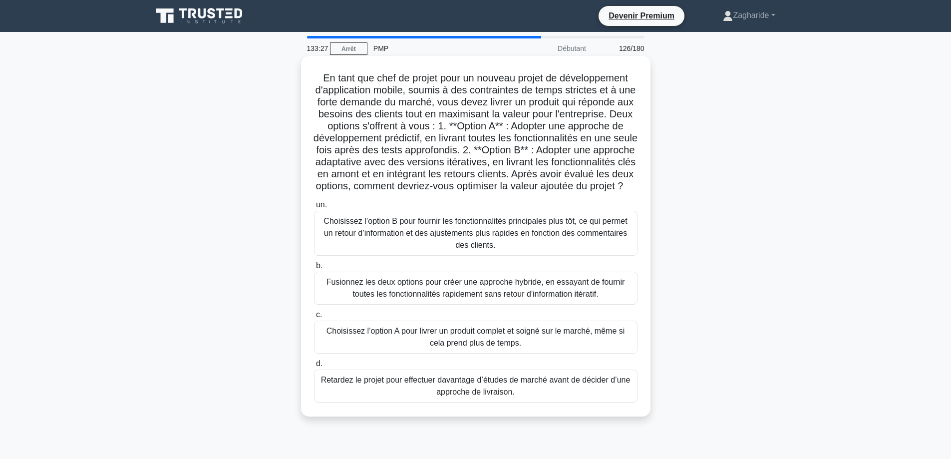
click at [532, 242] on font "Choisissez l’option B pour fournir les fonctionnalités principales plus tôt, ce…" at bounding box center [474, 233] width 303 height 32
click at [314, 208] on input "un. Choisissez l’option B pour fournir les fonctionnalités principales plus tôt…" at bounding box center [314, 205] width 0 height 6
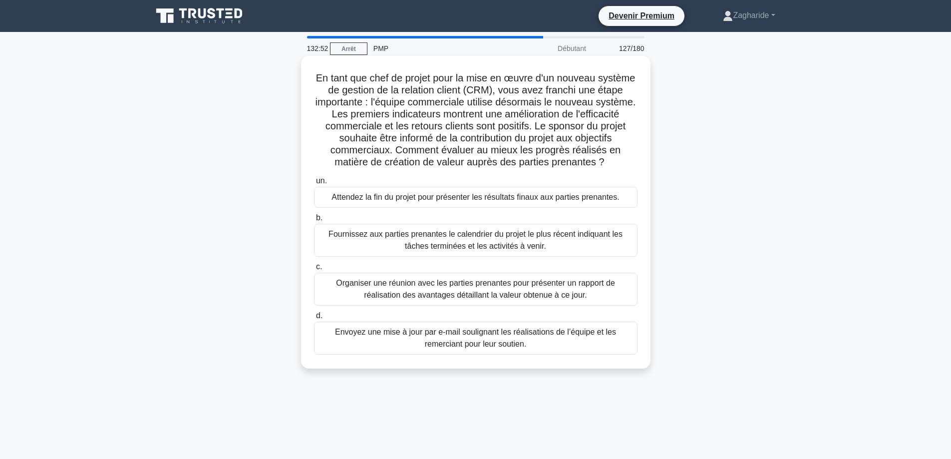
click at [536, 289] on font "Organiser une réunion avec les parties prenantes pour présenter un rapport de r…" at bounding box center [475, 289] width 314 height 24
click at [314, 270] on input "c. Organiser une réunion avec les parties prenantes pour présenter un rapport d…" at bounding box center [314, 267] width 0 height 6
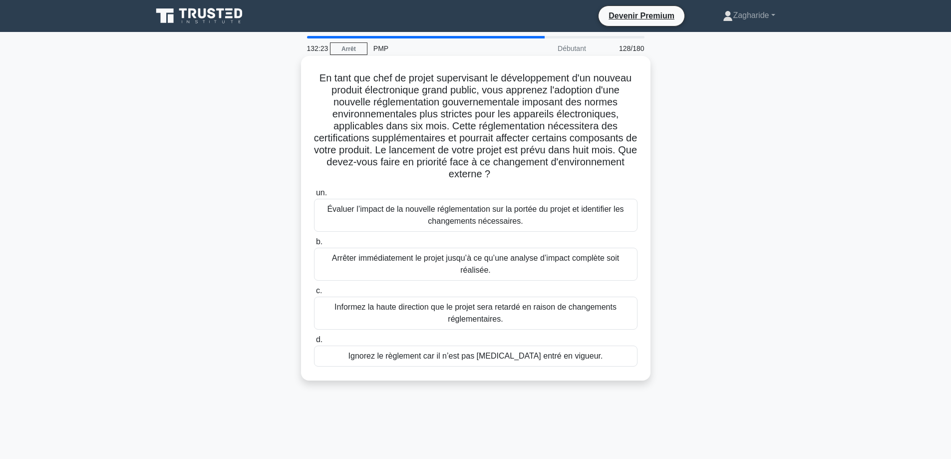
click at [523, 213] on font "Évaluer l’impact de la nouvelle réglementation sur la portée du projet et ident…" at bounding box center [475, 215] width 296 height 20
click at [314, 196] on input "un. Évaluer l’impact de la nouvelle réglementation sur la portée du projet et i…" at bounding box center [314, 193] width 0 height 6
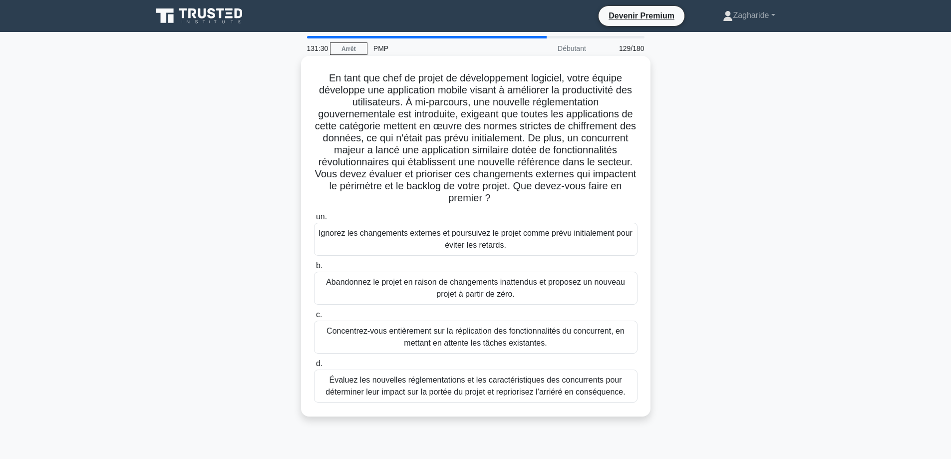
click at [588, 382] on font "Évaluez les nouvelles réglementations et les caractéristiques des concurrents p…" at bounding box center [474, 385] width 299 height 20
click at [314, 367] on input "d. Évaluez les nouvelles réglementations et les caractéristiques des concurrent…" at bounding box center [314, 363] width 0 height 6
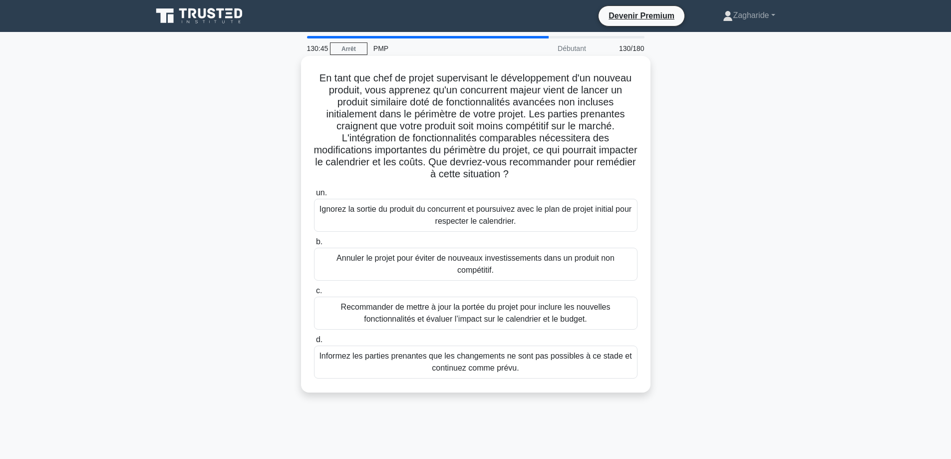
click at [523, 318] on font "Recommander de mettre à jour la portée du projet pour inclure les nouvelles fon…" at bounding box center [476, 312] width 270 height 20
click at [314, 294] on input "c. Recommander de mettre à jour la portée du projet pour inclure les nouvelles …" at bounding box center [314, 290] width 0 height 6
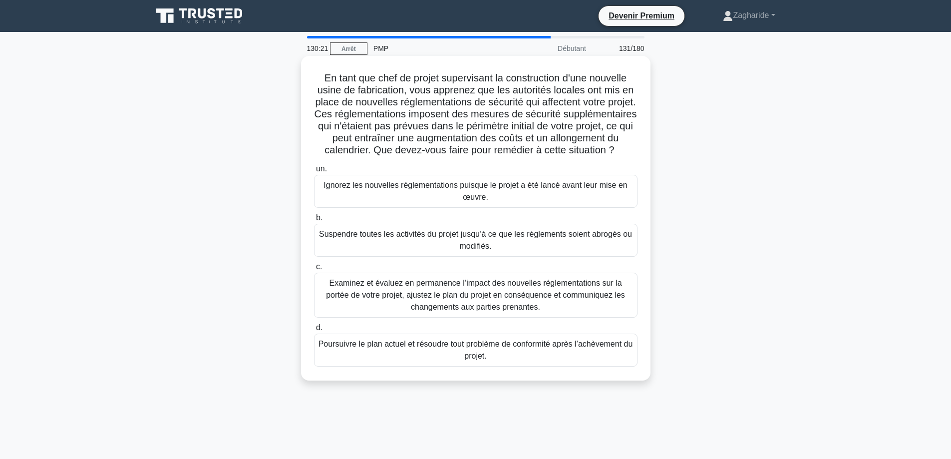
click at [403, 306] on font "Examinez et évaluez en permanence l’impact des nouvelles réglementations sur la…" at bounding box center [475, 295] width 299 height 32
click at [314, 270] on input "c. Examinez et évaluez en permanence l’impact des nouvelles réglementations sur…" at bounding box center [314, 267] width 0 height 6
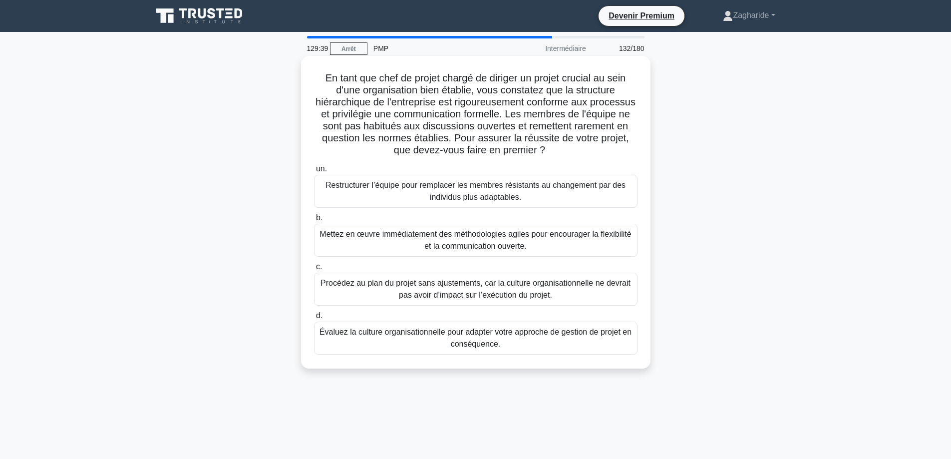
click at [460, 344] on font "Évaluez la culture organisationnelle pour adapter votre approche de gestion de …" at bounding box center [475, 337] width 312 height 20
click at [314, 319] on input "d. Évaluez la culture organisationnelle pour adapter votre approche de gestion …" at bounding box center [314, 315] width 0 height 6
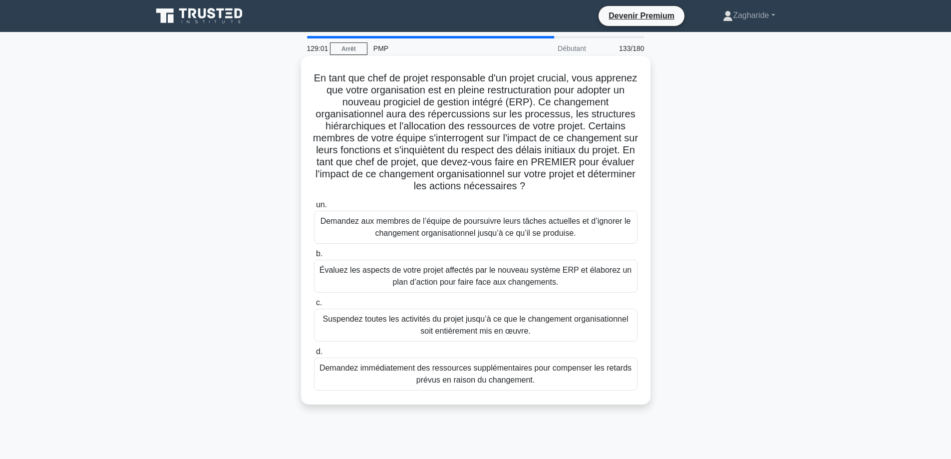
click at [533, 283] on font "Évaluez les aspects de votre projet affectés par le nouveau système ERP et élab…" at bounding box center [475, 276] width 312 height 20
click at [314, 257] on input "b. Évaluez les aspects de votre projet affectés par le nouveau système ERP et é…" at bounding box center [314, 254] width 0 height 6
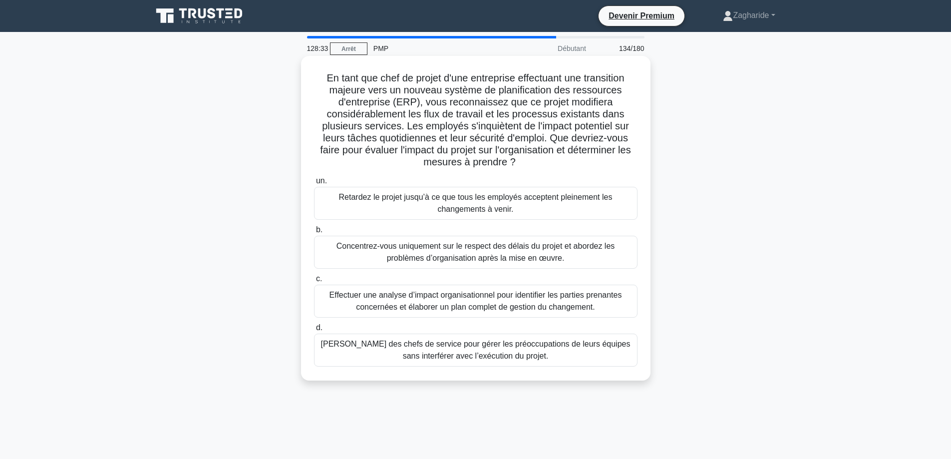
click at [431, 303] on font "Effectuer une analyse d’impact organisationnel pour identifier les parties pren…" at bounding box center [475, 300] width 292 height 20
click at [314, 282] on input "c. Effectuer une analyse d’impact organisationnel pour identifier les parties p…" at bounding box center [314, 279] width 0 height 6
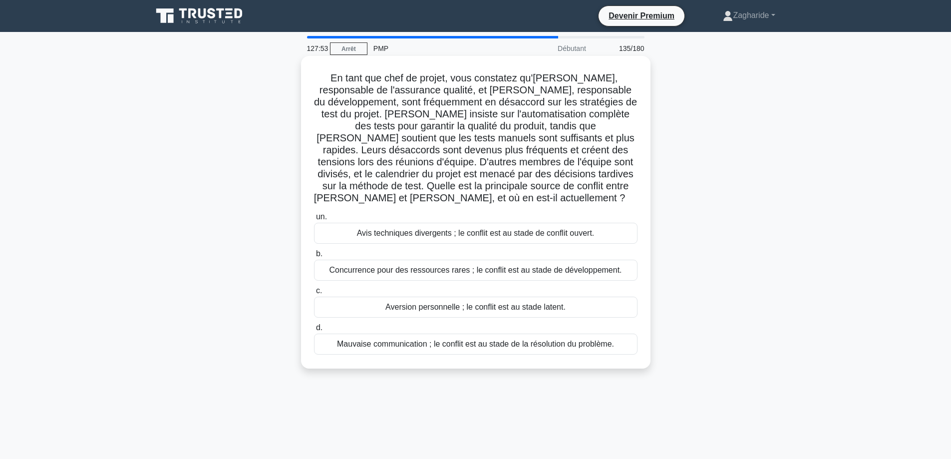
click at [469, 229] on font "Avis techniques divergents ; le conflit est au stade de conflit ouvert." at bounding box center [476, 233] width 238 height 8
click at [314, 220] on input "un. Avis techniques divergents ; le conflit est au stade de conflit ouvert." at bounding box center [314, 217] width 0 height 6
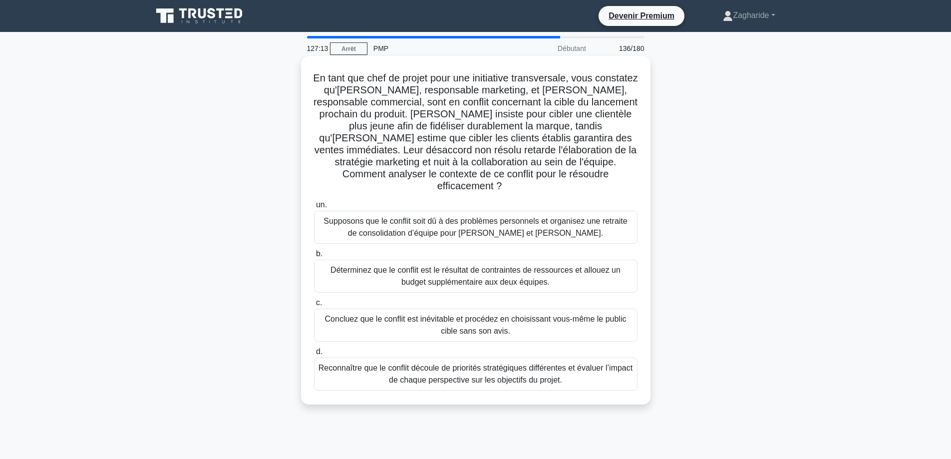
click at [537, 364] on font "Reconnaître que le conflit découle de priorités stratégiques différentes et éva…" at bounding box center [475, 373] width 314 height 20
click at [314, 355] on input "d. Reconnaître que le conflit découle de priorités stratégiques différentes et …" at bounding box center [314, 351] width 0 height 6
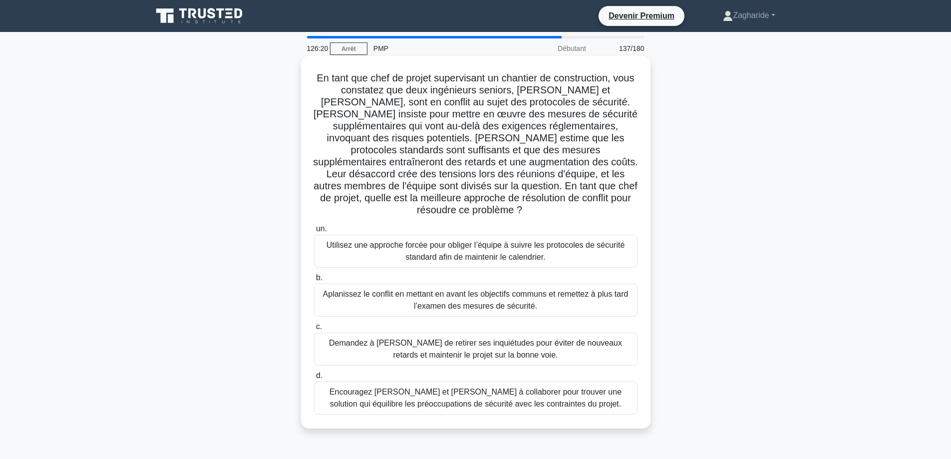
click at [558, 398] on font "Encouragez [PERSON_NAME] et [PERSON_NAME] à collaborer pour trouver une solutio…" at bounding box center [475, 398] width 314 height 24
click at [314, 379] on input "d. Encouragez [PERSON_NAME] et [PERSON_NAME] à collaborer pour trouver une solu…" at bounding box center [314, 375] width 0 height 6
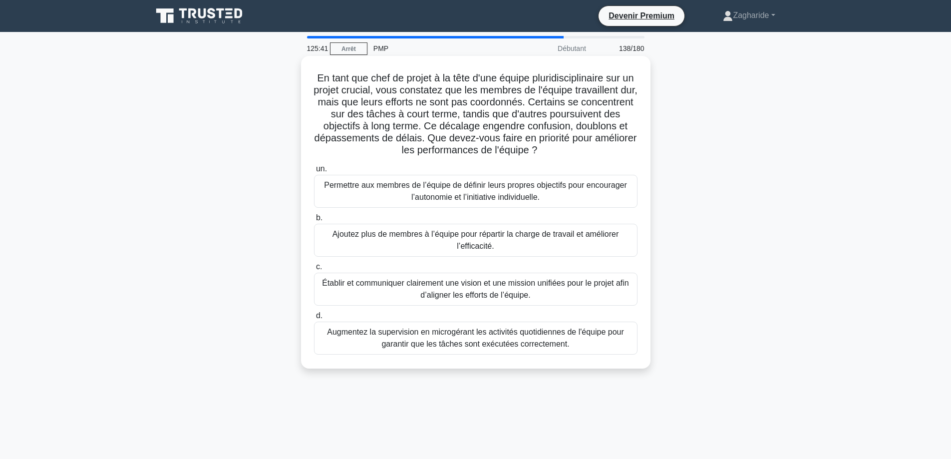
drag, startPoint x: 516, startPoint y: 295, endPoint x: 522, endPoint y: 286, distance: 10.4
click at [516, 289] on font "Établir et communiquer clairement une vision et une mission unifiées pour le pr…" at bounding box center [475, 289] width 314 height 24
click at [361, 292] on font "Établir et communiquer clairement une vision et une mission unifiées pour le pr…" at bounding box center [475, 289] width 314 height 24
click at [314, 270] on input "c. Établir et communiquer clairement une vision et une mission unifiées pour le…" at bounding box center [314, 267] width 0 height 6
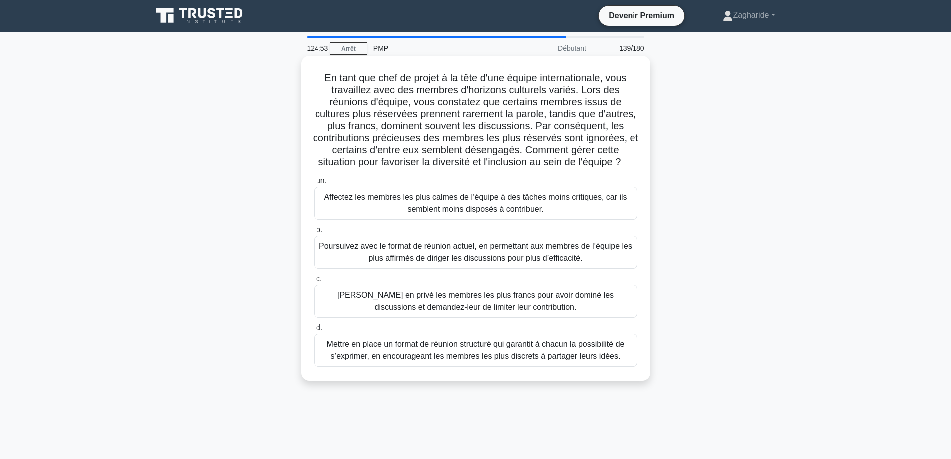
click at [440, 359] on font "Mettre en place un format de réunion structuré qui garantit à chacun la possibi…" at bounding box center [475, 349] width 297 height 20
click at [314, 331] on input "d. Mettre en place un format de réunion structuré qui garantit à chacun la poss…" at bounding box center [314, 327] width 0 height 6
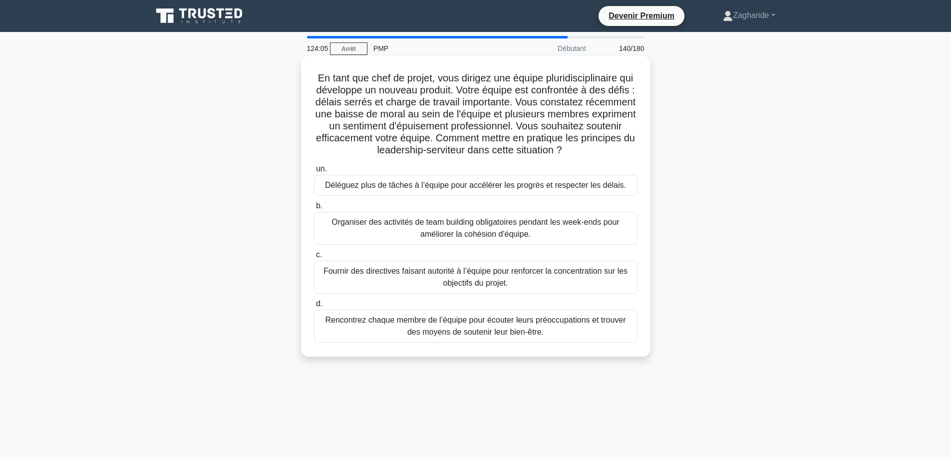
click at [527, 327] on font "Rencontrez chaque membre de l’équipe pour écouter leurs préoccupations et trouv…" at bounding box center [475, 325] width 300 height 20
click at [314, 307] on input "d. Rencontrez chaque membre de l’équipe pour écouter leurs préoccupations et tr…" at bounding box center [314, 303] width 0 height 6
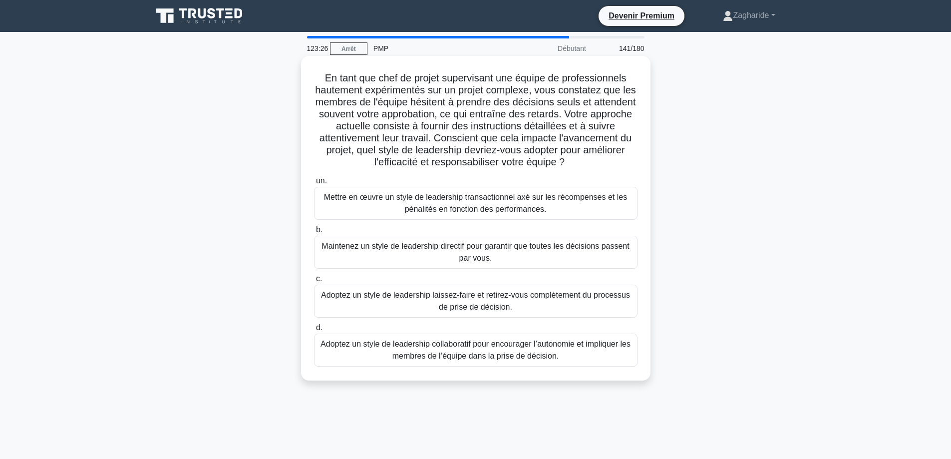
click at [487, 356] on font "Adoptez un style de leadership collaboratif pour encourager l’autonomie et impl…" at bounding box center [475, 349] width 310 height 20
click at [314, 331] on input "d. Adoptez un style de leadership collaboratif pour encourager l’autonomie et i…" at bounding box center [314, 327] width 0 height 6
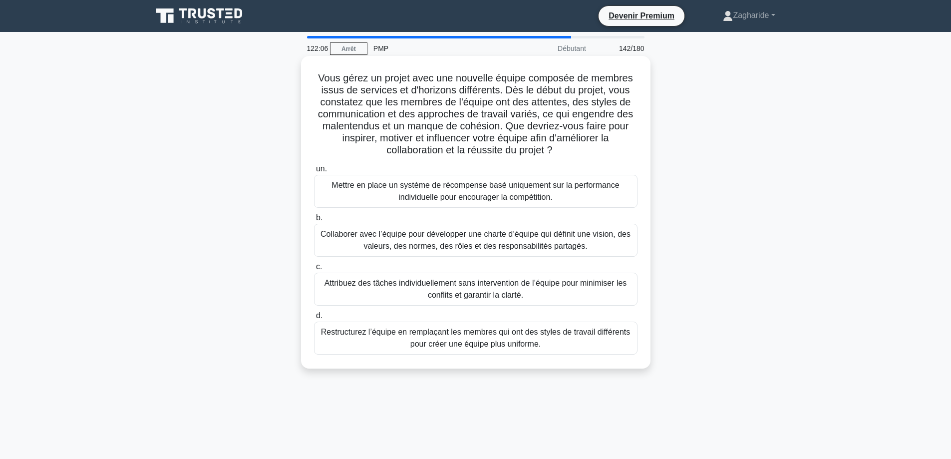
click at [452, 248] on font "Collaborer avec l’équipe pour développer une charte d’équipe qui définit une vi…" at bounding box center [475, 240] width 310 height 20
click at [314, 221] on input "b. Collaborer avec l’équipe pour développer une charte d’équipe qui définit une…" at bounding box center [314, 218] width 0 height 6
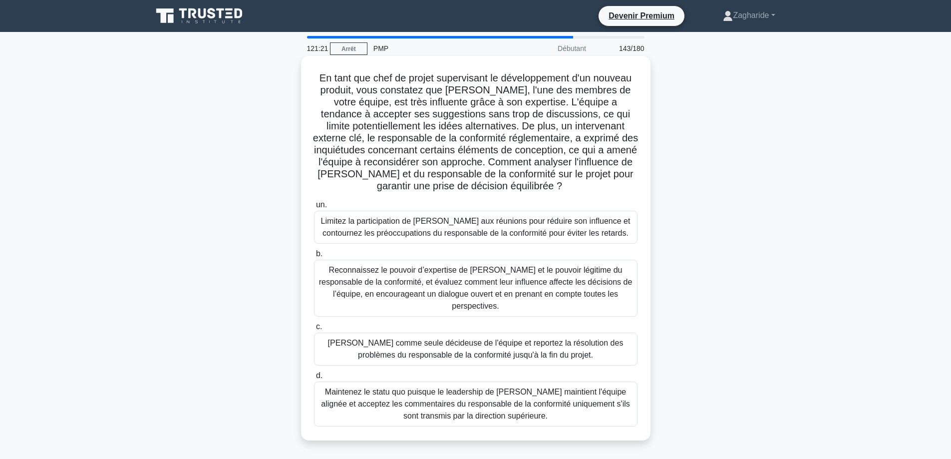
click at [440, 276] on font "Reconnaissez le pouvoir d’expertise de [PERSON_NAME] et le pouvoir légitime du …" at bounding box center [475, 288] width 314 height 48
click at [314, 257] on input "b. Reconnaissez le pouvoir d’expertise de [PERSON_NAME] et le pouvoir légitime …" at bounding box center [314, 254] width 0 height 6
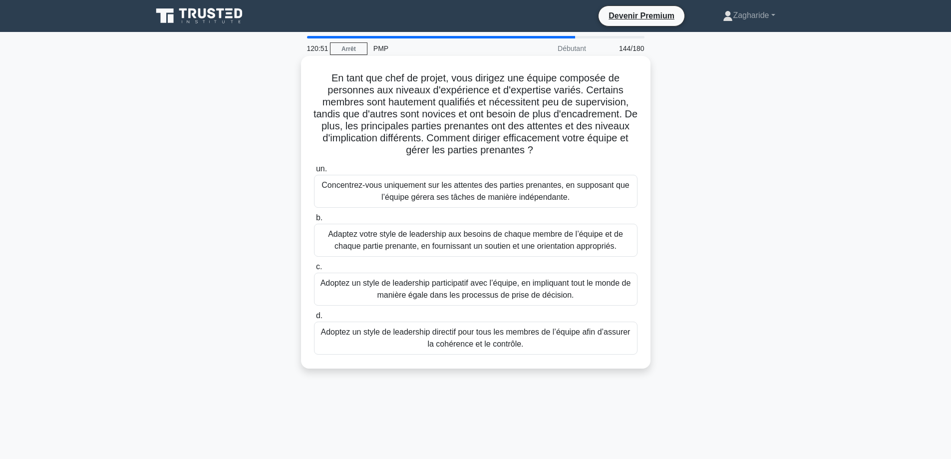
click at [518, 245] on font "Adaptez votre style de leadership aux besoins de chaque membre de l’équipe et d…" at bounding box center [475, 240] width 295 height 20
click at [314, 221] on input "b. Adaptez votre style de leadership aux besoins de chaque membre de l’équipe e…" at bounding box center [314, 218] width 0 height 6
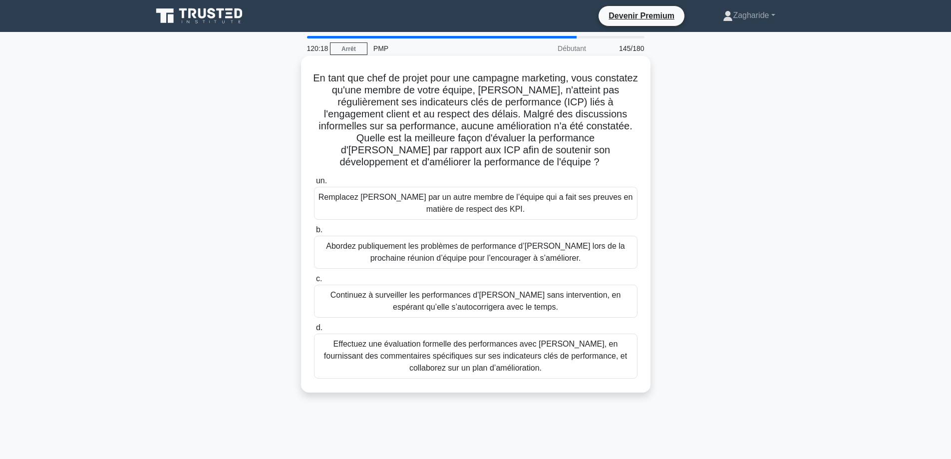
click at [500, 360] on font "Effectuez une évaluation formelle des performances avec [PERSON_NAME], en fourn…" at bounding box center [475, 355] width 303 height 32
click at [314, 331] on input "d. Effectuez une évaluation formelle des performances avec [PERSON_NAME], en fo…" at bounding box center [314, 327] width 0 height 6
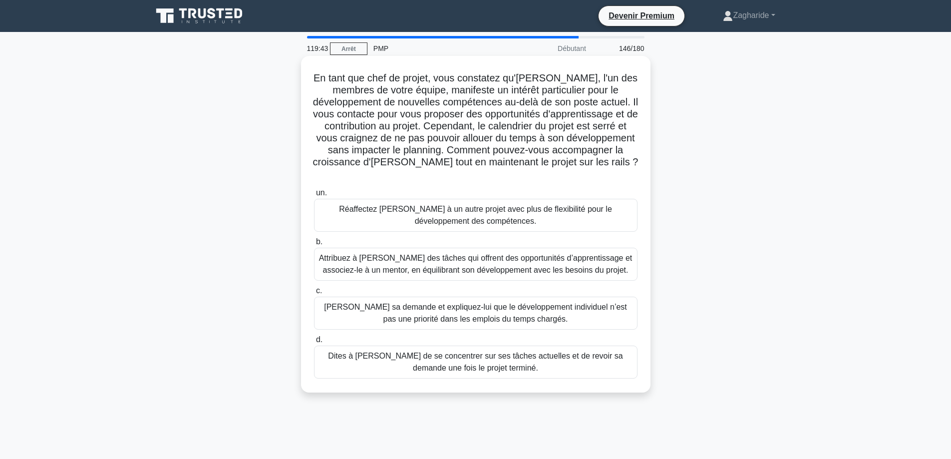
click at [488, 268] on font "Attribuez à [PERSON_NAME] des tâches qui offrent des opportunités d’apprentissa…" at bounding box center [475, 264] width 313 height 20
click at [314, 245] on input "b. Attribuez à [PERSON_NAME] des tâches qui offrent des opportunités d’apprenti…" at bounding box center [314, 242] width 0 height 6
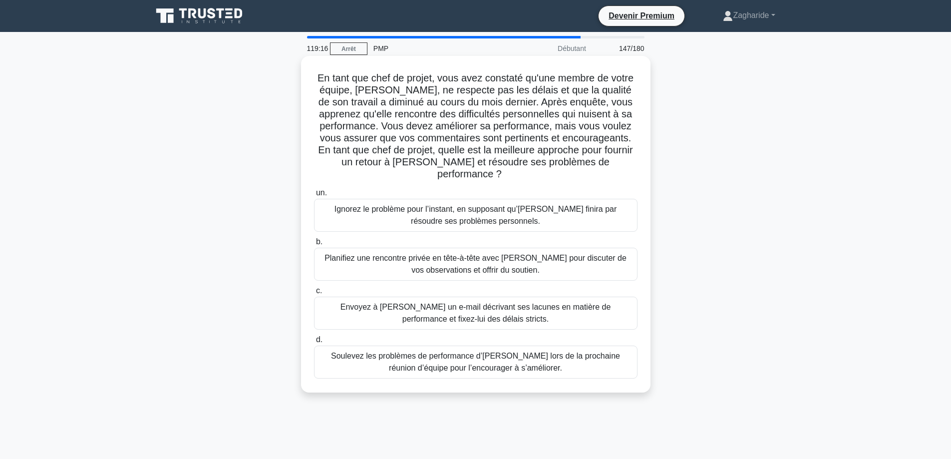
click at [558, 256] on font "Planifiez une rencontre privée en tête-à-tête avec [PERSON_NAME] pour discuter …" at bounding box center [475, 264] width 314 height 24
click at [314, 245] on input "b. Planifiez une rencontre privée en tête-à-tête avec [PERSON_NAME] pour discut…" at bounding box center [314, 242] width 0 height 6
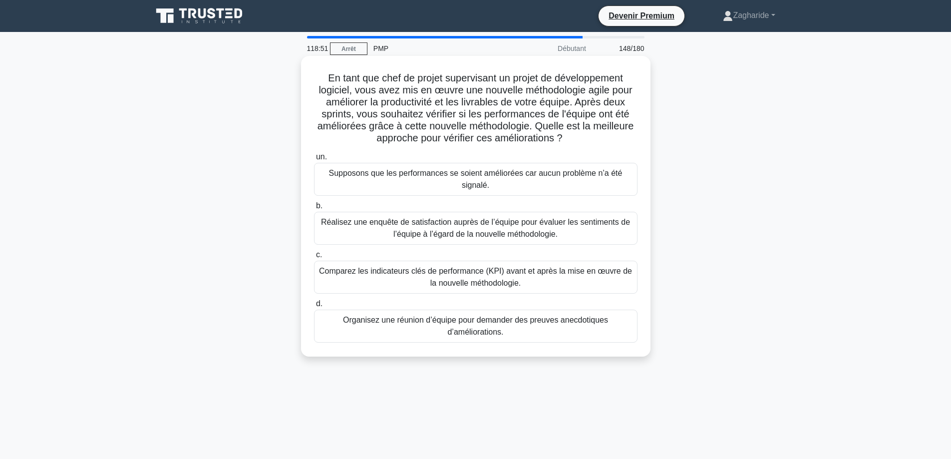
click at [575, 275] on font "Comparez les indicateurs clés de performance (KPI) avant et après la mise en œu…" at bounding box center [475, 277] width 313 height 20
click at [314, 258] on input "c. Comparez les indicateurs clés de performance (KPI) avant et après la mise en…" at bounding box center [314, 255] width 0 height 6
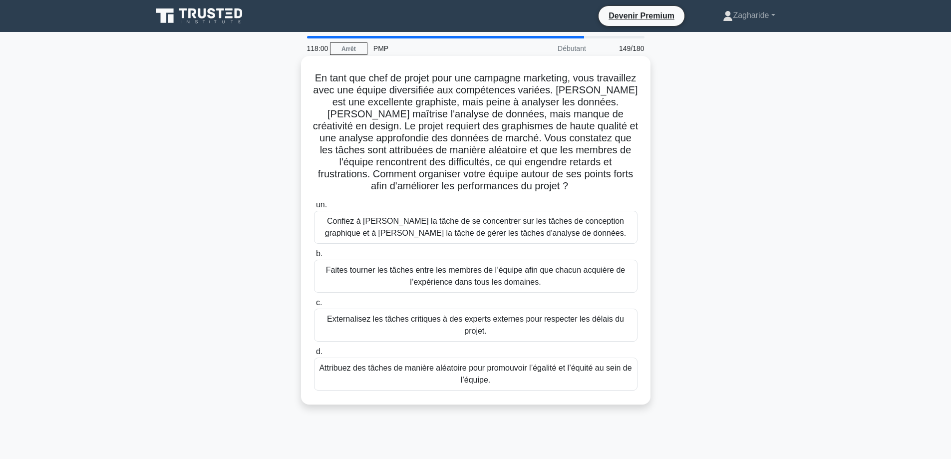
click at [444, 229] on font "Confiez à [PERSON_NAME] la tâche de se concentrer sur les tâches de conception …" at bounding box center [475, 227] width 301 height 20
click at [314, 208] on input "un. Confiez à [PERSON_NAME] la tâche de se concentrer sur les tâches de concept…" at bounding box center [314, 205] width 0 height 6
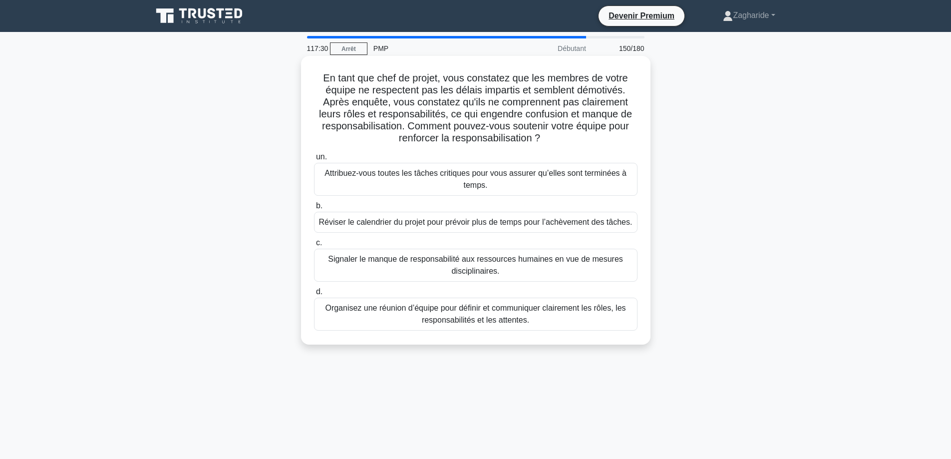
click at [483, 328] on div "Organisez une réunion d’équipe pour définir et communiquer clairement les rôles…" at bounding box center [475, 313] width 323 height 33
click at [314, 295] on input "d. Organisez une réunion d’équipe pour définir et communiquer clairement les rô…" at bounding box center [314, 291] width 0 height 6
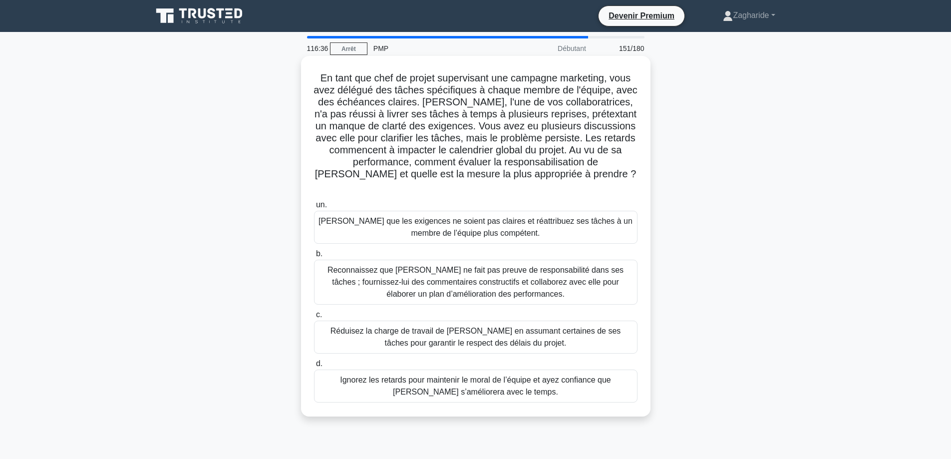
click at [484, 271] on font "Reconnaissez que [PERSON_NAME] ne fait pas preuve de responsabilité dans ses tâ…" at bounding box center [475, 282] width 296 height 32
click at [314, 257] on input "b. Reconnaissez que [PERSON_NAME] ne fait pas preuve de responsabilité dans ses…" at bounding box center [314, 254] width 0 height 6
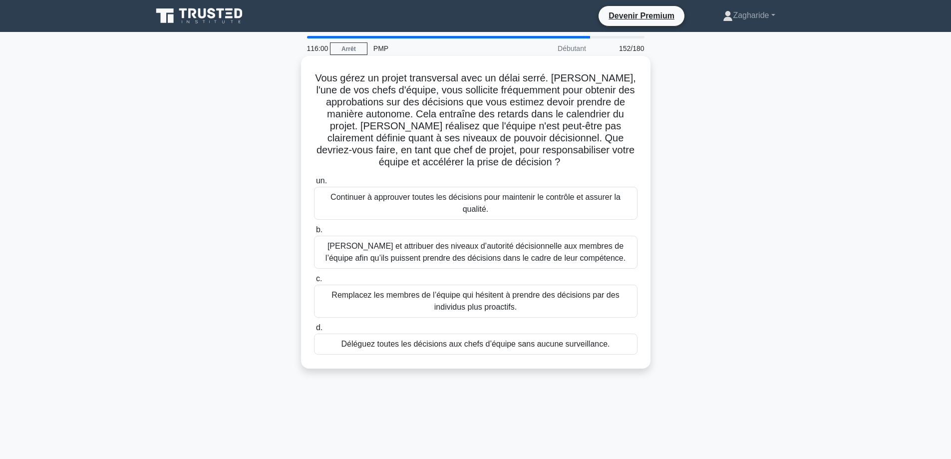
click at [511, 253] on font "[PERSON_NAME] et attribuer des niveaux d’autorité décisionnelle aux membres de …" at bounding box center [475, 252] width 300 height 20
click at [314, 233] on input "b. [PERSON_NAME] et attribuer des niveaux d’autorité décisionnelle aux membres …" at bounding box center [314, 230] width 0 height 6
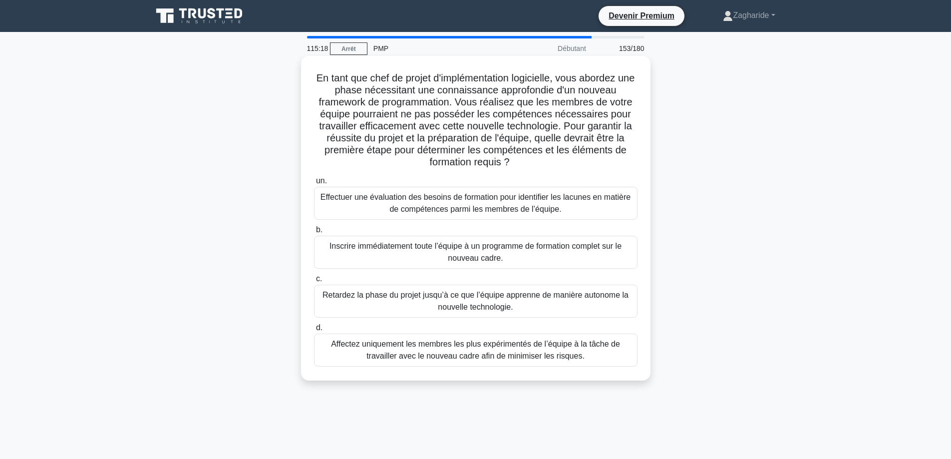
click at [405, 200] on font "Effectuer une évaluation des besoins de formation pour identifier les lacunes e…" at bounding box center [475, 203] width 310 height 20
click at [314, 184] on input "un. Effectuer une évaluation des besoins de formation pour identifier les lacun…" at bounding box center [314, 181] width 0 height 6
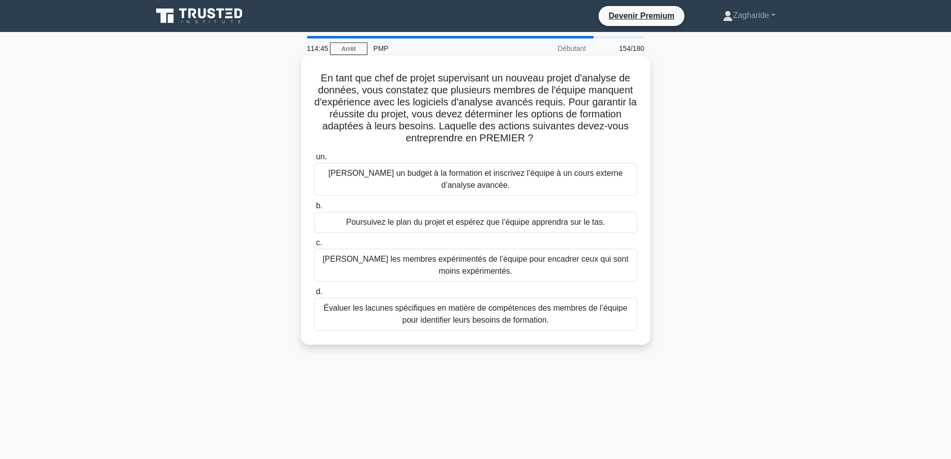
click at [436, 321] on font "Évaluer les lacunes spécifiques en matière de compétences des membres de l’équi…" at bounding box center [474, 313] width 303 height 20
click at [314, 295] on input "d. Évaluer les lacunes spécifiques en matière de compétences des membres de l’é…" at bounding box center [314, 291] width 0 height 6
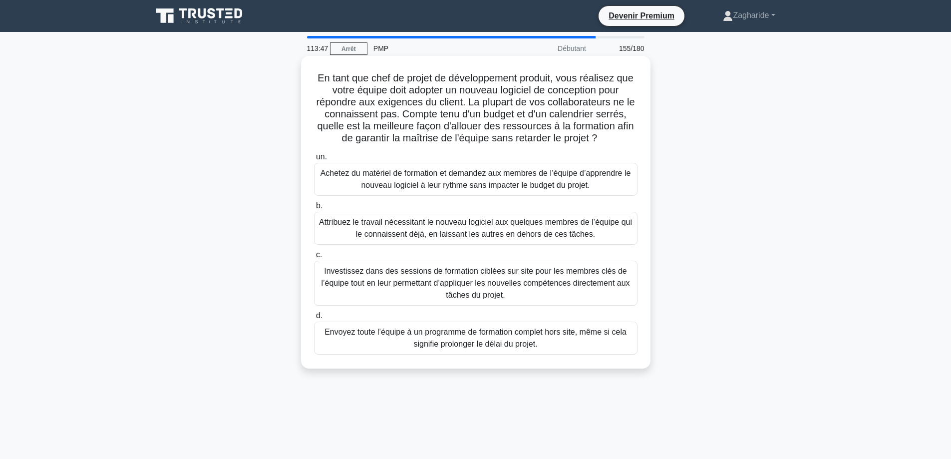
click at [557, 286] on font "Investissez dans des sessions de formation ciblées sur site pour les membres cl…" at bounding box center [475, 283] width 308 height 32
click at [314, 258] on input "c. Investissez dans des sessions de formation ciblées sur site pour les membres…" at bounding box center [314, 255] width 0 height 6
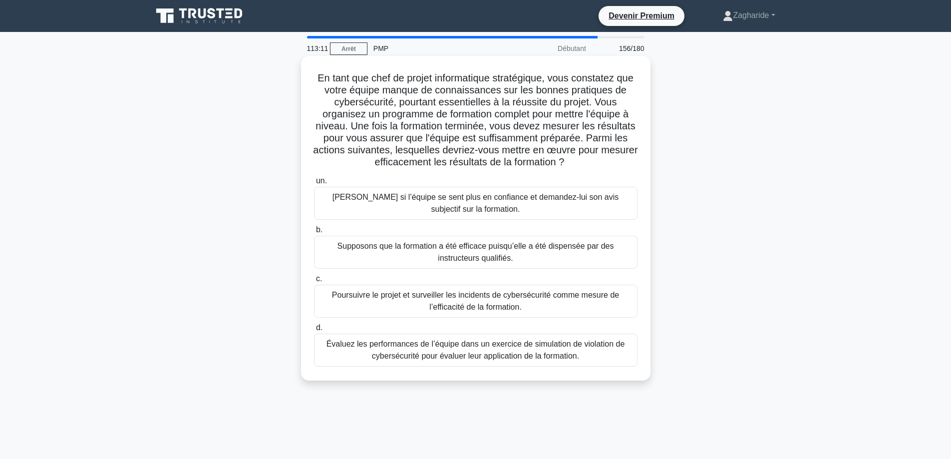
click at [519, 359] on font "Évaluez les performances de l’équipe dans un exercice de simulation de violatio…" at bounding box center [475, 349] width 298 height 20
click at [314, 331] on input "d. Évaluez les performances de l’équipe dans un exercice de simulation de viola…" at bounding box center [314, 327] width 0 height 6
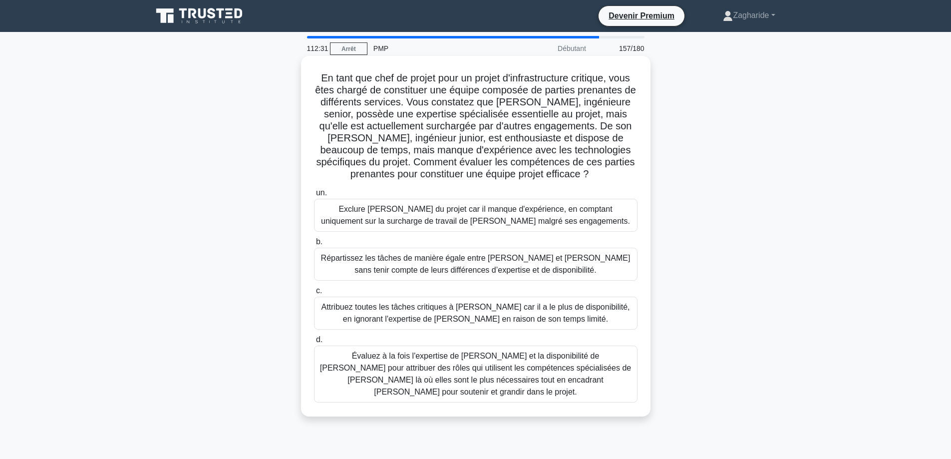
click at [522, 382] on font "Évaluez à la fois l'expertise de [PERSON_NAME] et la disponibilité de [PERSON_N…" at bounding box center [475, 373] width 311 height 44
click at [314, 343] on input "d. Évaluez à la fois l'expertise de [PERSON_NAME] et la disponibilité de [PERSO…" at bounding box center [314, 339] width 0 height 6
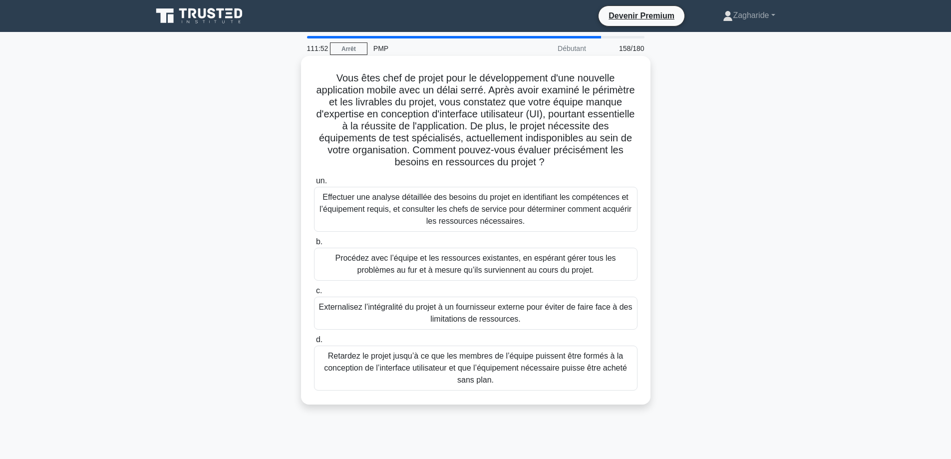
click at [396, 221] on font "Effectuer une analyse détaillée des besoins du projet en identifiant les compét…" at bounding box center [475, 209] width 314 height 36
click at [314, 184] on input "un. Effectuer une analyse détaillée des besoins du projet en identifiant les co…" at bounding box center [314, 181] width 0 height 6
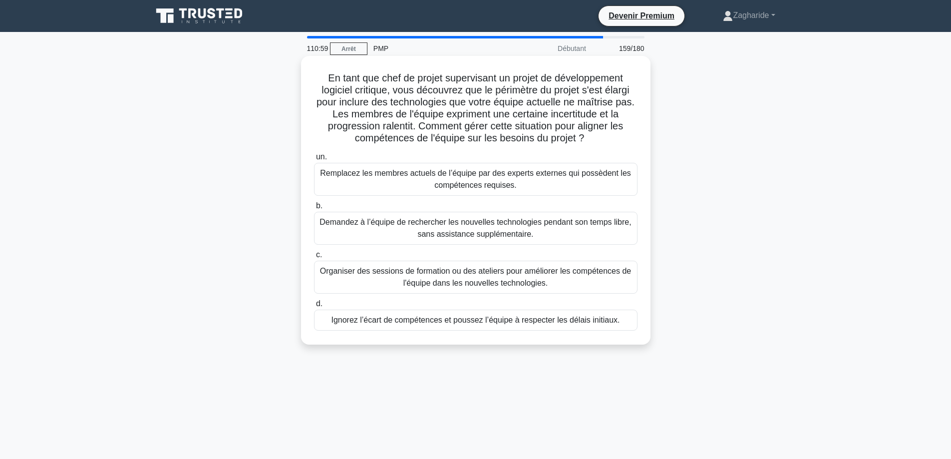
click at [384, 275] on font "Organiser des sessions de formation ou des ateliers pour améliorer les compéten…" at bounding box center [475, 277] width 311 height 20
click at [314, 258] on input "c. Organiser des sessions de formation ou des ateliers pour améliorer les compé…" at bounding box center [314, 255] width 0 height 6
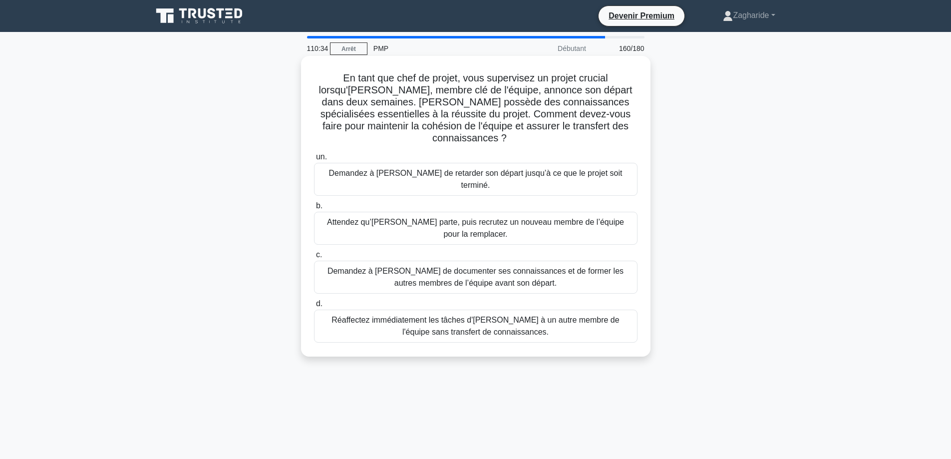
click at [387, 265] on font "Demandez à [PERSON_NAME] de documenter ses connaissances et de former les autre…" at bounding box center [475, 277] width 314 height 24
click at [314, 258] on input "c. Demandez à [PERSON_NAME] de documenter ses connaissances et de former les au…" at bounding box center [314, 255] width 0 height 6
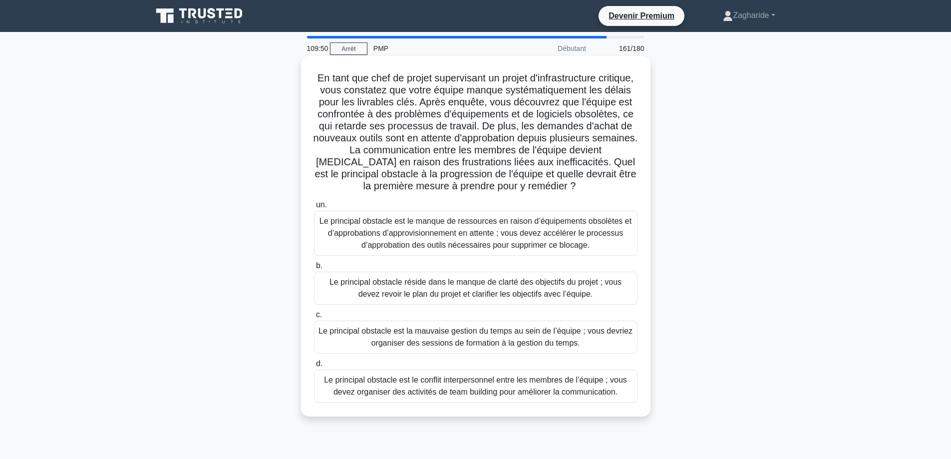
click at [350, 249] on font "Le principal obstacle est le manque de ressources en raison d’équipements obsol…" at bounding box center [475, 233] width 312 height 32
click at [314, 208] on input "un. Le principal obstacle est le manque de ressources en raison d’équipements o…" at bounding box center [314, 205] width 0 height 6
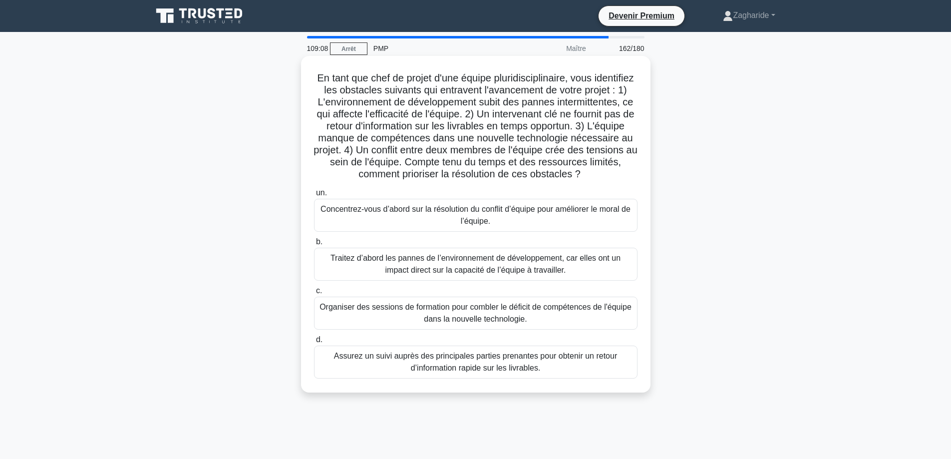
click at [389, 273] on font "Traitez d’abord les pannes de l’environnement de développement, car elles ont u…" at bounding box center [475, 264] width 290 height 20
click at [314, 245] on input "b. Traitez d’abord les pannes de l’environnement de développement, car elles on…" at bounding box center [314, 242] width 0 height 6
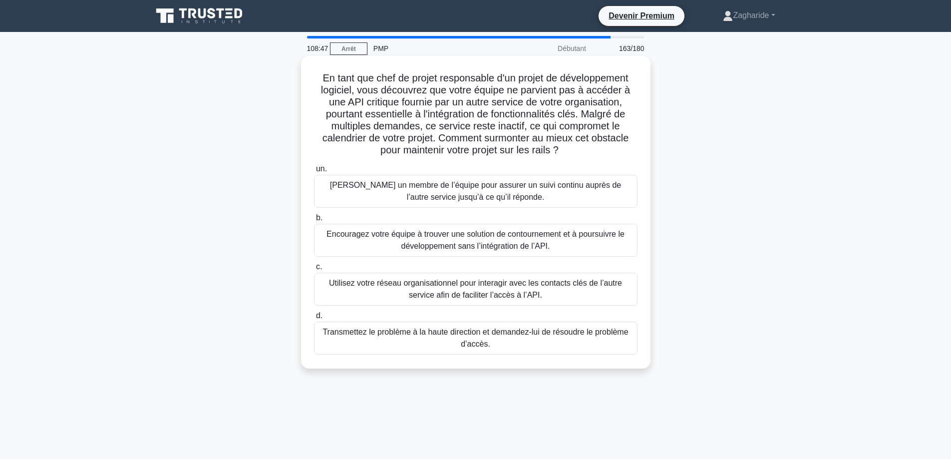
click at [379, 290] on font "Utilisez votre réseau organisationnel pour interagir avec les contacts clés de …" at bounding box center [475, 289] width 314 height 24
click at [314, 270] on input "c. Utilisez votre réseau organisationnel pour interagir avec les contacts clés …" at bounding box center [314, 267] width 0 height 6
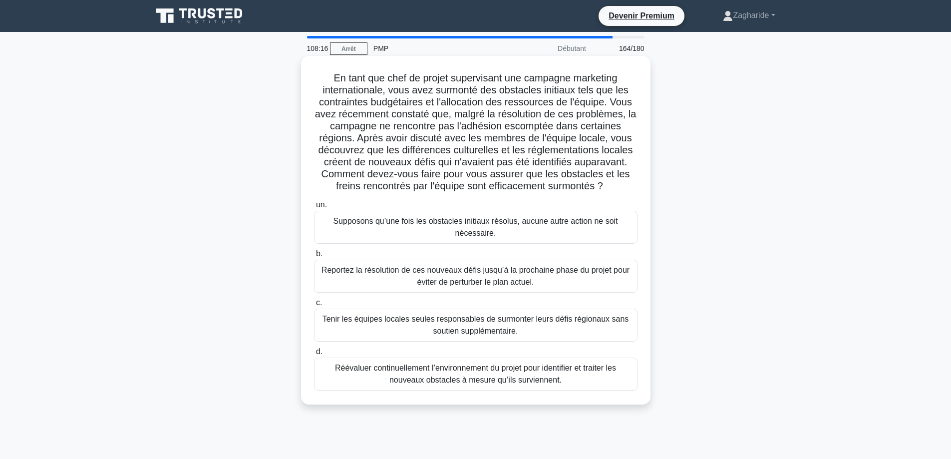
click at [400, 384] on font "Réévaluer continuellement l’environnement du projet pour identifier et traiter …" at bounding box center [475, 373] width 281 height 20
click at [314, 355] on input "d. Réévaluer continuellement l’environnement du projet pour identifier et trait…" at bounding box center [314, 351] width 0 height 6
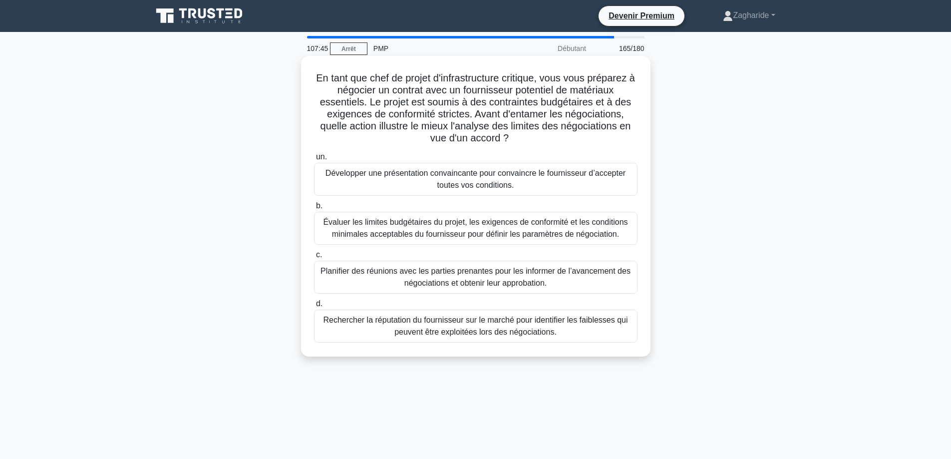
click at [514, 232] on font "Évaluer les limites budgétaires du projet, les exigences de conformité et les c…" at bounding box center [475, 228] width 304 height 20
click at [314, 209] on input "b. Évaluer les limites budgétaires du projet, les exigences de conformité et le…" at bounding box center [314, 206] width 0 height 6
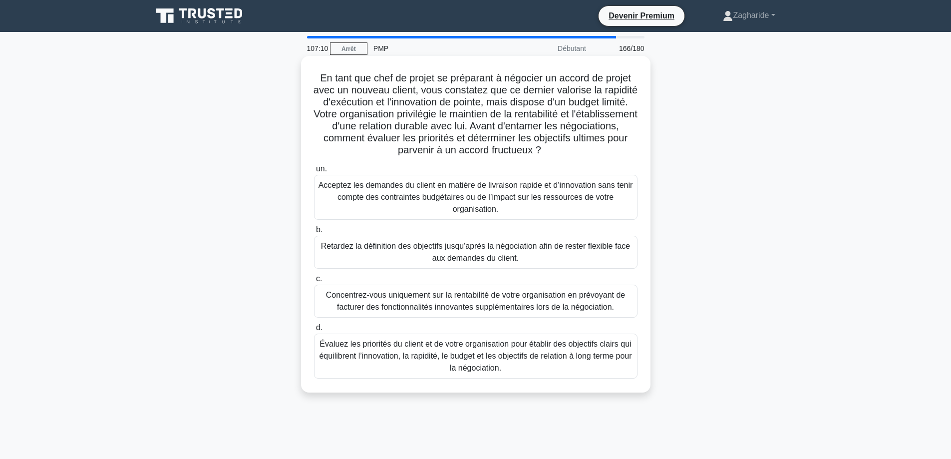
click at [558, 360] on font "Évaluez les priorités du client et de votre organisation pour établir des objec…" at bounding box center [475, 355] width 312 height 32
click at [314, 331] on input "d. Évaluez les priorités du client et de votre organisation pour établir des ob…" at bounding box center [314, 327] width 0 height 6
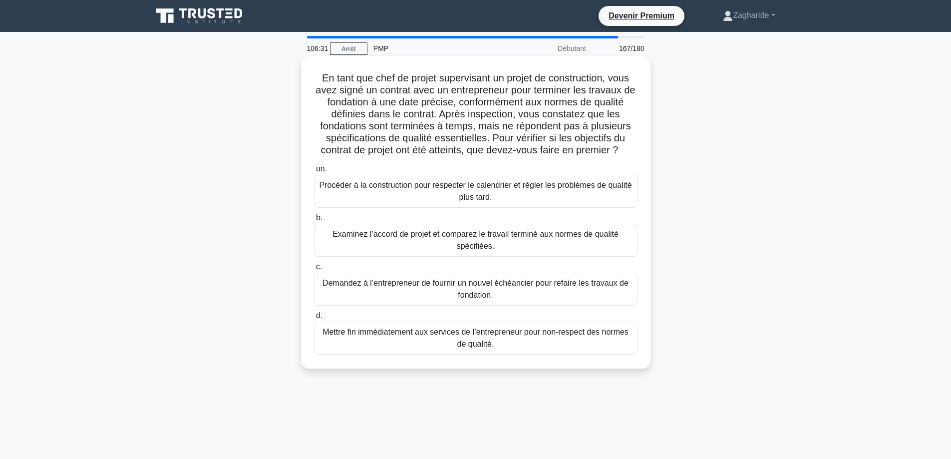
click at [400, 250] on font "Examinez l’accord de projet et comparez le travail terminé aux normes de qualit…" at bounding box center [475, 240] width 314 height 24
click at [314, 221] on input "b. Examinez l’accord de projet et comparez le travail terminé aux normes de qua…" at bounding box center [314, 218] width 0 height 6
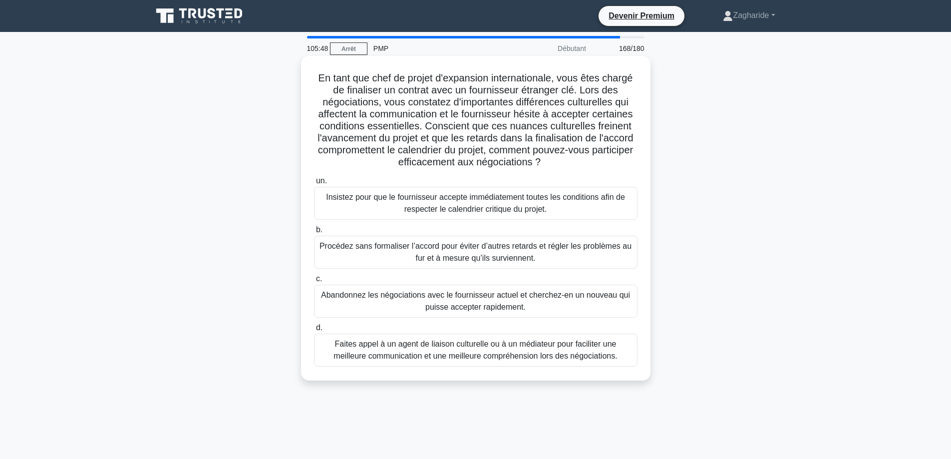
click at [491, 357] on font "Faites appel à un agent de liaison culturelle ou à un médiateur pour faciliter …" at bounding box center [474, 349] width 283 height 20
click at [314, 331] on input "d. Faites appel à un agent de liaison culturelle ou à un médiateur pour facilit…" at bounding box center [314, 327] width 0 height 6
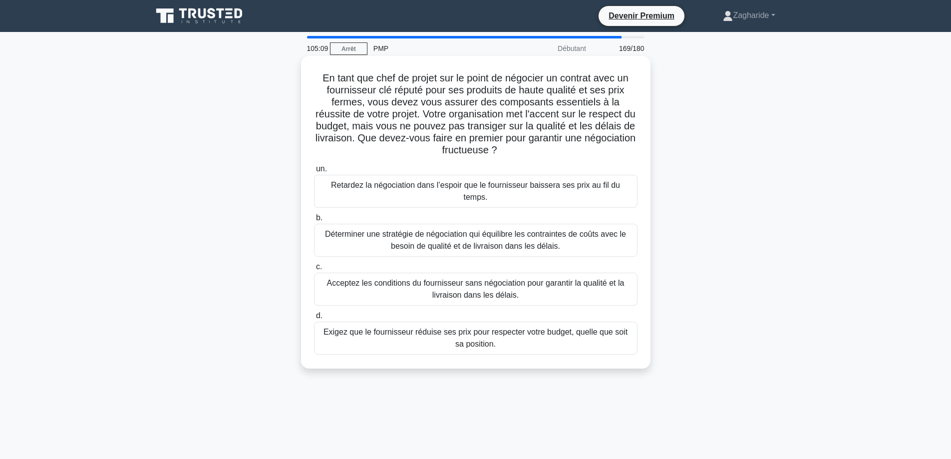
click at [415, 235] on font "Déterminer une stratégie de négociation qui équilibre les contraintes de coûts …" at bounding box center [475, 240] width 301 height 20
click at [314, 221] on input "b. Déterminer une stratégie de négociation qui équilibre les contraintes de coû…" at bounding box center [314, 218] width 0 height 6
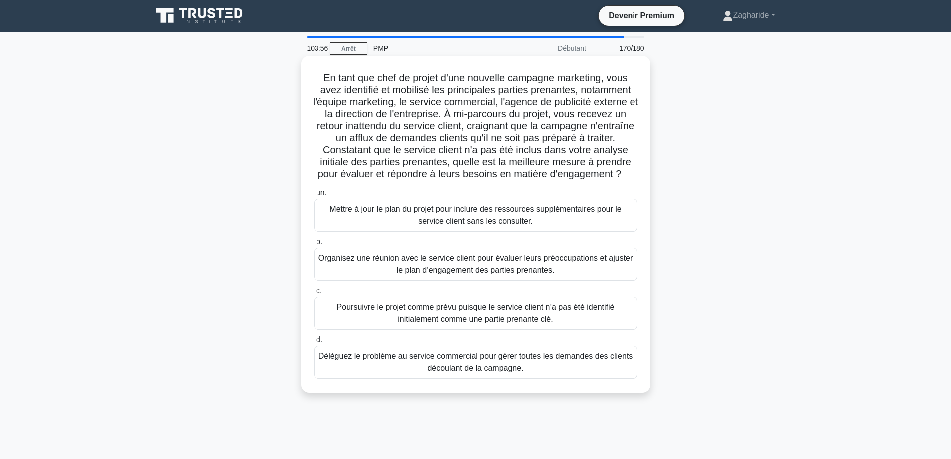
click at [458, 274] on font "Organisez une réunion avec le service client pour évaluer leurs préoccupations …" at bounding box center [475, 264] width 314 height 20
click at [314, 245] on input "b. Organisez une réunion avec le service client pour évaluer leurs préoccupatio…" at bounding box center [314, 242] width 0 height 6
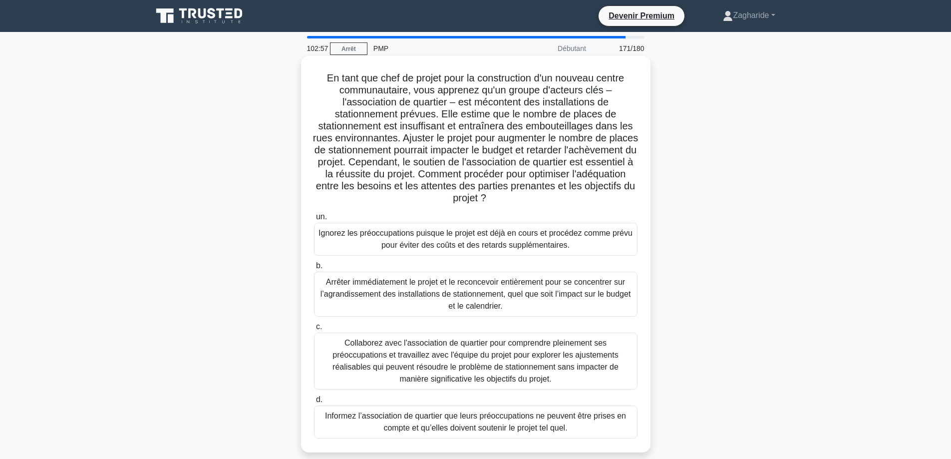
click at [444, 349] on font "Collaborez avec l'association de quartier pour comprendre pleinement ses préocc…" at bounding box center [475, 361] width 314 height 48
click at [314, 330] on input "c. Collaborez avec l'association de quartier pour comprendre pleinement ses pré…" at bounding box center [314, 326] width 0 height 6
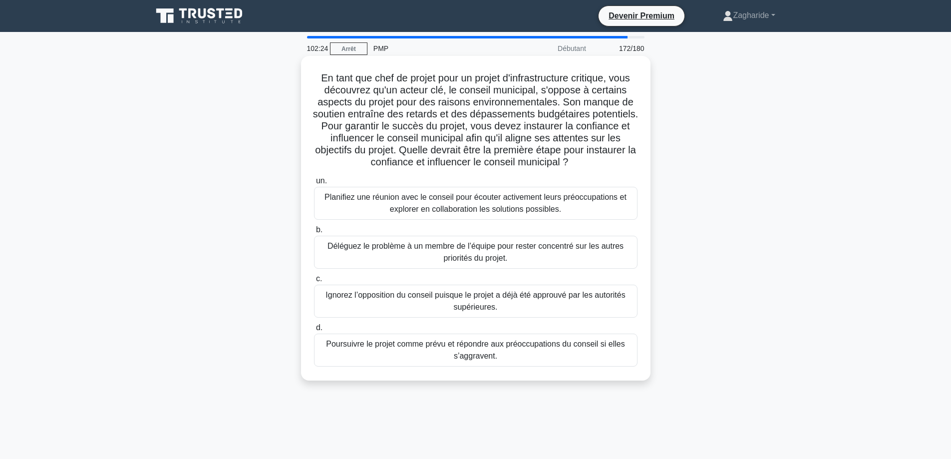
click at [399, 205] on font "Planifiez une réunion avec le conseil pour écouter activement leurs préoccupati…" at bounding box center [475, 203] width 302 height 20
click at [314, 184] on input "un. Planifiez une réunion avec le conseil pour écouter activement leurs préoccu…" at bounding box center [314, 181] width 0 height 6
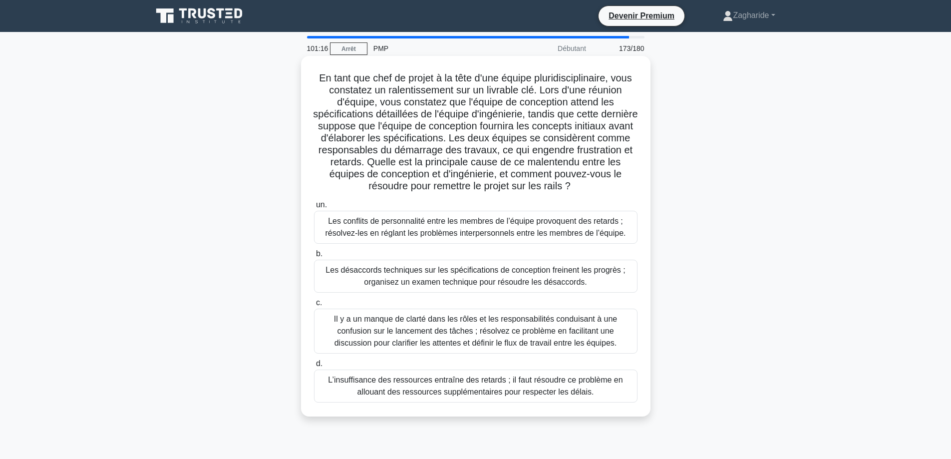
click at [439, 328] on font "Il y a un manque de clarté dans les rôles et les responsabilités conduisant à u…" at bounding box center [475, 330] width 283 height 32
click at [314, 306] on input "c. Il y a un manque de clarté dans les rôles et les responsabilités conduisant …" at bounding box center [314, 302] width 0 height 6
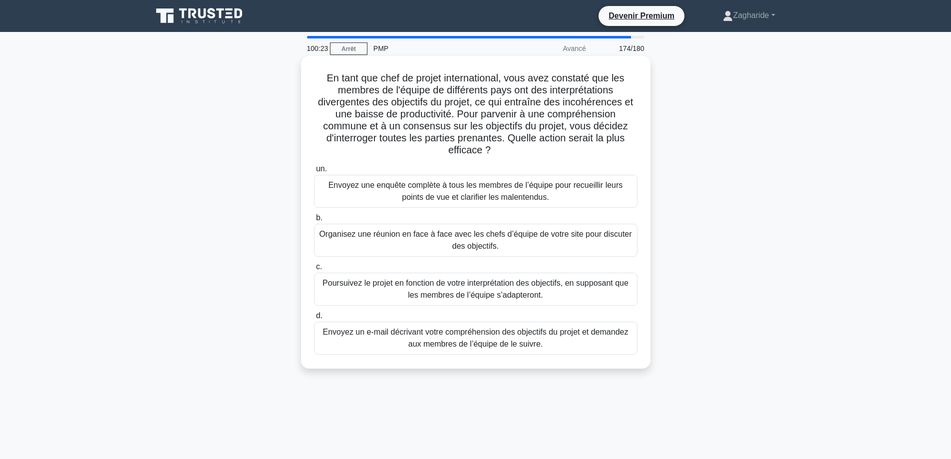
click at [506, 197] on font "Envoyez une enquête complète à tous les membres de l’équipe pour recueillir leu…" at bounding box center [475, 191] width 294 height 20
click at [314, 172] on input "un. Envoyez une enquête complète à tous les membres de l’équipe pour recueillir…" at bounding box center [314, 169] width 0 height 6
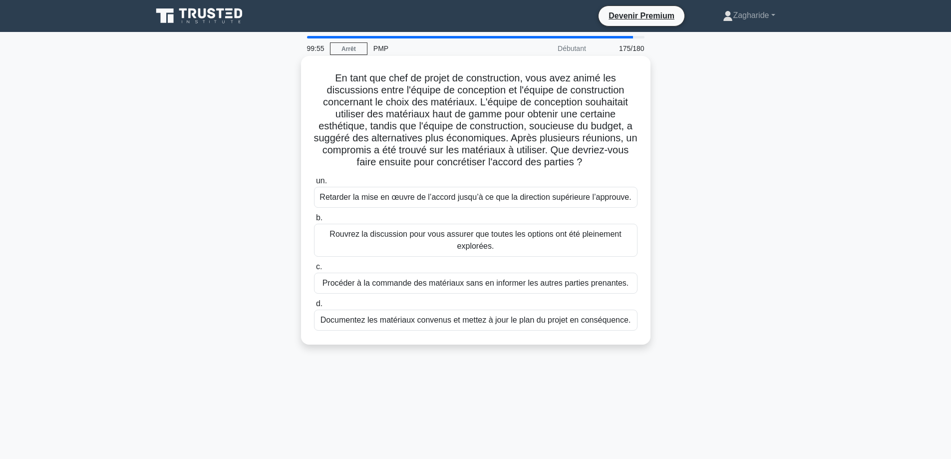
click at [457, 326] on font "Documentez les matériaux convenus et mettez à jour le plan du projet en conséqu…" at bounding box center [475, 320] width 310 height 12
click at [314, 307] on input "d. Documentez les matériaux convenus et mettez à jour le plan du projet en cons…" at bounding box center [314, 303] width 0 height 6
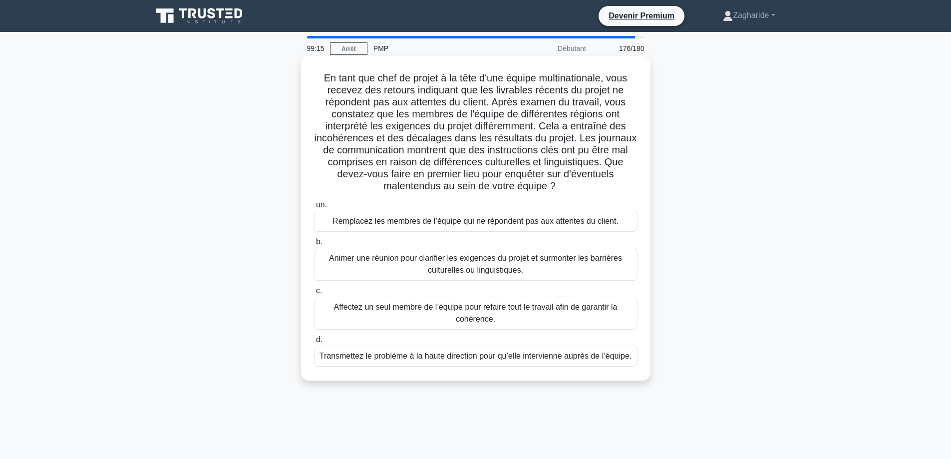
click at [388, 268] on font "Animer une réunion pour clarifier les exigences du projet et surmonter les barr…" at bounding box center [475, 264] width 314 height 24
click at [314, 245] on input "b. Animer une réunion pour clarifier les exigences du projet et surmonter les b…" at bounding box center [314, 242] width 0 height 6
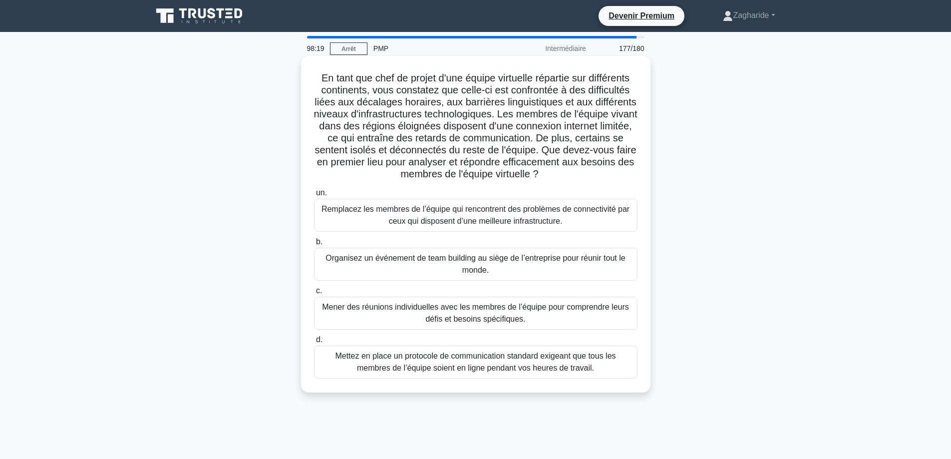
click at [491, 312] on font "Mener des réunions individuelles avec les membres de l’équipe pour comprendre l…" at bounding box center [475, 312] width 307 height 20
click at [314, 294] on input "c. Mener des réunions individuelles avec les membres de l’équipe pour comprendr…" at bounding box center [314, 290] width 0 height 6
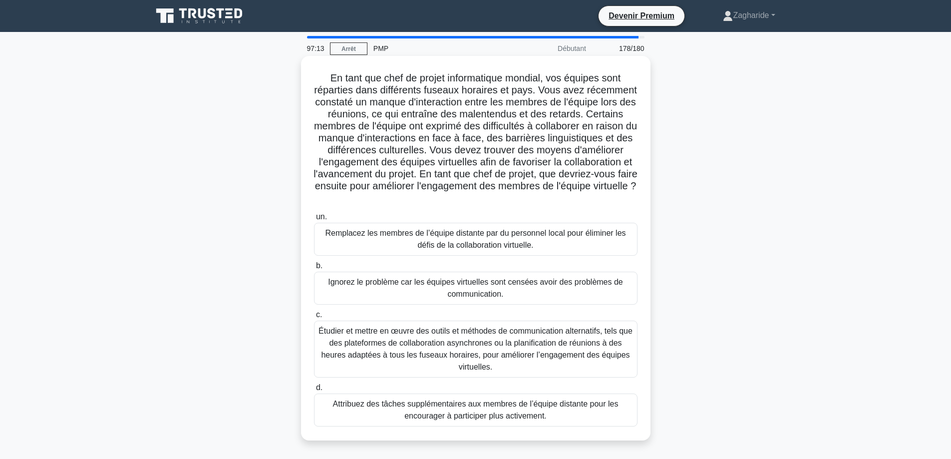
click at [544, 360] on font "Étudier et mettre en œuvre des outils et méthodes de communication alternatifs,…" at bounding box center [475, 348] width 314 height 44
click at [314, 318] on input "c. Étudier et mettre en œuvre des outils et méthodes de communication alternati…" at bounding box center [314, 314] width 0 height 6
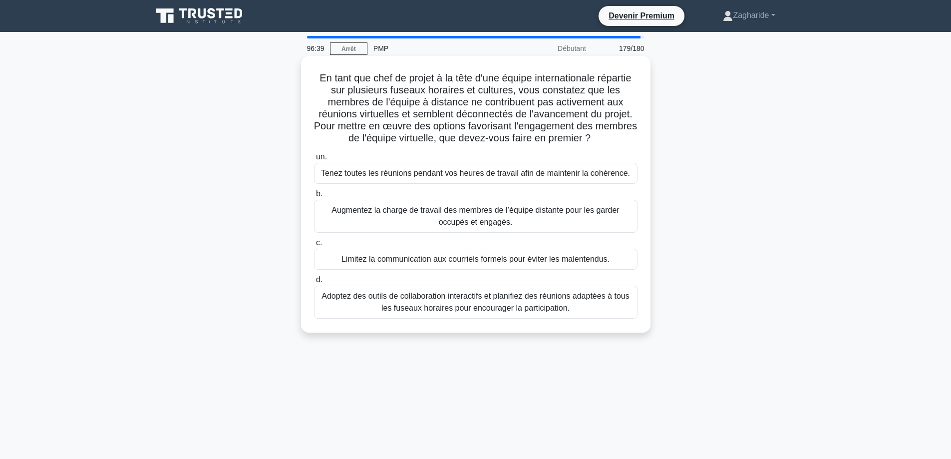
click at [491, 309] on font "Adoptez des outils de collaboration interactifs et planifiez des réunions adapt…" at bounding box center [474, 301] width 307 height 20
click at [314, 283] on input "d. Adoptez des outils de collaboration interactifs et planifiez des réunions ad…" at bounding box center [314, 280] width 0 height 6
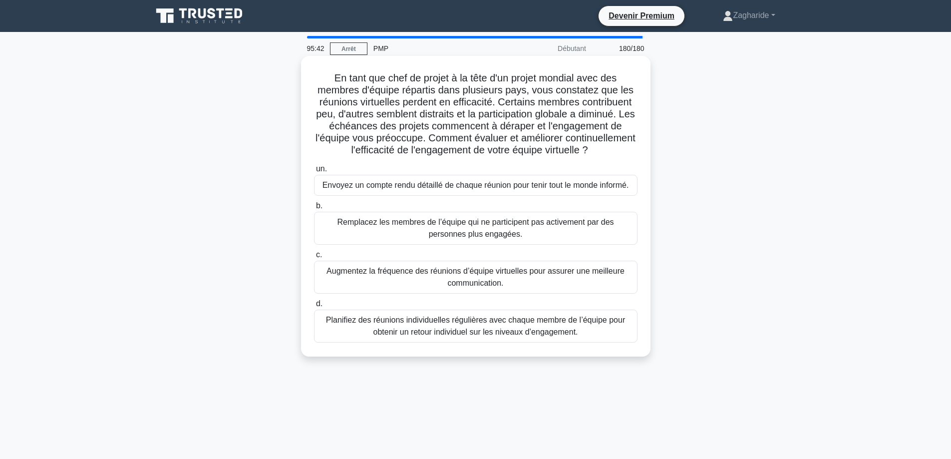
click at [502, 336] on font "Planifiez des réunions individuelles régulières avec chaque membre de l’équipe …" at bounding box center [475, 325] width 299 height 20
click at [314, 307] on input "d. Planifiez des réunions individuelles régulières avec chaque membre de l’équi…" at bounding box center [314, 303] width 0 height 6
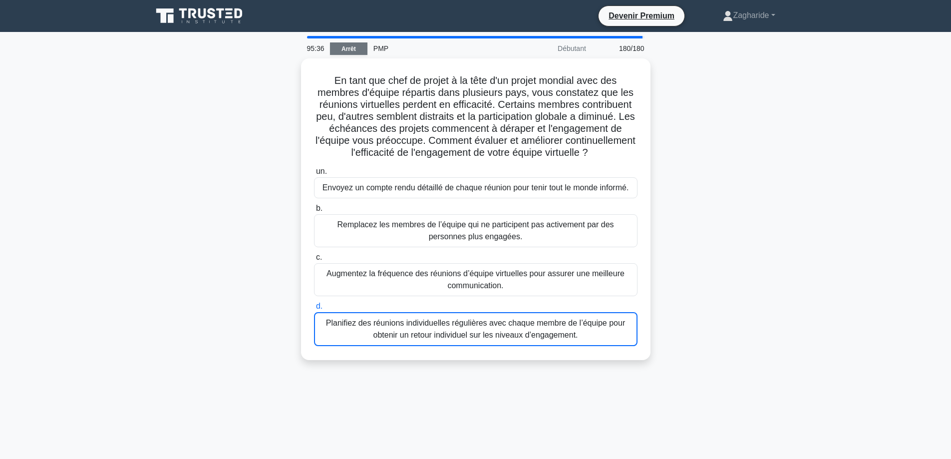
click at [351, 48] on font "Arrêt" at bounding box center [348, 48] width 14 height 7
click at [348, 46] on font "Arrêt" at bounding box center [348, 48] width 14 height 7
click at [341, 44] on link "Arrêt" at bounding box center [348, 48] width 37 height 12
click at [339, 45] on link "Arrêt" at bounding box center [348, 48] width 37 height 12
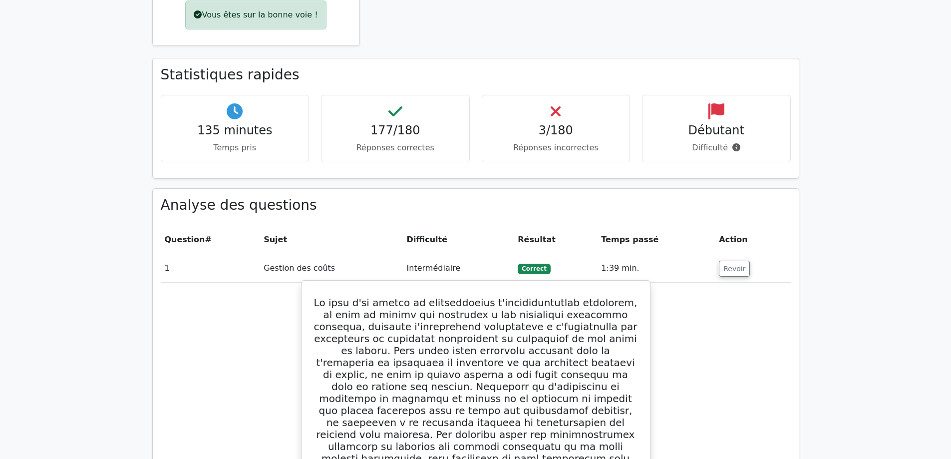
scroll to position [599, 0]
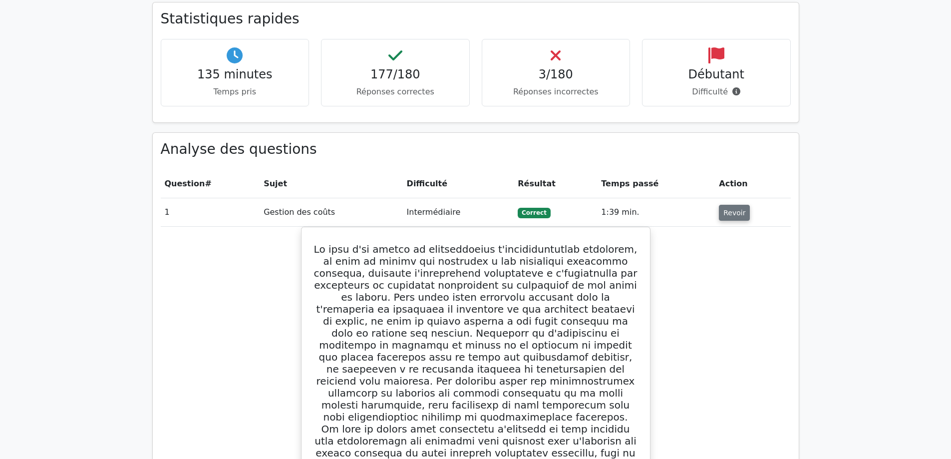
click at [731, 209] on font "Revoir" at bounding box center [734, 213] width 22 height 8
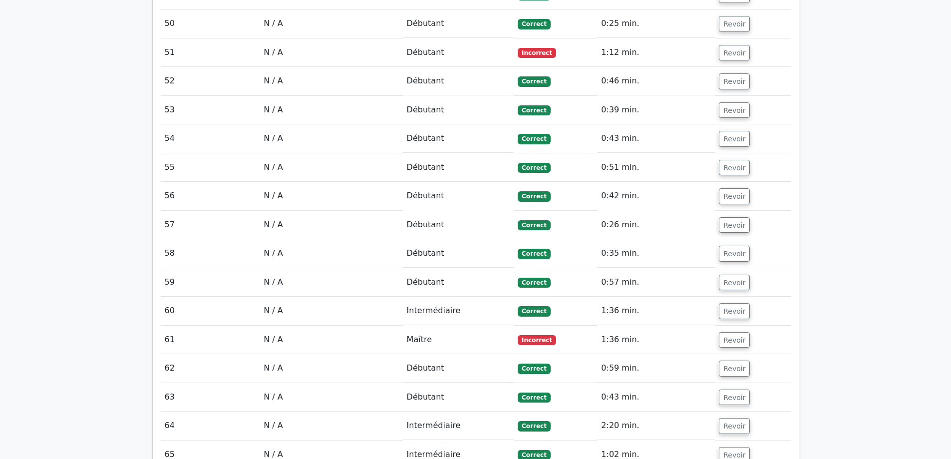
scroll to position [2046, 0]
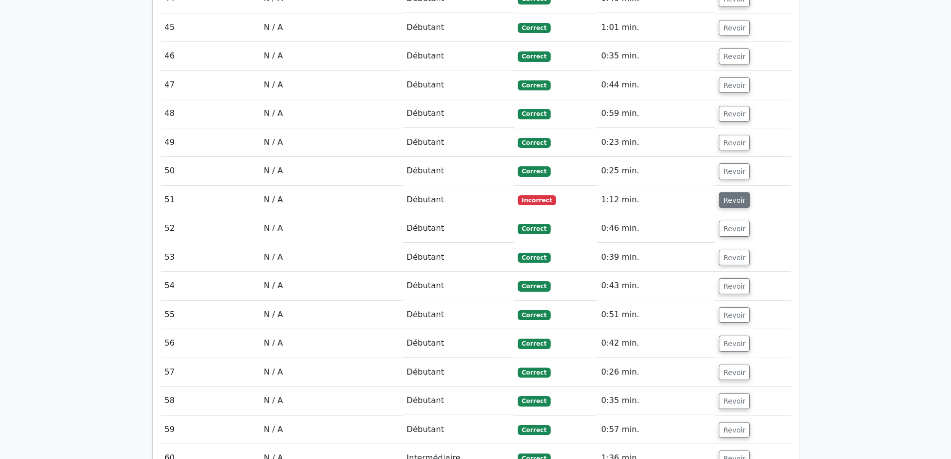
click at [727, 196] on font "Revoir" at bounding box center [734, 200] width 22 height 8
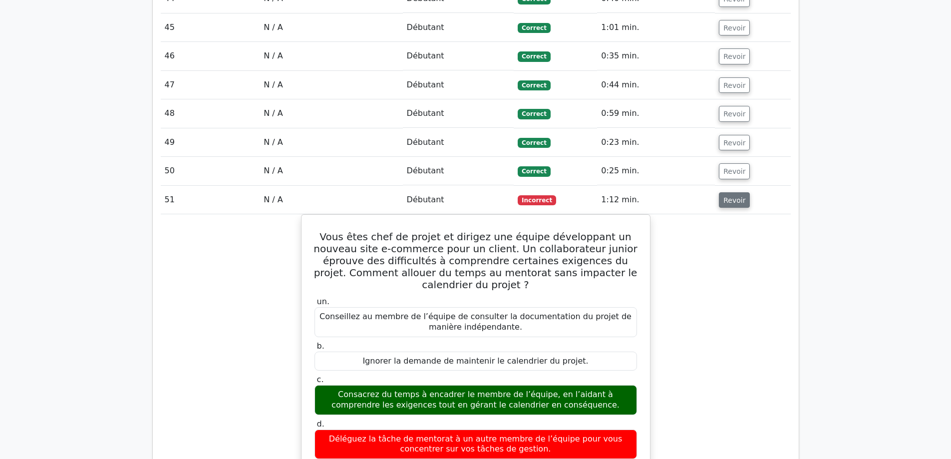
click at [723, 196] on font "Revoir" at bounding box center [734, 200] width 22 height 8
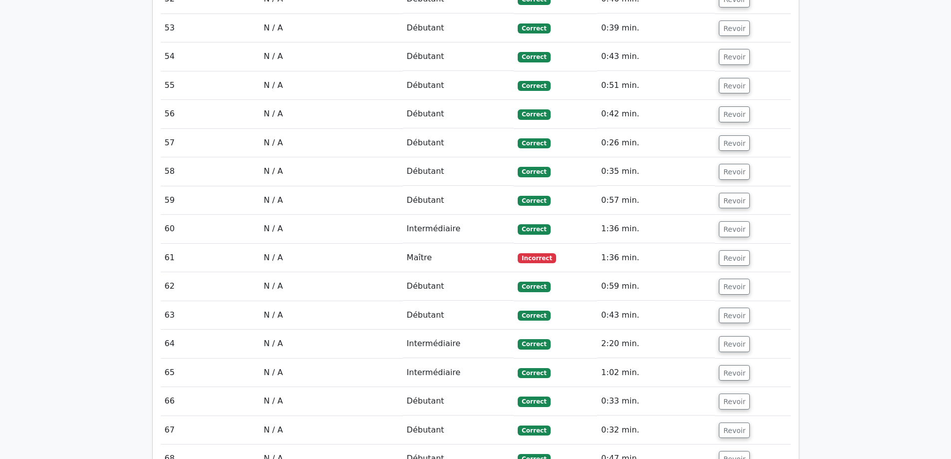
scroll to position [2296, 0]
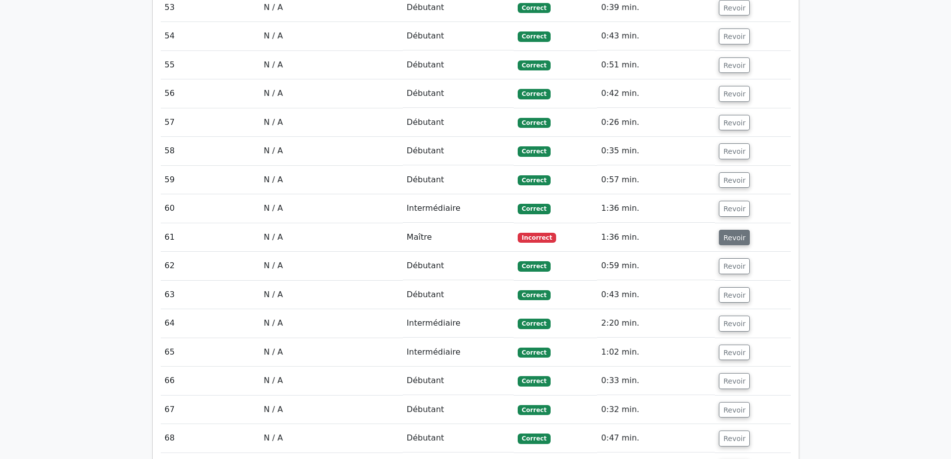
click at [739, 233] on font "Revoir" at bounding box center [734, 237] width 22 height 8
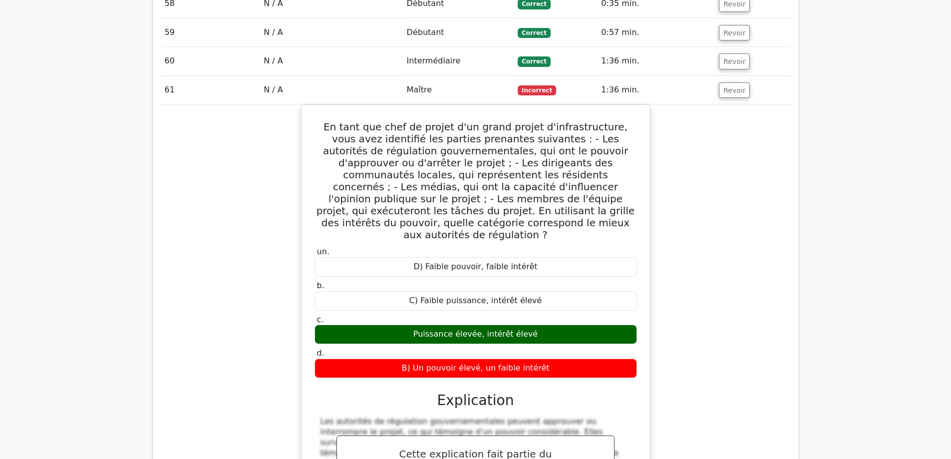
scroll to position [2396, 0]
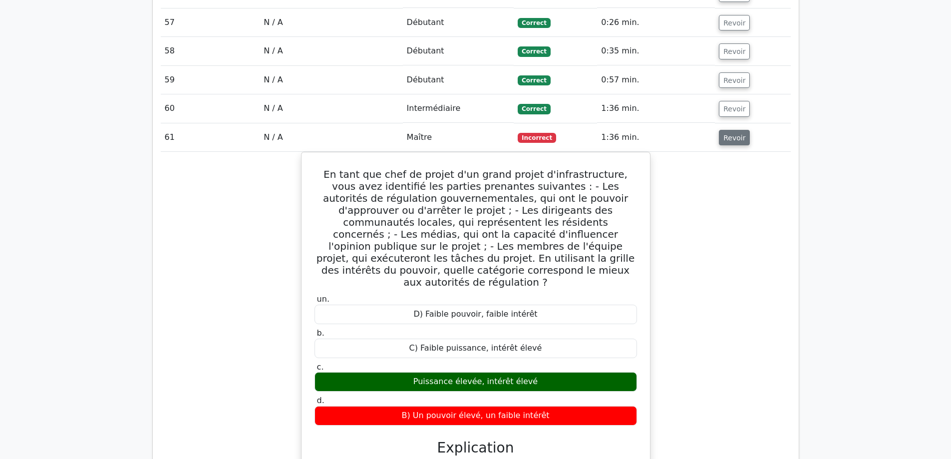
click at [731, 133] on font "Revoir" at bounding box center [734, 137] width 22 height 8
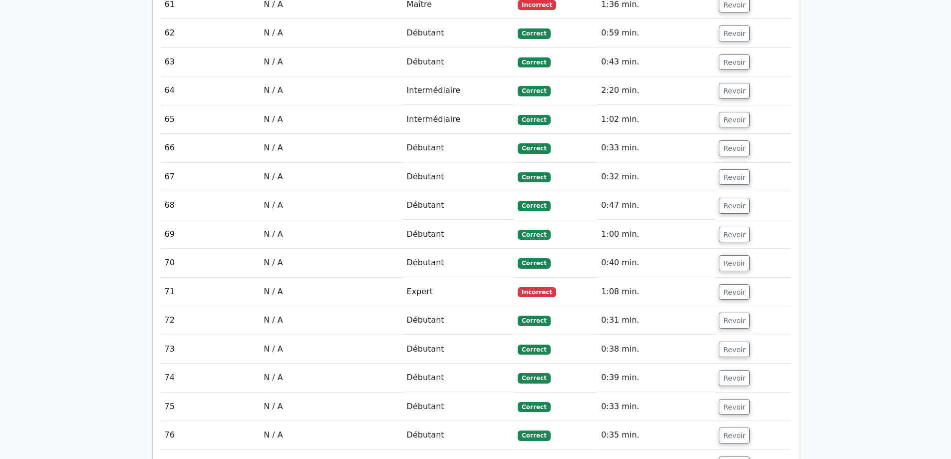
scroll to position [2545, 0]
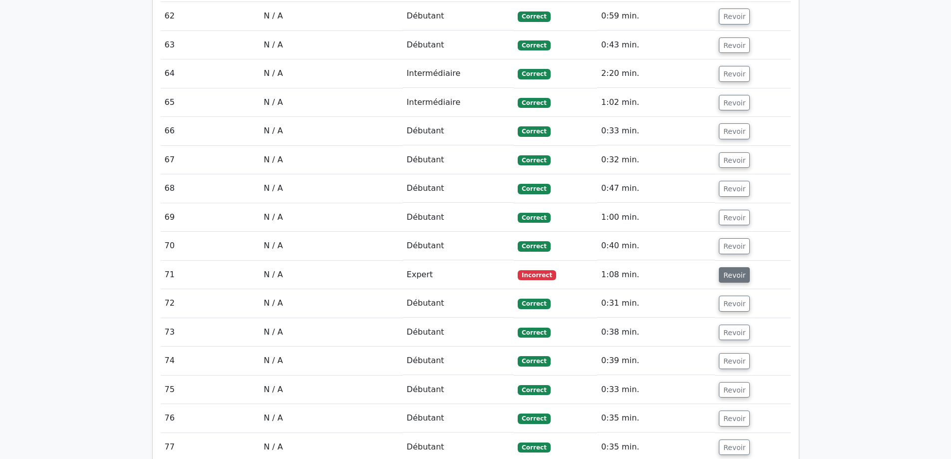
click at [740, 268] on button "Revoir" at bounding box center [734, 275] width 31 height 16
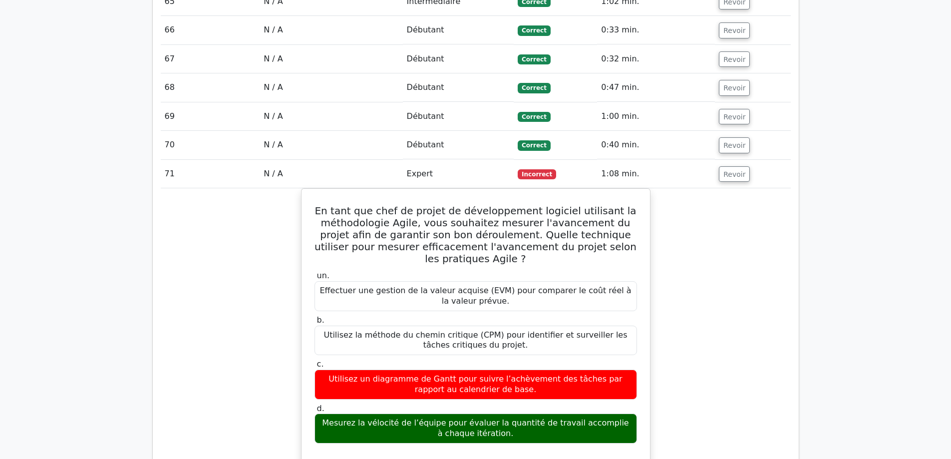
scroll to position [2645, 0]
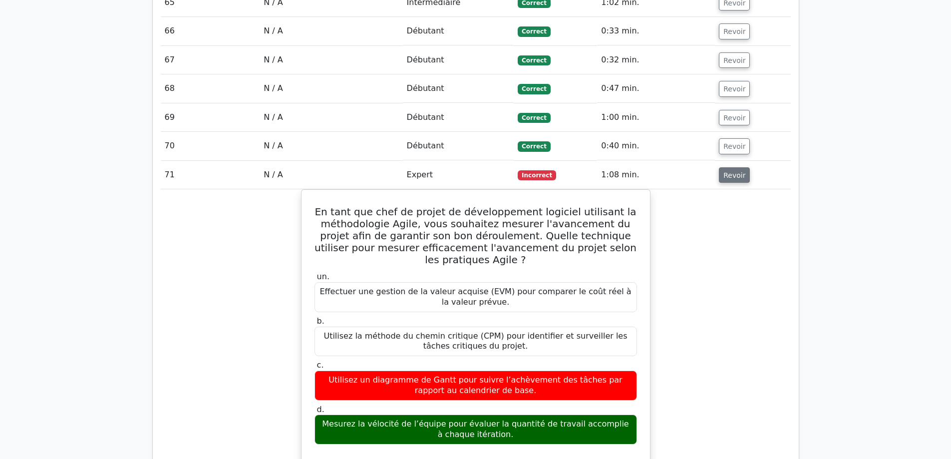
click at [731, 171] on font "Revoir" at bounding box center [734, 175] width 22 height 8
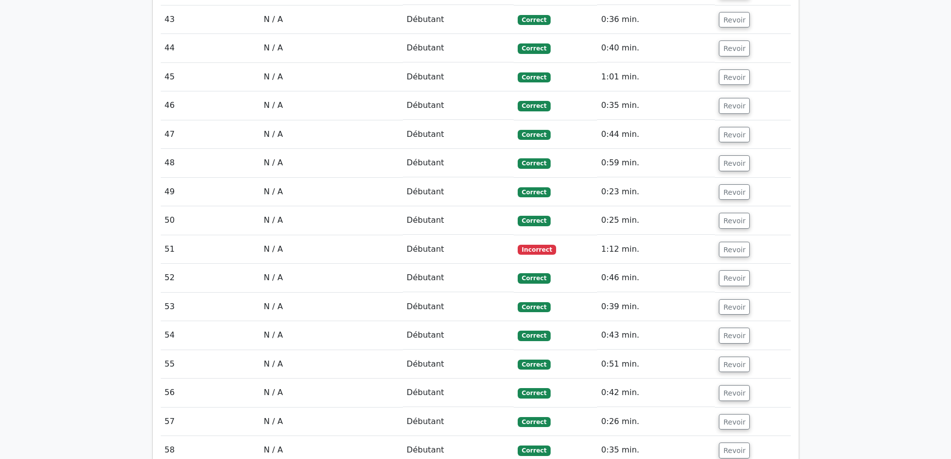
scroll to position [1996, 0]
click at [723, 246] on font "Revoir" at bounding box center [734, 250] width 22 height 8
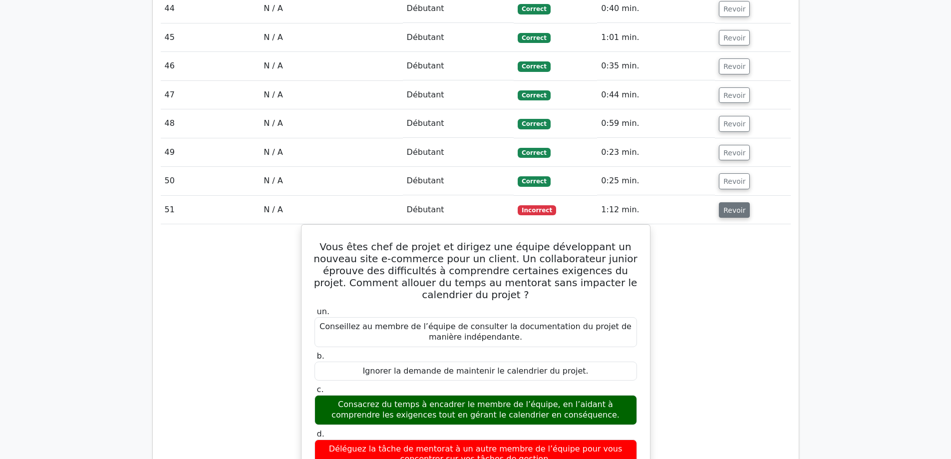
scroll to position [2096, 0]
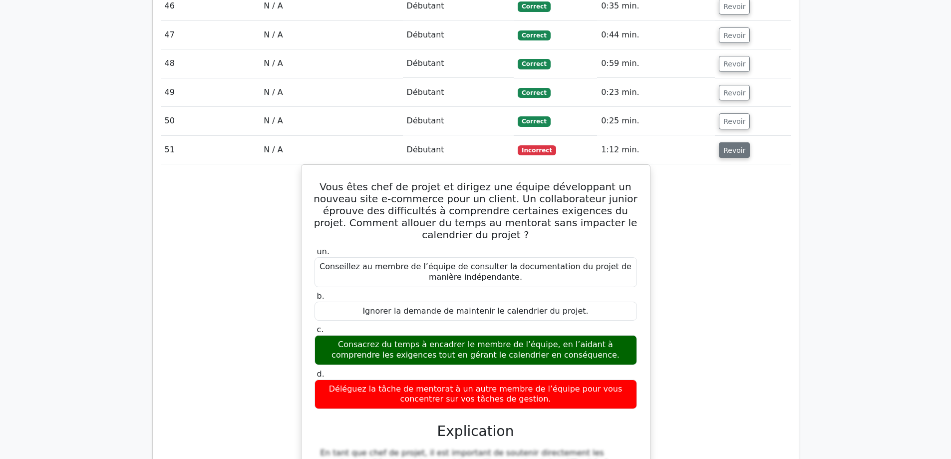
drag, startPoint x: 730, startPoint y: 135, endPoint x: 739, endPoint y: 146, distance: 14.2
click at [730, 146] on font "Revoir" at bounding box center [734, 150] width 22 height 8
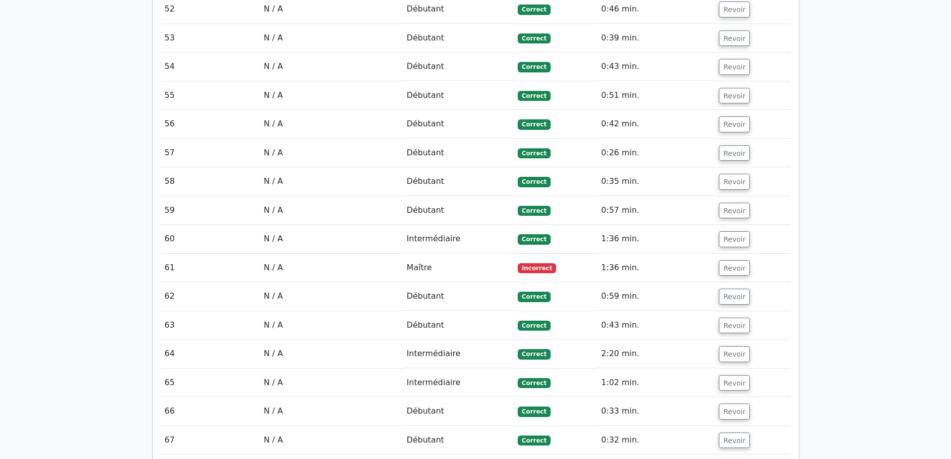
scroll to position [2296, 0]
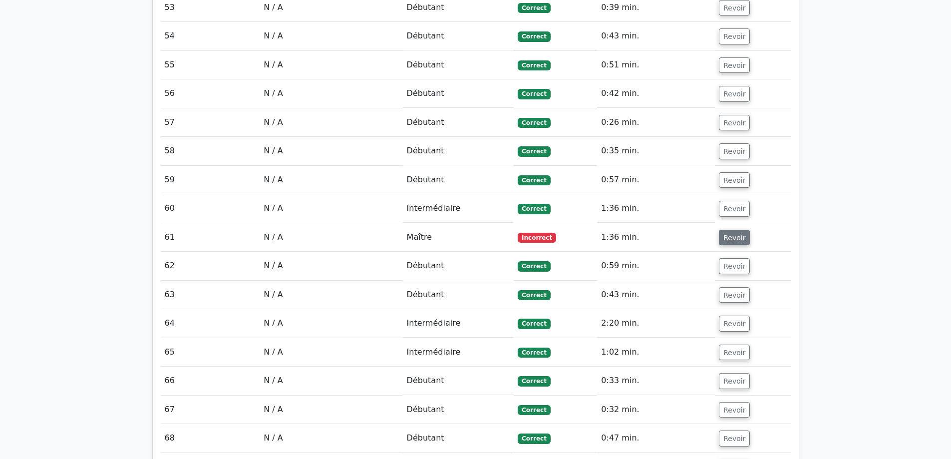
click at [739, 233] on font "Revoir" at bounding box center [734, 237] width 22 height 8
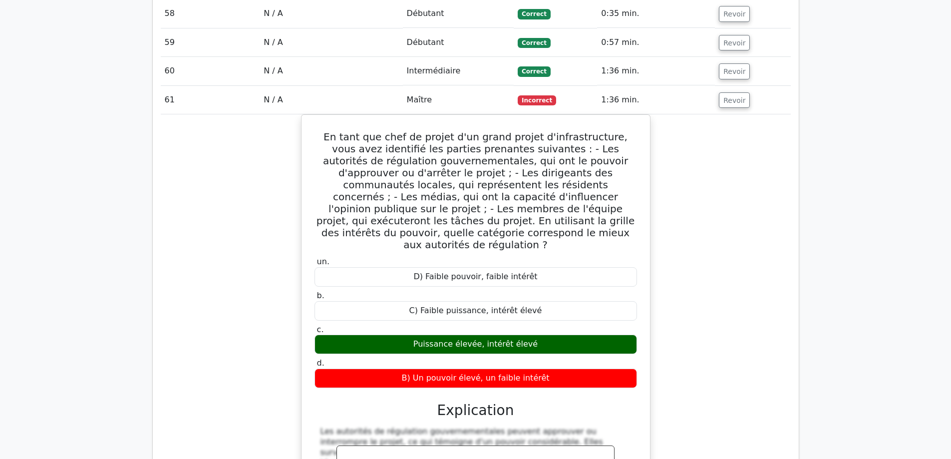
scroll to position [2446, 0]
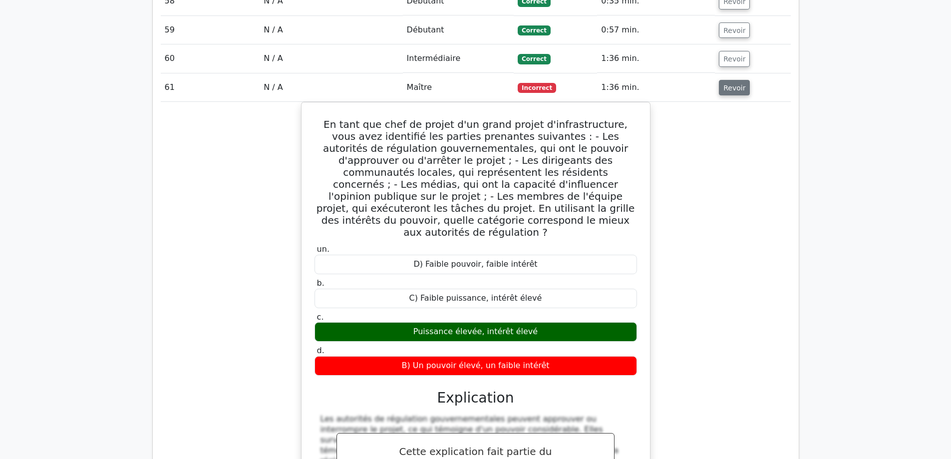
click at [733, 83] on font "Revoir" at bounding box center [734, 87] width 22 height 8
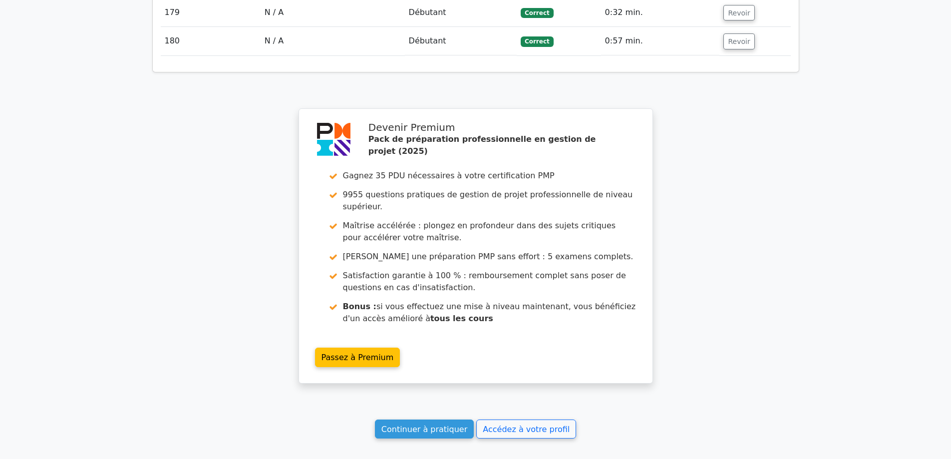
scroll to position [6011, 0]
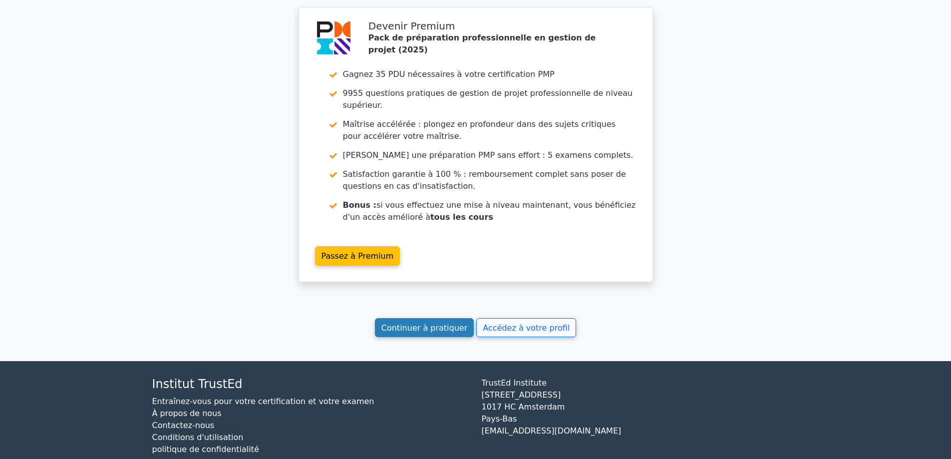
click at [415, 322] on font "Continuer à pratiquer" at bounding box center [424, 326] width 86 height 9
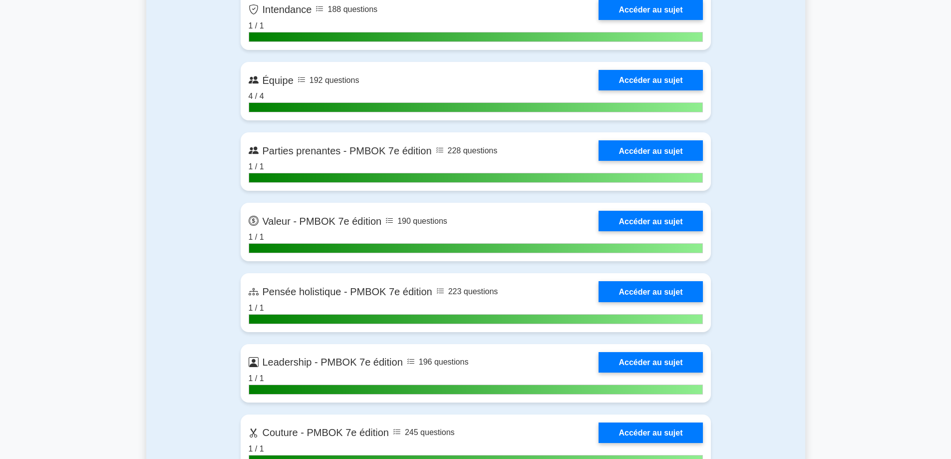
scroll to position [2895, 0]
